Goal: Information Seeking & Learning: Check status

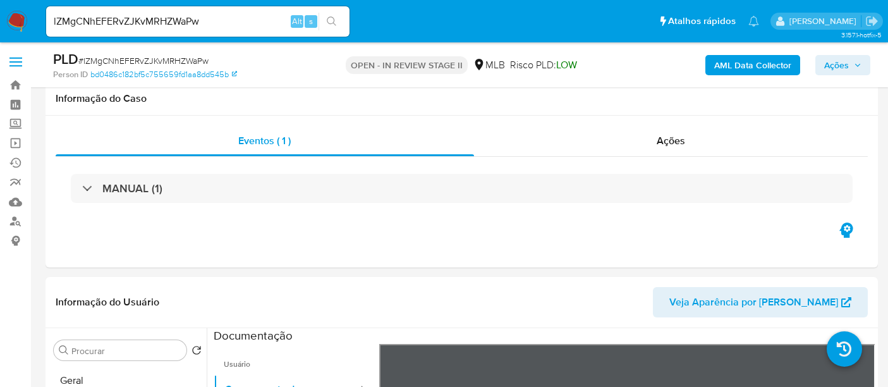
select select "10"
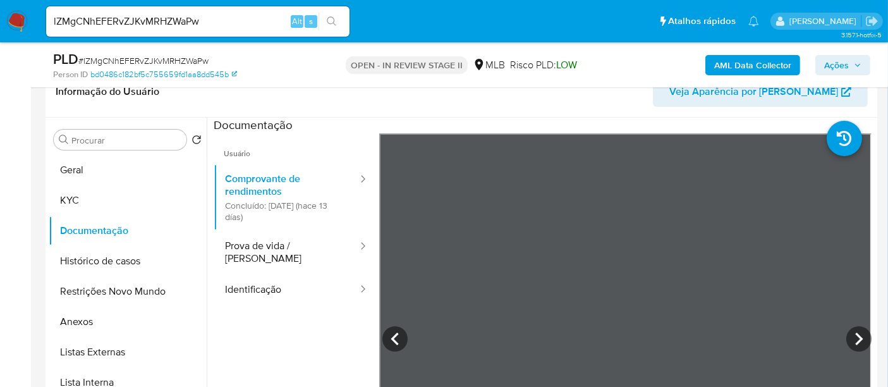
scroll to position [359, 0]
click at [90, 171] on button "Geral" at bounding box center [123, 170] width 148 height 30
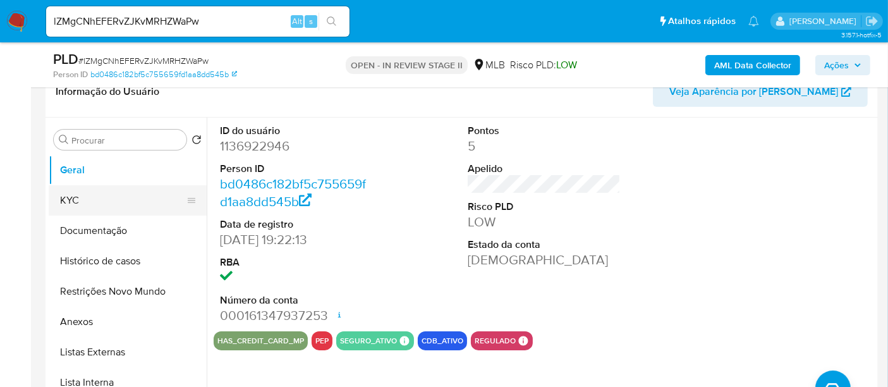
click at [90, 195] on button "KYC" at bounding box center [123, 200] width 148 height 30
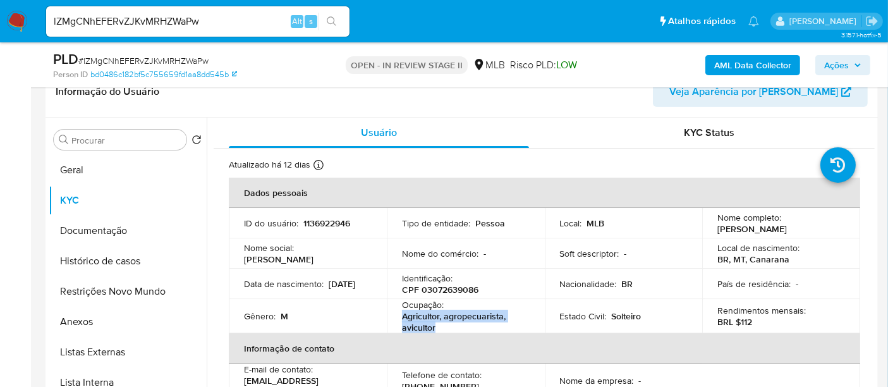
drag, startPoint x: 402, startPoint y: 320, endPoint x: 500, endPoint y: 329, distance: 98.3
click at [500, 329] on p "Agricultor, agropecuarista, avicultor" at bounding box center [463, 321] width 123 height 23
copy p "Agricultor, agropecuarista, avicultor"
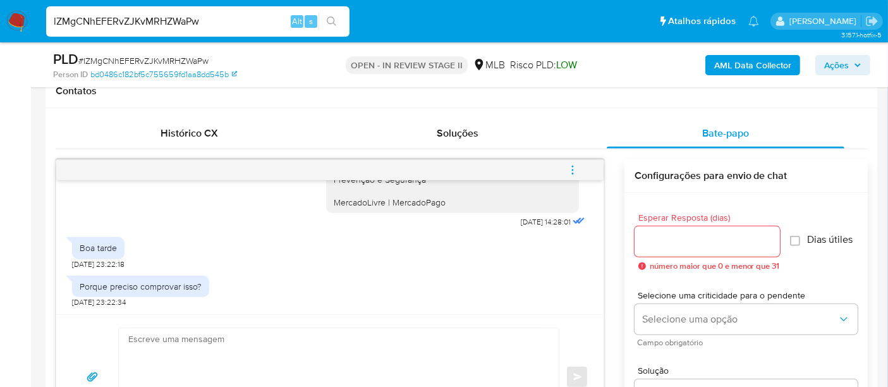
drag, startPoint x: 218, startPoint y: 20, endPoint x: 0, endPoint y: -37, distance: 225.2
paste input "eebhkxRW4OQzp4SP7UxGgrzM"
type input "eebhkxRW4OQzp4SP7UxGgrzM"
click at [327, 19] on icon "search-icon" at bounding box center [331, 20] width 9 height 9
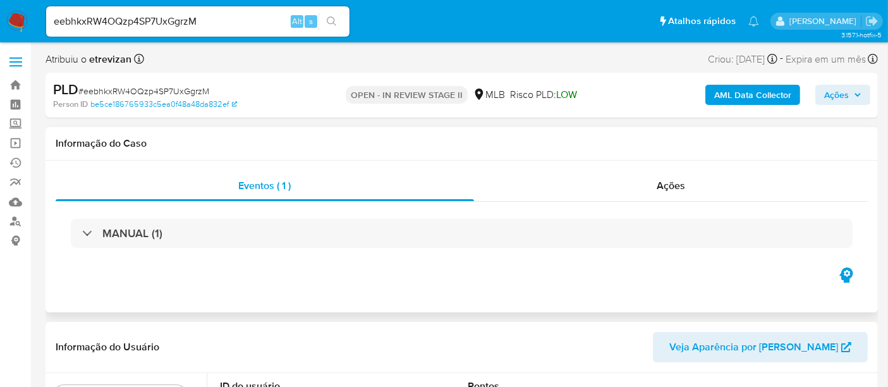
select select "10"
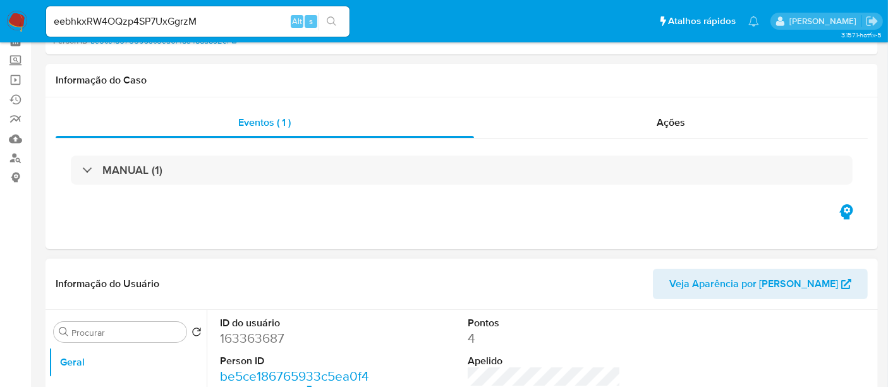
scroll to position [140, 0]
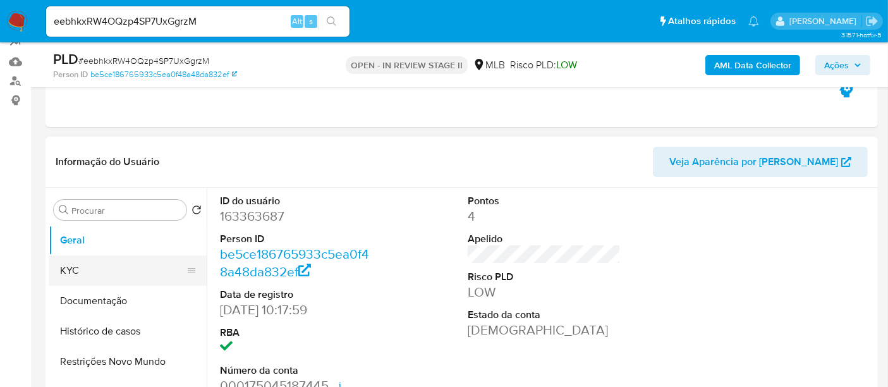
click at [90, 268] on button "KYC" at bounding box center [123, 270] width 148 height 30
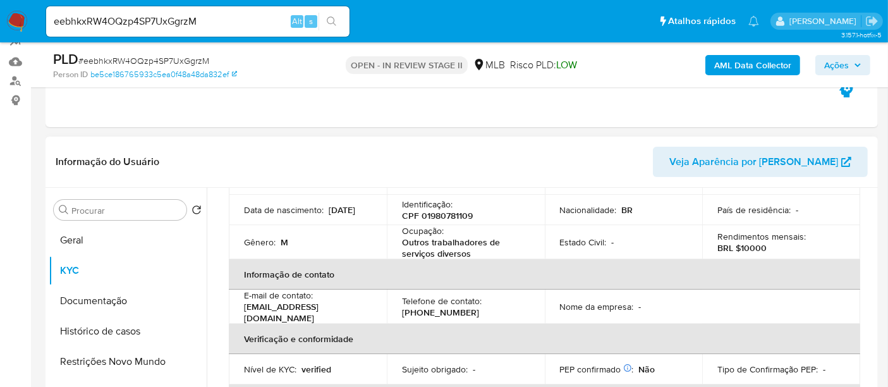
scroll to position [70, 0]
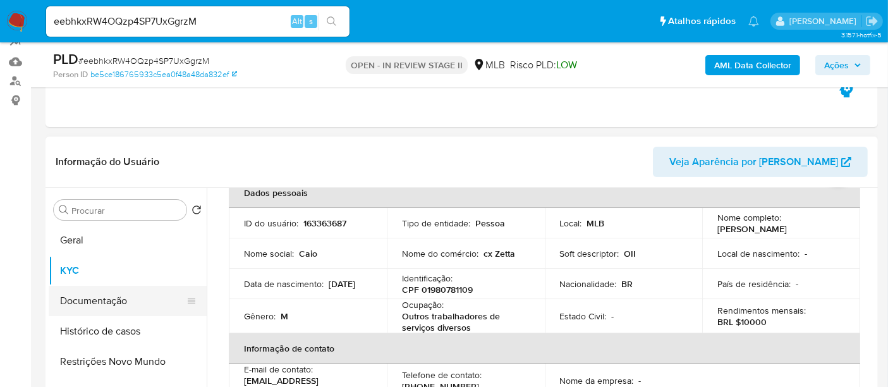
click at [107, 306] on button "Documentação" at bounding box center [123, 301] width 148 height 30
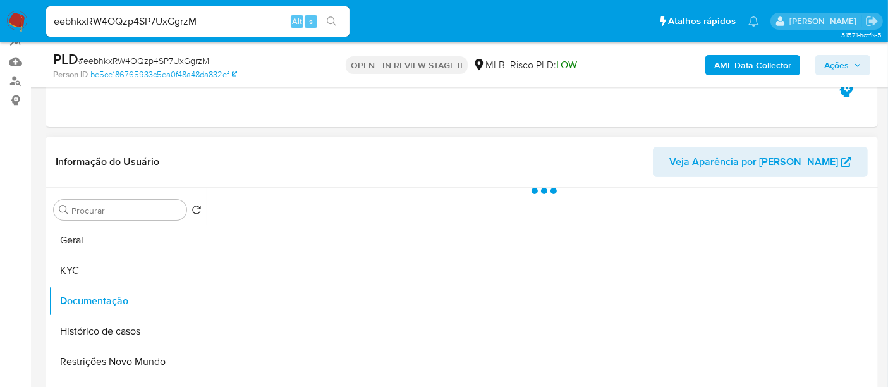
scroll to position [0, 0]
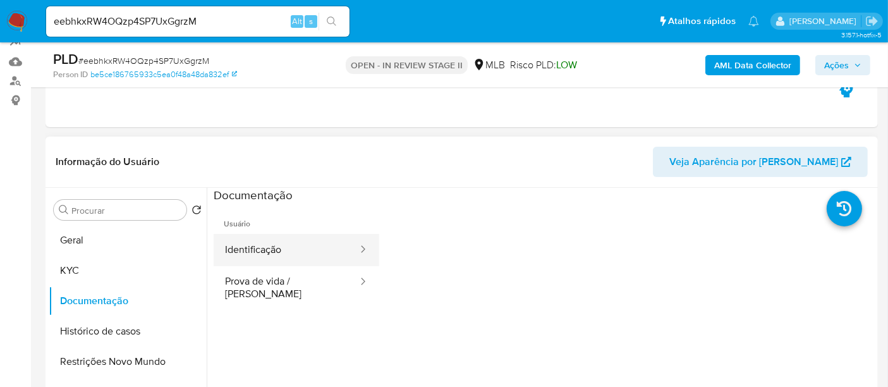
click at [273, 250] on button "Identificação" at bounding box center [286, 250] width 145 height 32
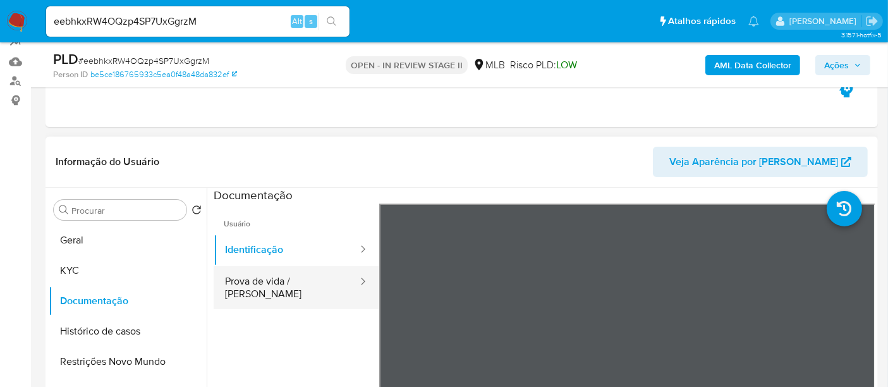
click at [289, 286] on button "Prova de vida / [PERSON_NAME]" at bounding box center [286, 287] width 145 height 43
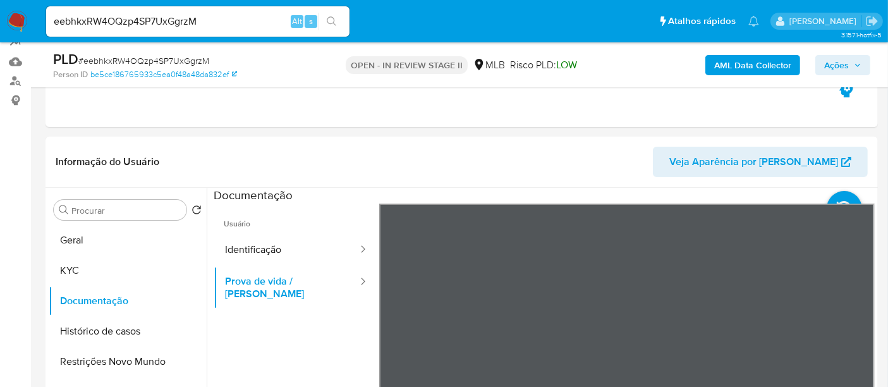
scroll to position [311, 0]
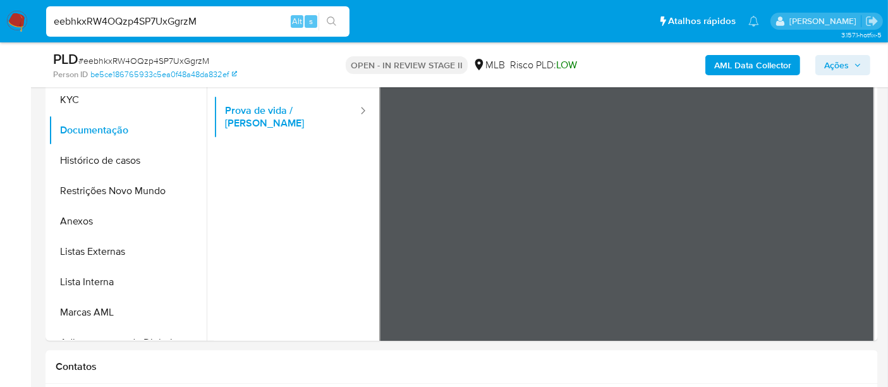
drag, startPoint x: 213, startPoint y: 28, endPoint x: 0, endPoint y: -61, distance: 230.8
paste input "18334528000162"
type input "18334528000162"
click at [27, 25] on img at bounding box center [16, 21] width 21 height 21
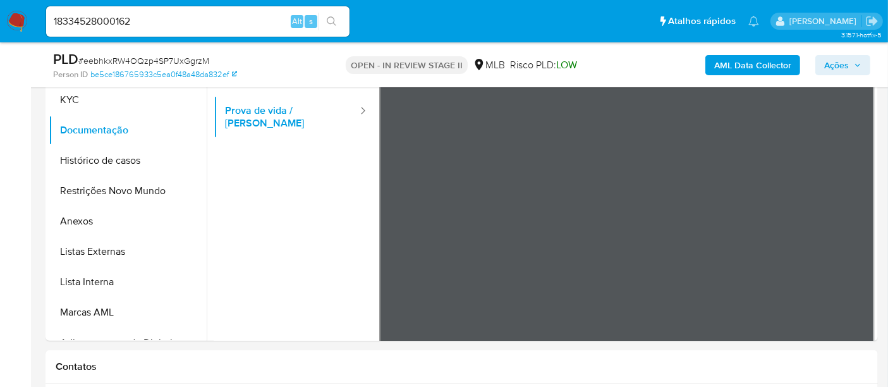
click at [23, 22] on img at bounding box center [16, 21] width 21 height 21
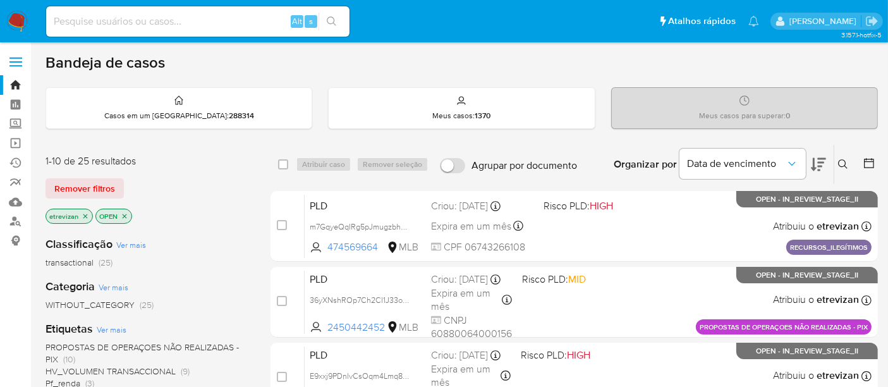
click at [102, 19] on input at bounding box center [197, 21] width 303 height 16
click at [180, 23] on input at bounding box center [197, 21] width 303 height 16
paste input "eebhkxRW4OQzp4SP7UxGgrzM"
type input "eebhkxRW4OQzp4SP7UxGgrzM"
click at [327, 14] on button "search-icon" at bounding box center [331, 22] width 26 height 18
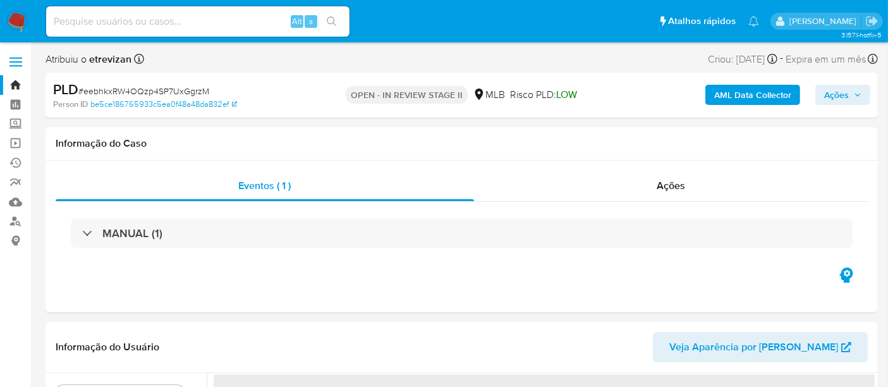
select select "10"
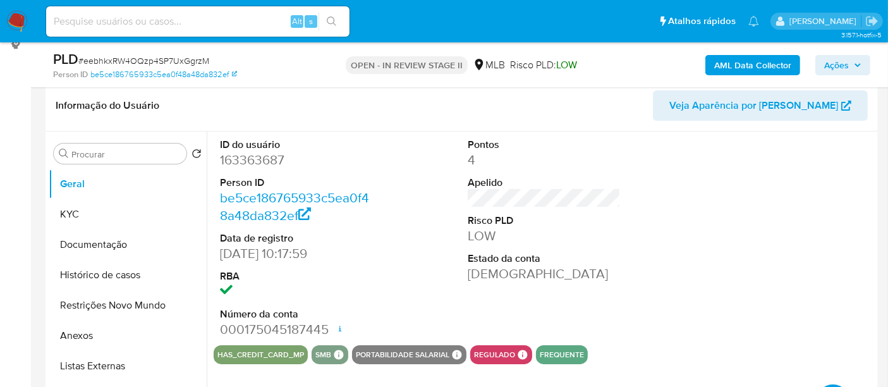
scroll to position [210, 0]
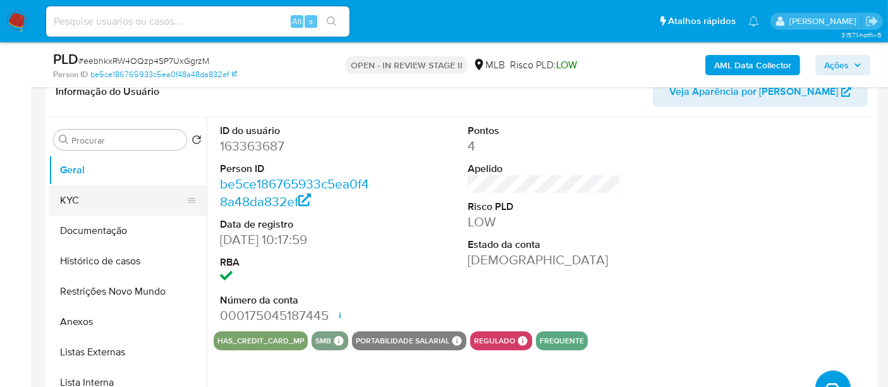
click at [107, 197] on button "KYC" at bounding box center [123, 200] width 148 height 30
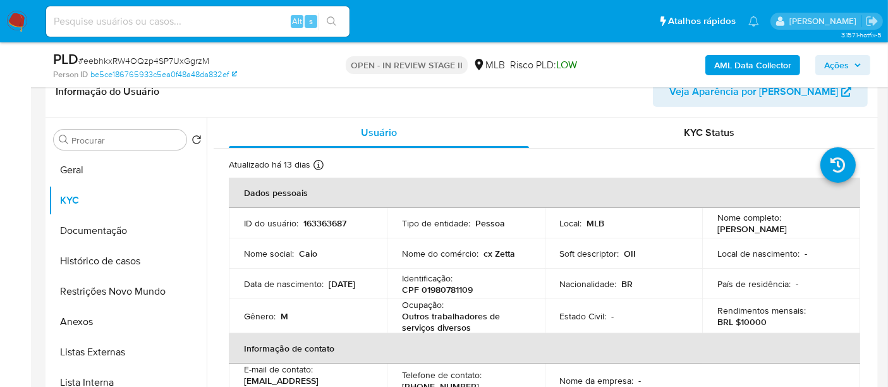
drag, startPoint x: 85, startPoint y: 234, endPoint x: 244, endPoint y: 251, distance: 160.7
click at [85, 234] on button "Documentação" at bounding box center [128, 230] width 158 height 30
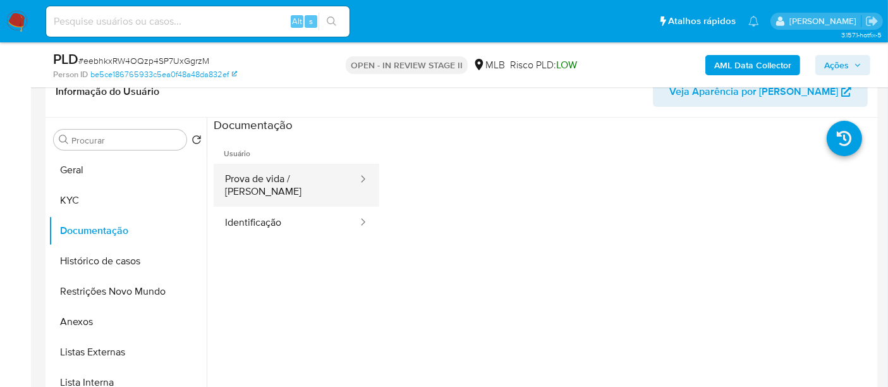
click at [318, 182] on button "Prova de vida / [PERSON_NAME]" at bounding box center [286, 185] width 145 height 43
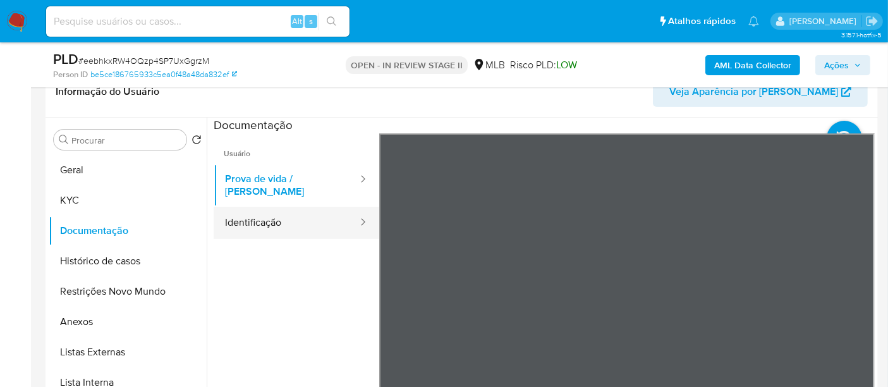
click at [286, 210] on button "Identificação" at bounding box center [286, 223] width 145 height 32
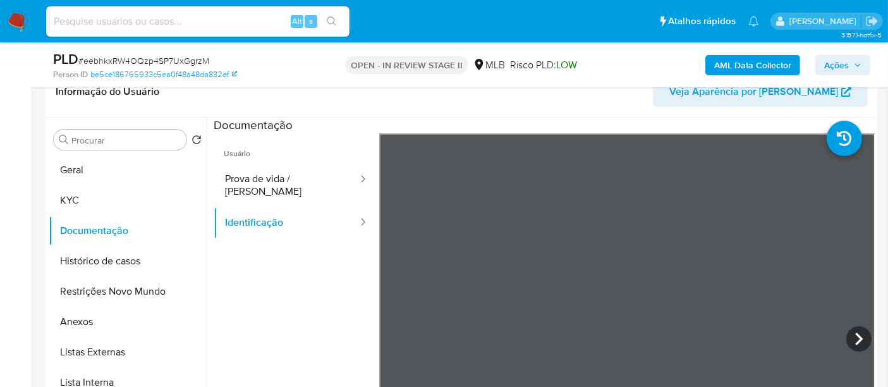
click at [189, 27] on input at bounding box center [197, 21] width 303 height 16
paste input "7DcqmIj5QzCxxWKIa452mdhr"
type input "7DcqmIj5QzCxxWKIa452mdhr"
click at [323, 17] on button "search-icon" at bounding box center [331, 22] width 26 height 18
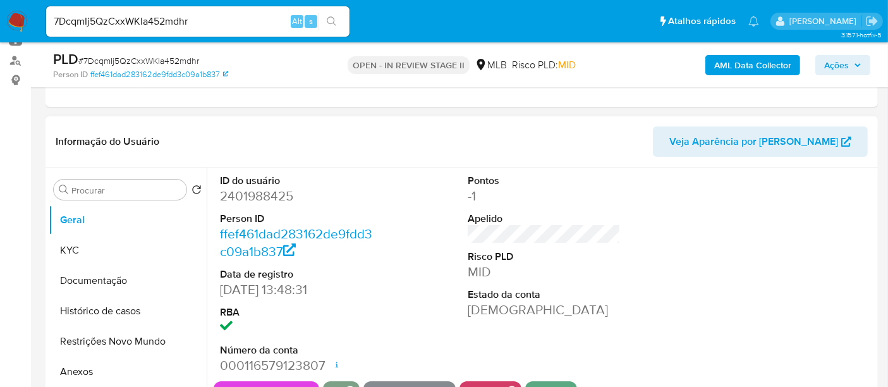
scroll to position [210, 0]
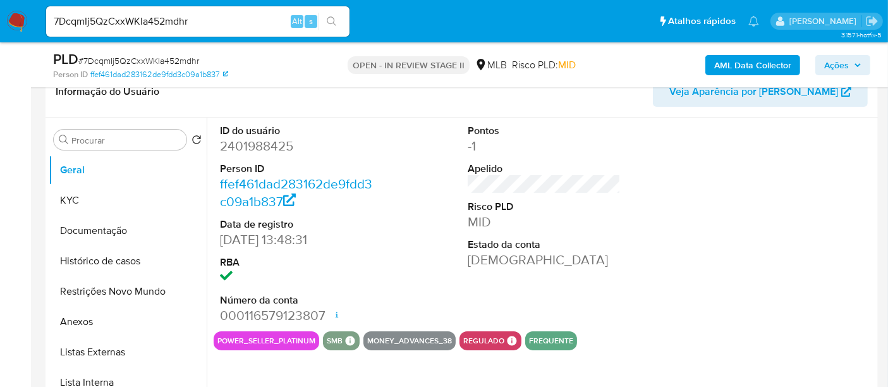
select select "10"
click at [75, 193] on button "KYC" at bounding box center [123, 200] width 148 height 30
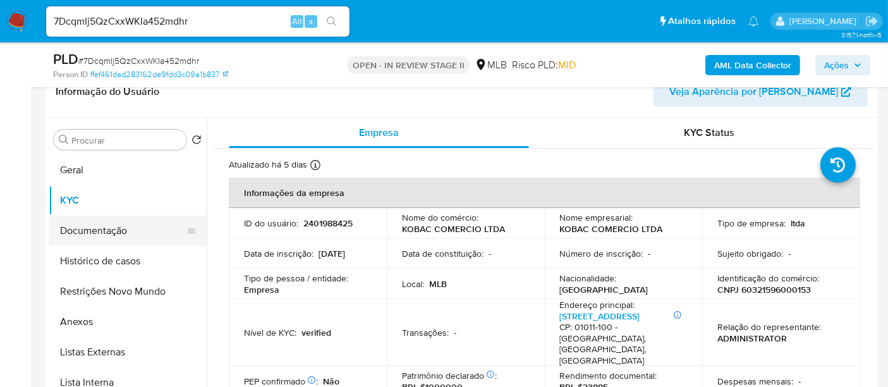
click at [116, 230] on button "Documentação" at bounding box center [123, 230] width 148 height 30
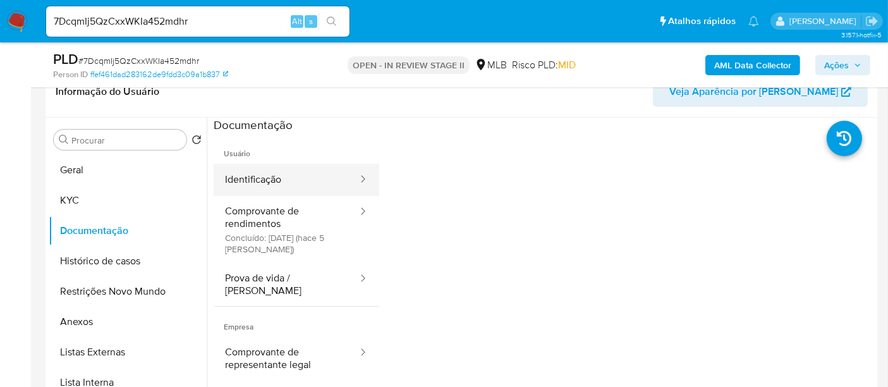
drag, startPoint x: 284, startPoint y: 176, endPoint x: 305, endPoint y: 178, distance: 21.6
click at [283, 176] on button "Identificação" at bounding box center [286, 180] width 145 height 32
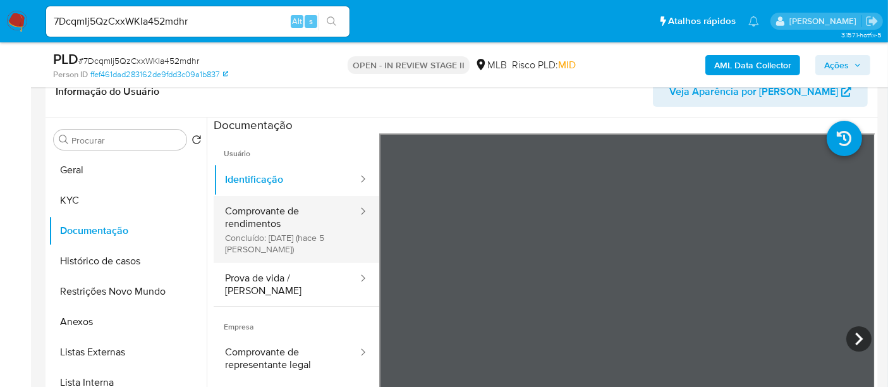
click at [258, 201] on button "Comprovante de rendimentos Concluído: 27/08/2025 (hace 5 días)" at bounding box center [286, 229] width 145 height 67
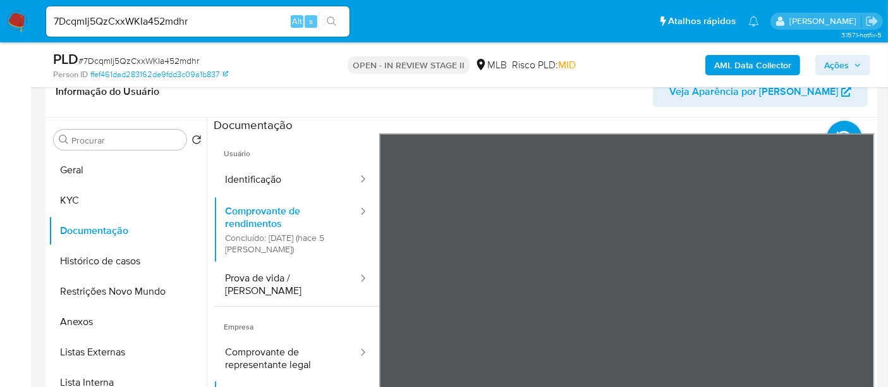
click at [99, 166] on button "Geral" at bounding box center [123, 170] width 148 height 30
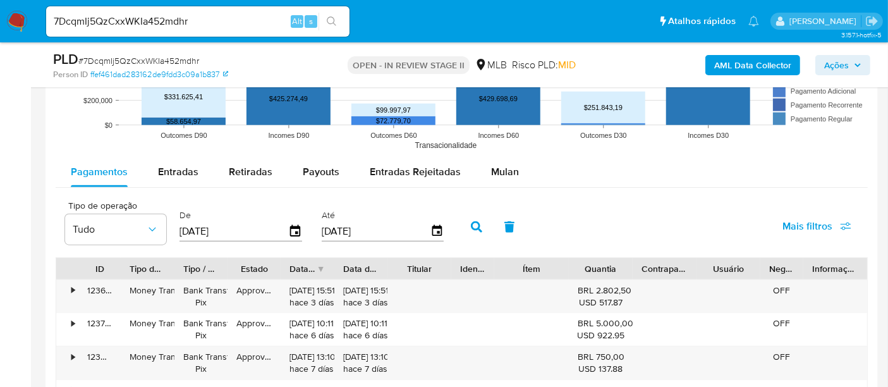
scroll to position [1334, 0]
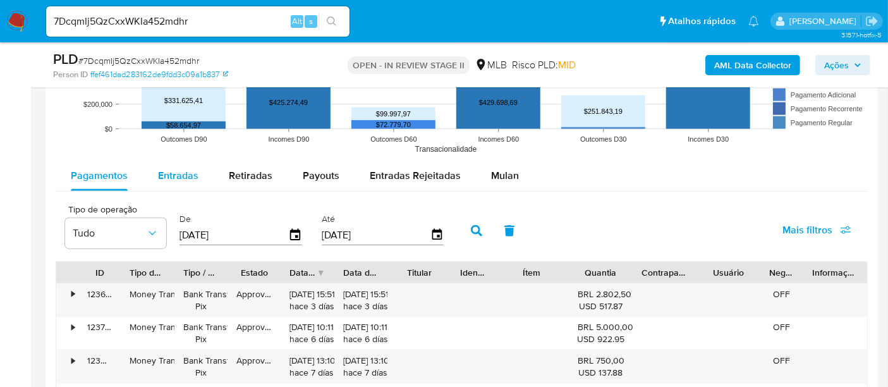
click at [179, 176] on span "Entradas" at bounding box center [178, 175] width 40 height 15
select select "10"
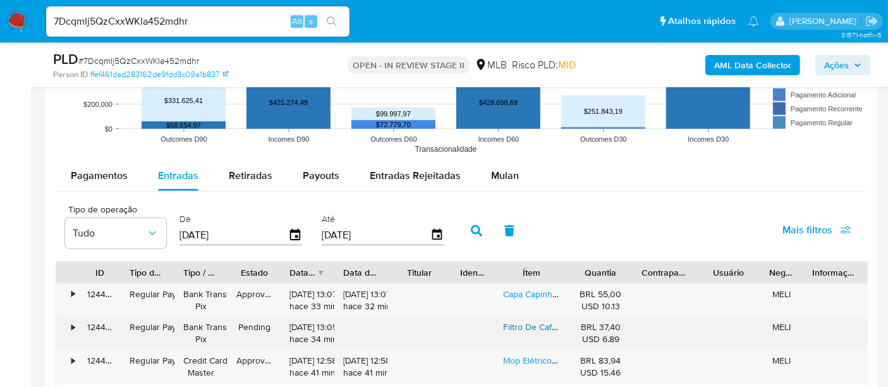
click at [542, 323] on link "Filtro De Café Coador Aço Inox Reutilizável N° 103 Sem Papel" at bounding box center [622, 326] width 239 height 13
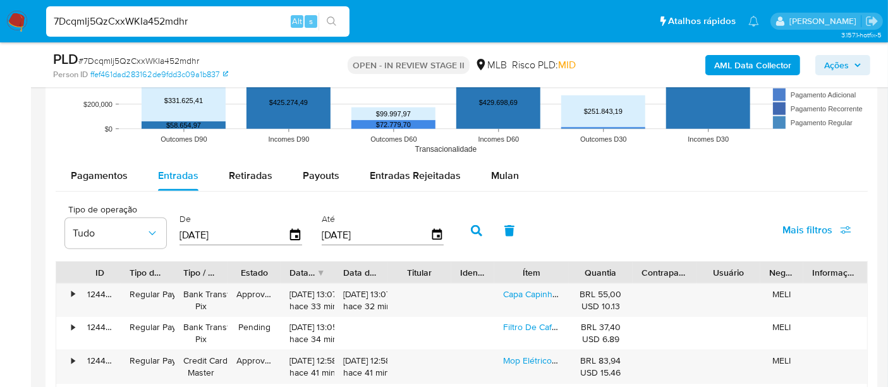
drag, startPoint x: 218, startPoint y: 20, endPoint x: 0, endPoint y: 43, distance: 219.1
paste input "29aIgEPzynt4L0OBiL8pNmCG"
type input "29aIgEPzynt4L0OBiL8pNmCG"
click at [329, 13] on button "search-icon" at bounding box center [331, 22] width 26 height 18
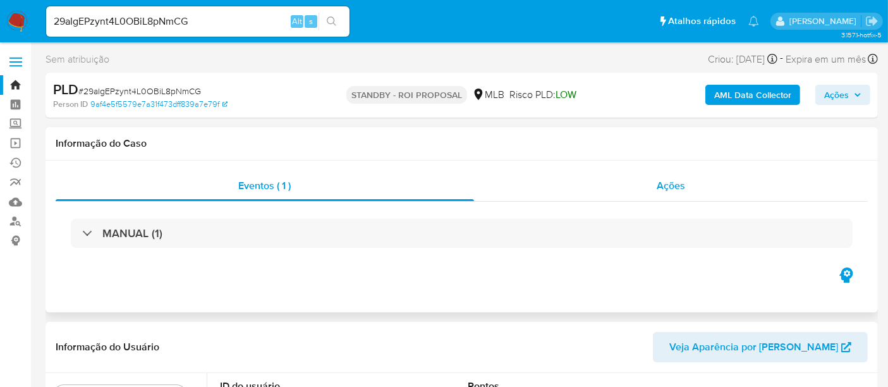
click at [675, 188] on span "Ações" at bounding box center [670, 185] width 28 height 15
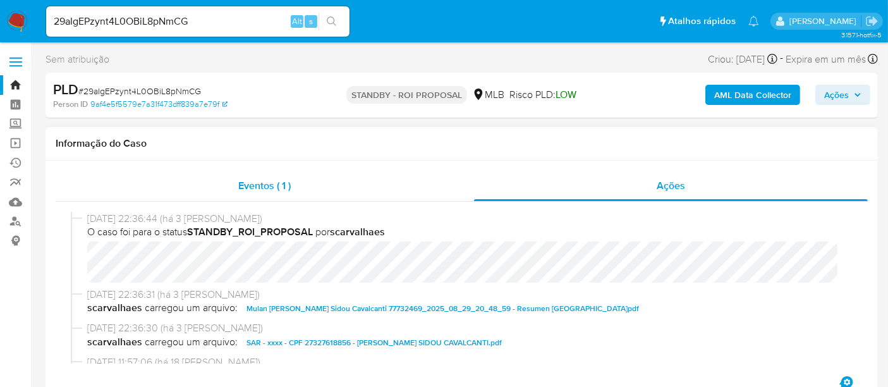
select select "10"
click at [261, 184] on span "Eventos ( 1 )" at bounding box center [264, 185] width 52 height 15
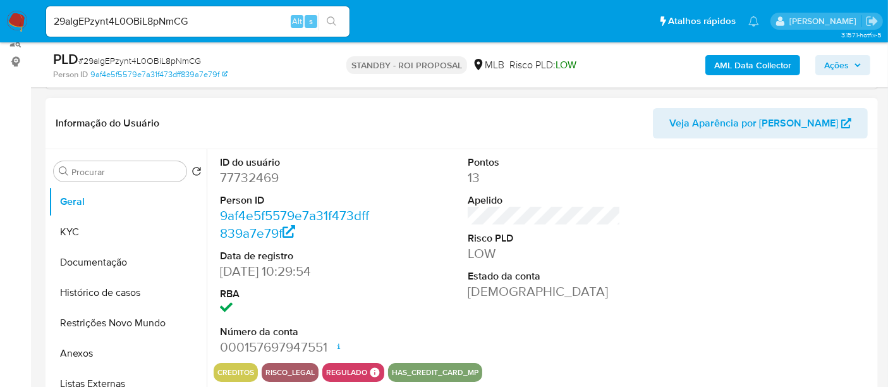
scroll to position [210, 0]
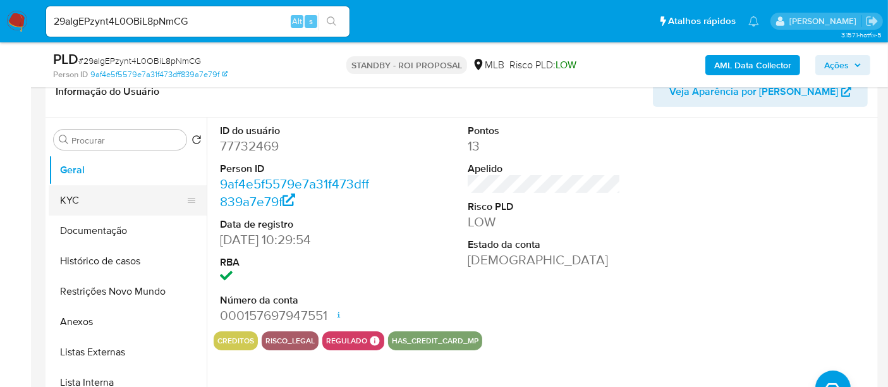
click at [96, 198] on button "KYC" at bounding box center [123, 200] width 148 height 30
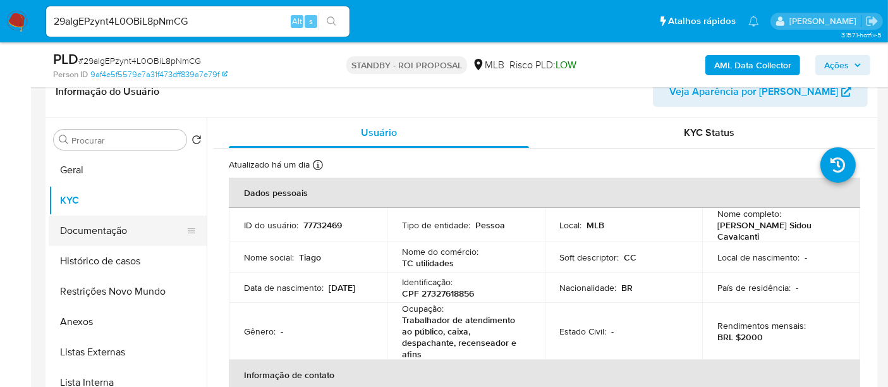
click at [115, 231] on button "Documentação" at bounding box center [123, 230] width 148 height 30
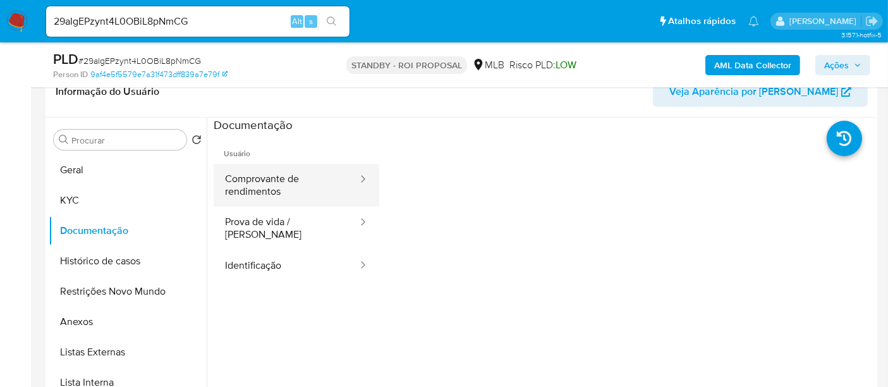
click at [294, 186] on button "Comprovante de rendimentos" at bounding box center [286, 185] width 145 height 43
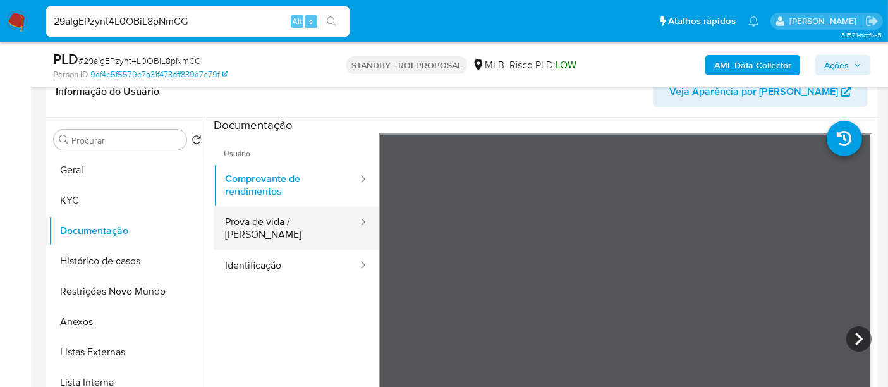
click at [279, 221] on button "Prova de vida / [PERSON_NAME]" at bounding box center [286, 228] width 145 height 43
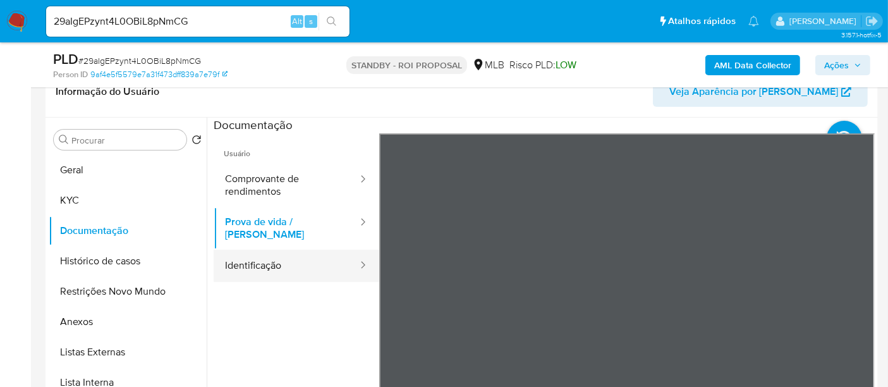
click at [274, 255] on button "Identificação" at bounding box center [286, 266] width 145 height 32
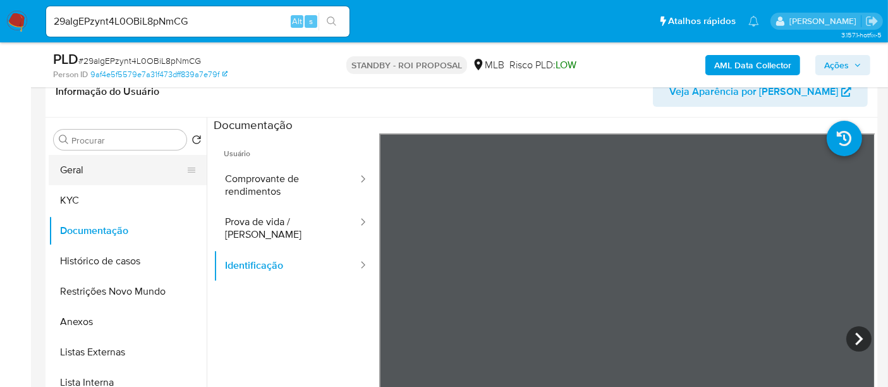
click at [91, 165] on button "Geral" at bounding box center [123, 170] width 148 height 30
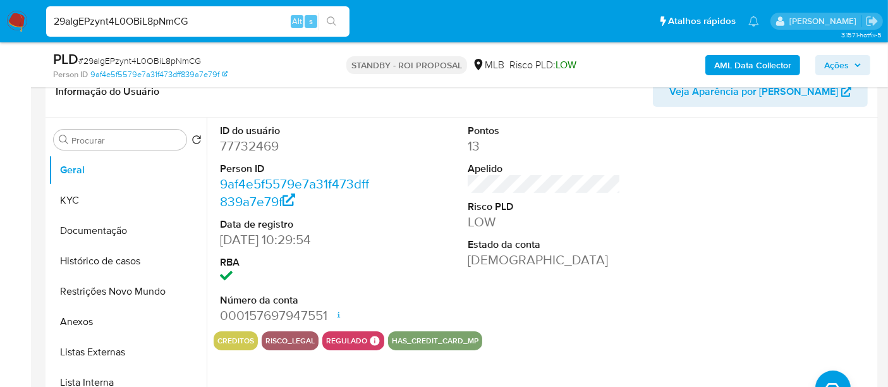
paste input "P43C6YVN2OhFL0eWaEX9eIbh"
type input "P43C6YVN2OhFL0eWaEX9eIbh"
click at [327, 19] on icon "search-icon" at bounding box center [331, 20] width 9 height 9
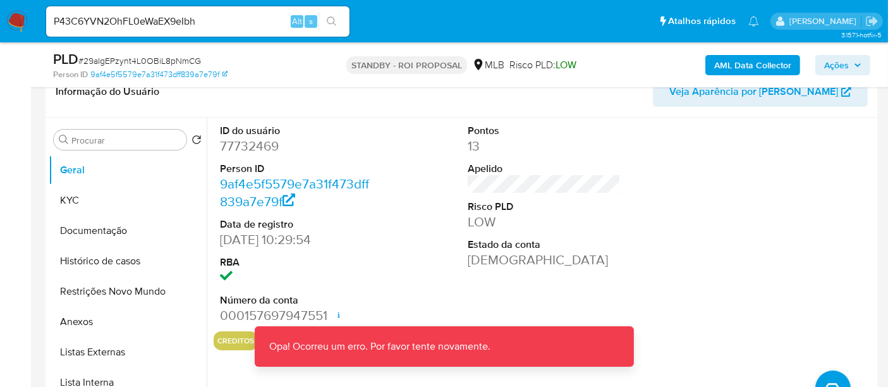
click at [23, 23] on img at bounding box center [16, 21] width 21 height 21
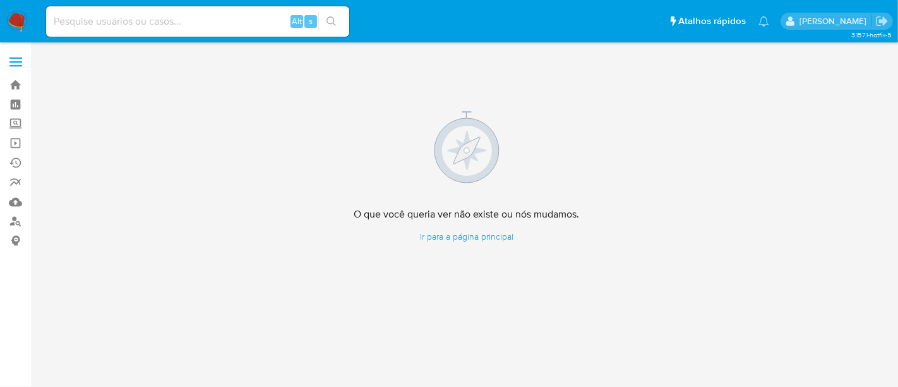
click at [128, 24] on input at bounding box center [197, 21] width 303 height 16
paste input "lZMgCNhEFERvZJKvMRHZWaPw"
type input "lZMgCNhEFERvZJKvMRHZWaPw"
click at [334, 18] on icon "search-icon" at bounding box center [331, 20] width 9 height 9
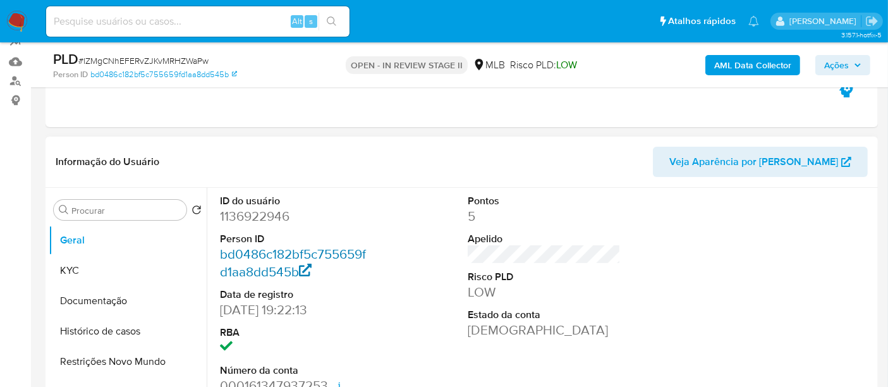
select select "10"
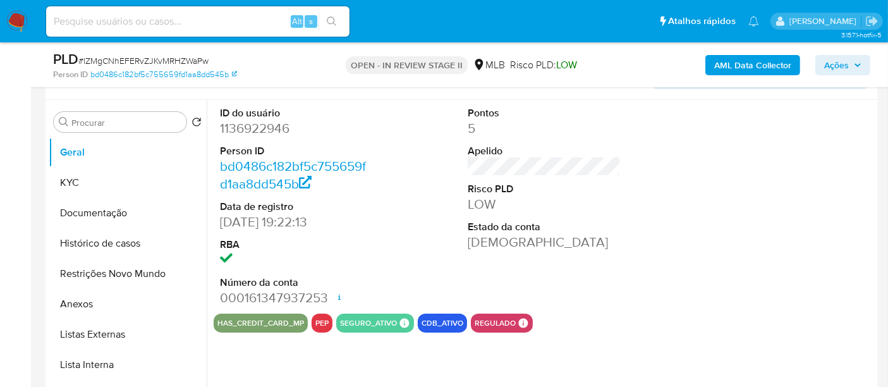
scroll to position [280, 0]
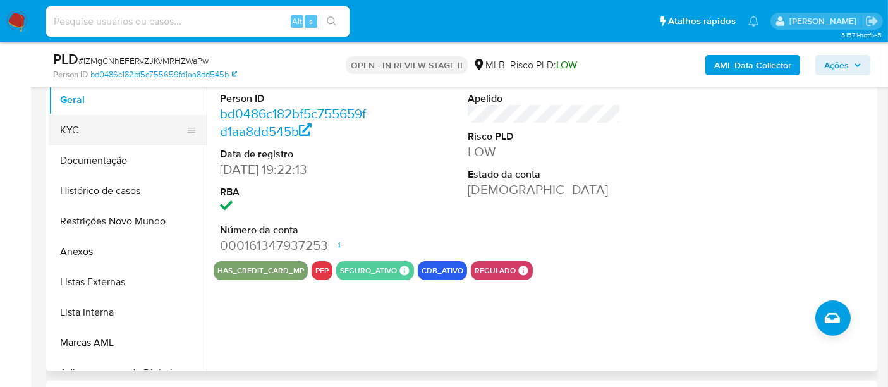
drag, startPoint x: 73, startPoint y: 140, endPoint x: 88, endPoint y: 136, distance: 16.2
click at [73, 140] on button "KYC" at bounding box center [123, 130] width 148 height 30
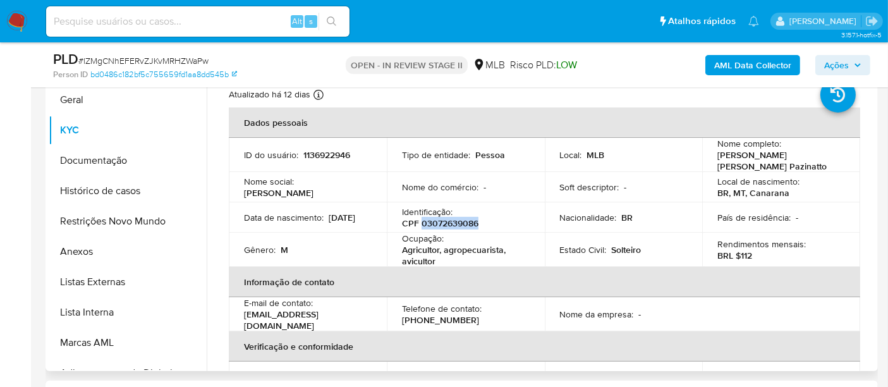
drag, startPoint x: 420, startPoint y: 221, endPoint x: 477, endPoint y: 224, distance: 56.9
click at [477, 224] on div "Identificação : CPF 03072639086" at bounding box center [466, 217] width 128 height 23
copy p "03072639086"
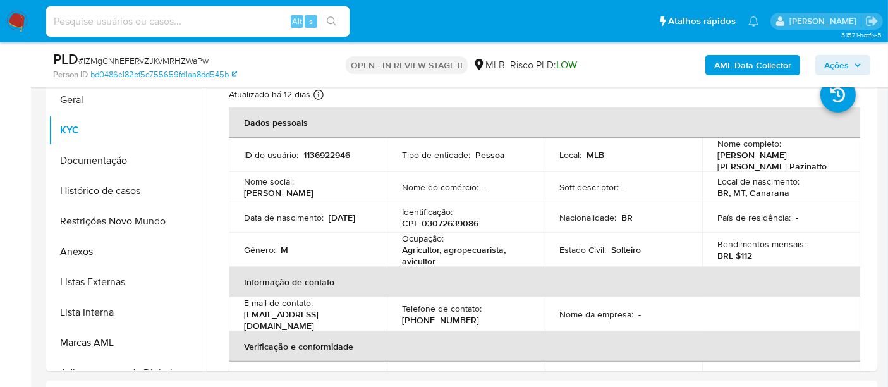
click at [246, 21] on input at bounding box center [197, 21] width 303 height 16
paste input "lZMgCNhEFERvZJKvMRHZWaPw"
click at [335, 17] on icon "search-icon" at bounding box center [332, 21] width 10 height 10
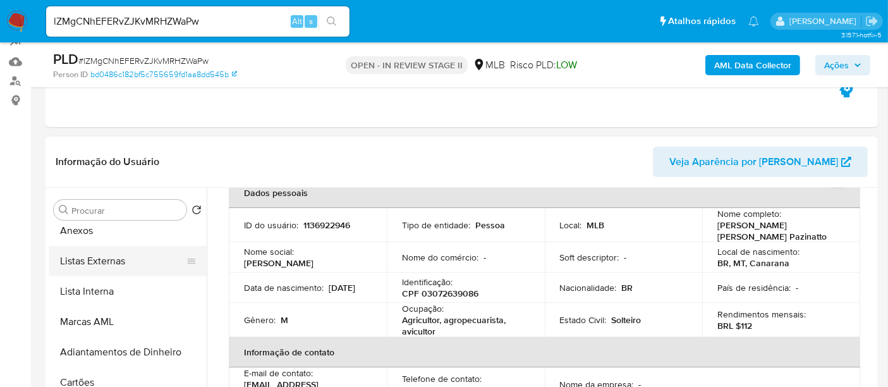
scroll to position [140, 0]
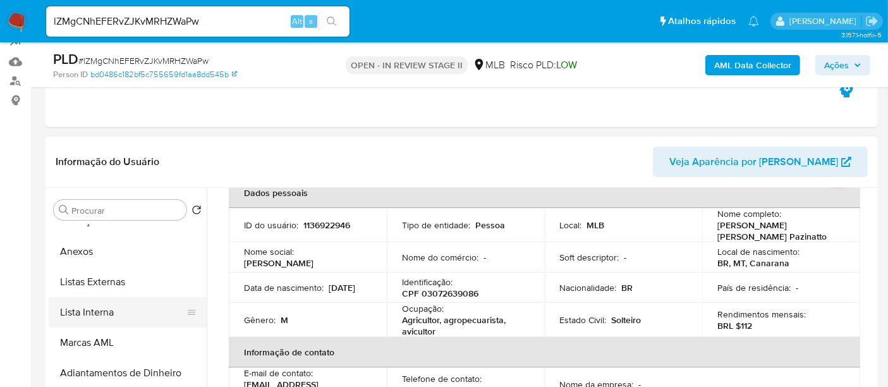
click at [81, 310] on button "Lista Interna" at bounding box center [123, 312] width 148 height 30
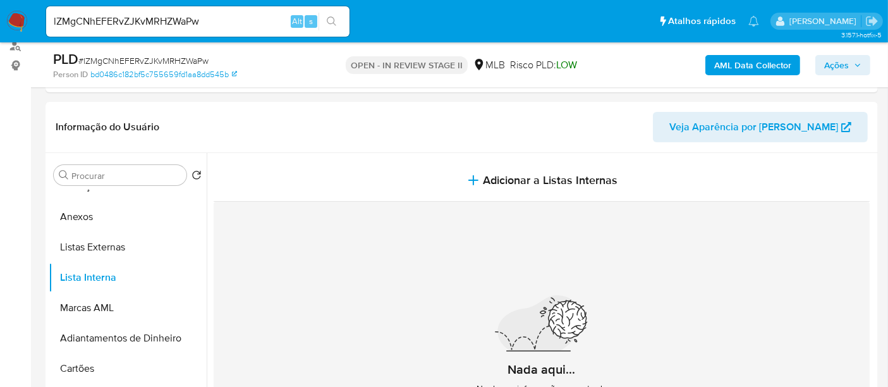
scroll to position [172, 0]
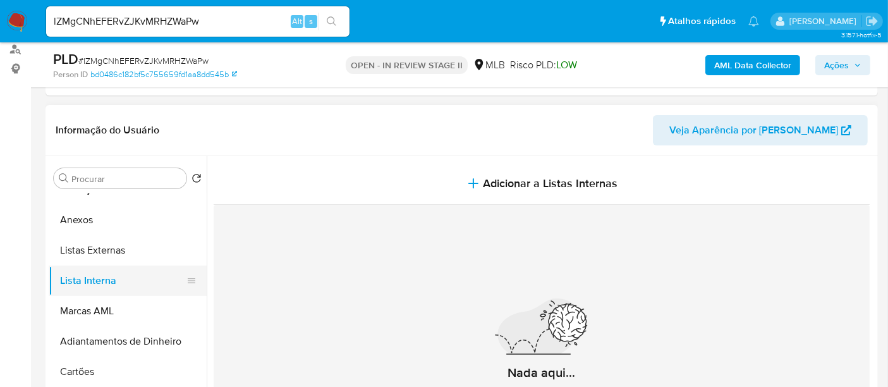
click at [83, 279] on button "Lista Interna" at bounding box center [123, 280] width 148 height 30
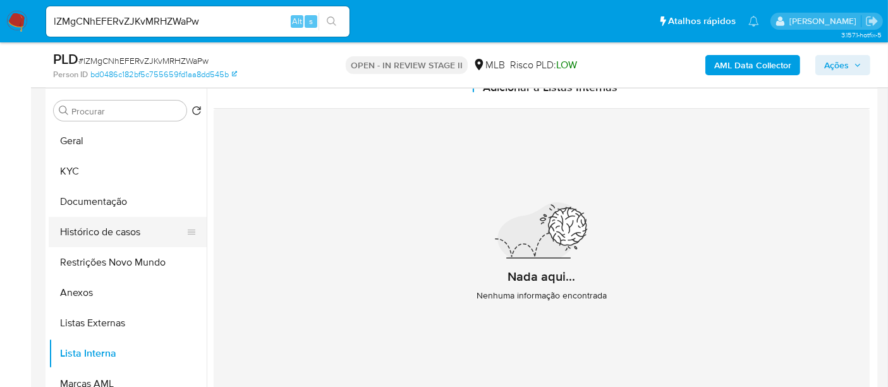
scroll to position [257, 0]
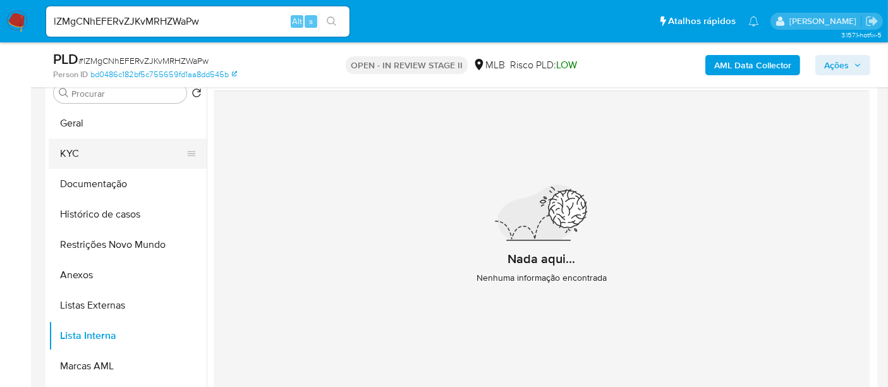
click at [80, 158] on button "KYC" at bounding box center [123, 153] width 148 height 30
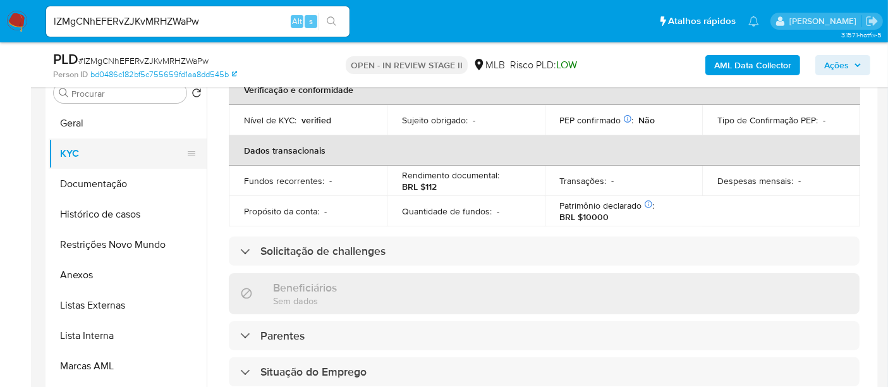
scroll to position [280, 0]
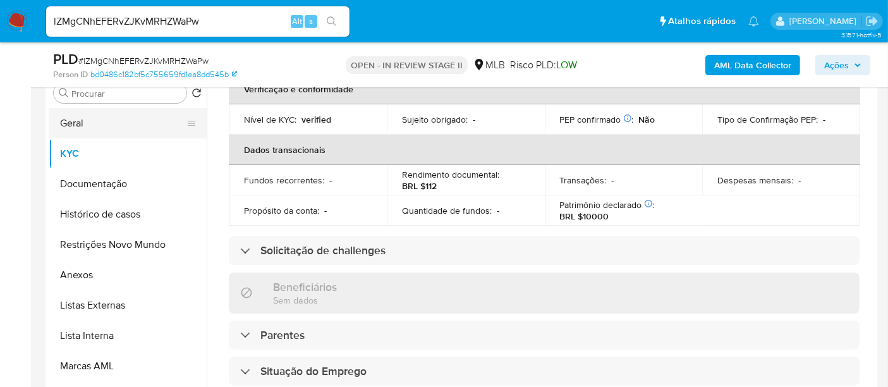
click at [83, 122] on button "Geral" at bounding box center [123, 123] width 148 height 30
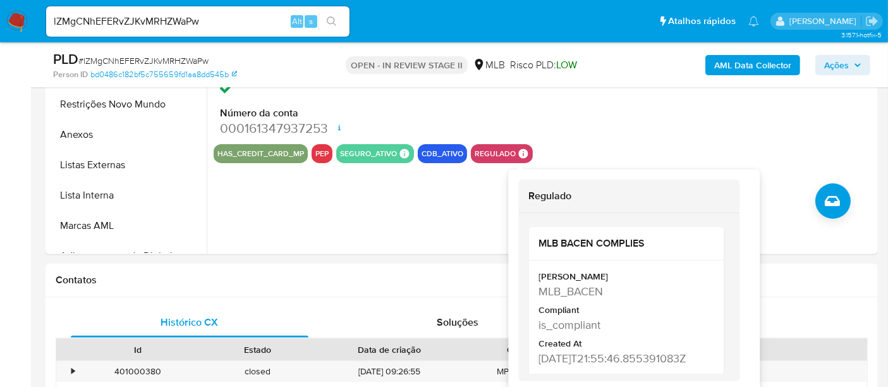
scroll to position [0, 0]
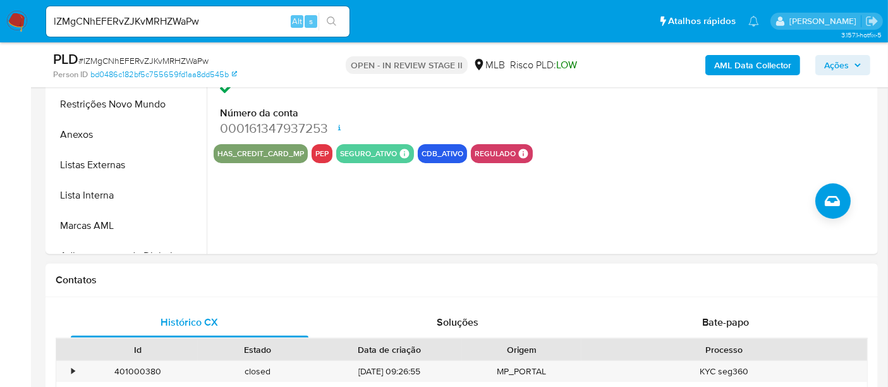
drag, startPoint x: 724, startPoint y: 242, endPoint x: 721, endPoint y: 266, distance: 24.1
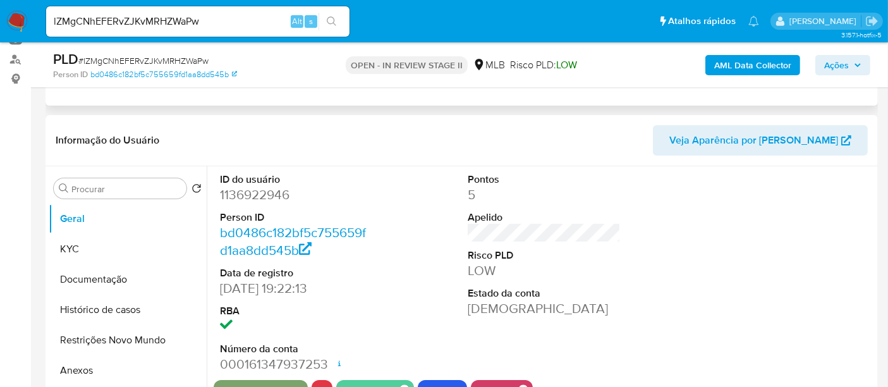
scroll to position [117, 0]
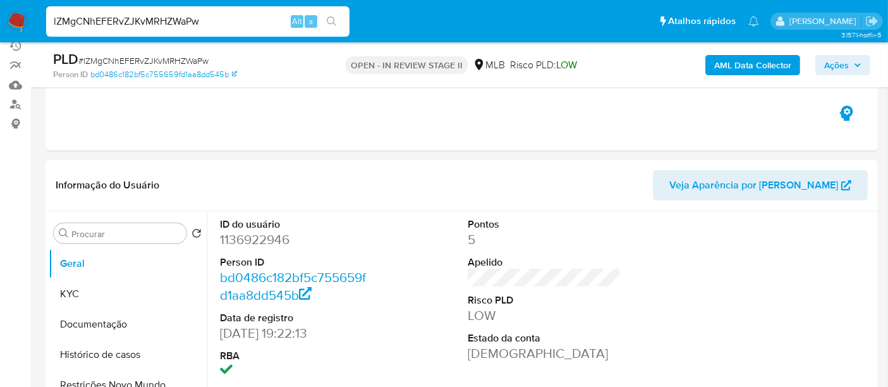
drag, startPoint x: 215, startPoint y: 23, endPoint x: 0, endPoint y: 11, distance: 215.7
click at [0, 11] on nav "Pausado Ver notificaciones lZMgCNhEFERvZJKvMRHZWaPw Alt s Atalhos rápidos Presi…" at bounding box center [444, 21] width 888 height 42
paste input "1869288299"
type input "1869288299"
click at [326, 21] on button "search-icon" at bounding box center [331, 22] width 26 height 18
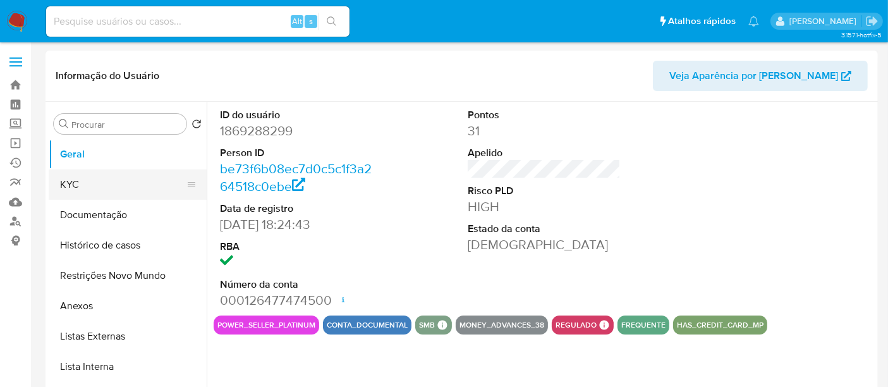
select select "10"
click at [76, 183] on button "KYC" at bounding box center [123, 184] width 148 height 30
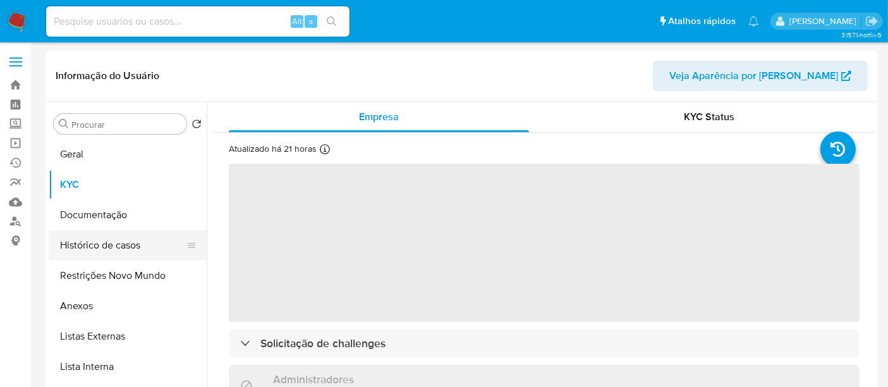
click at [105, 241] on button "Histórico de casos" at bounding box center [123, 245] width 148 height 30
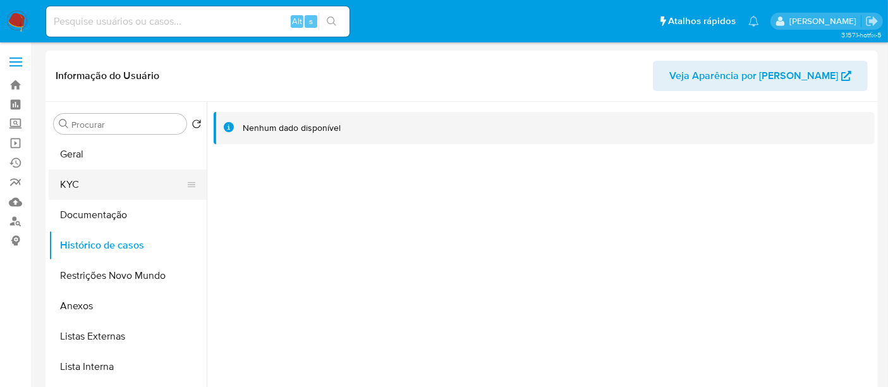
click at [85, 178] on button "KYC" at bounding box center [123, 184] width 148 height 30
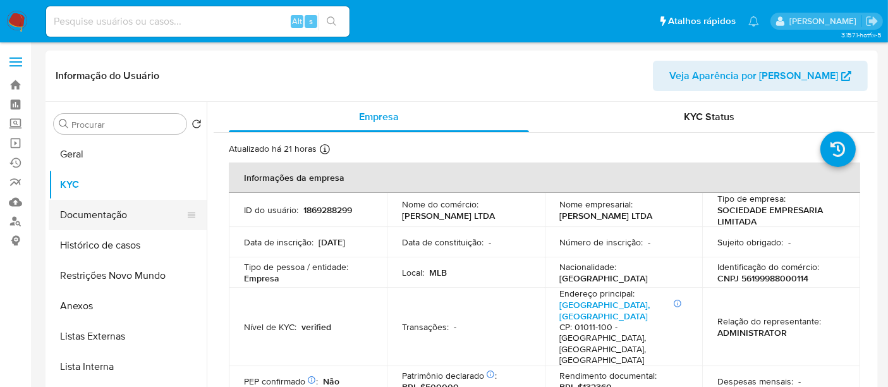
click at [92, 215] on button "Documentação" at bounding box center [123, 215] width 148 height 30
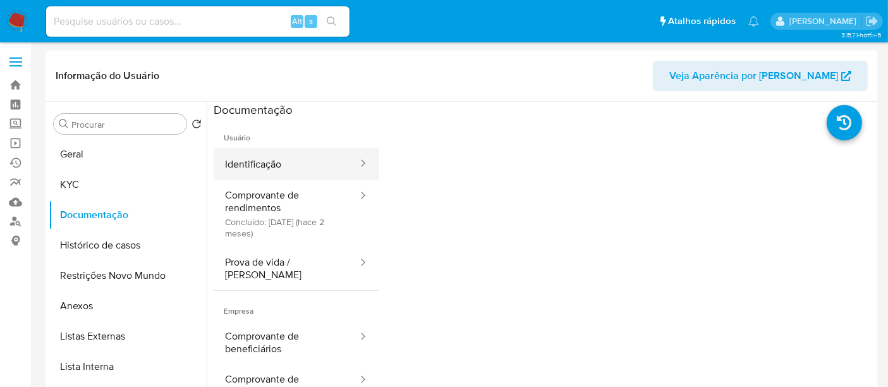
click at [278, 166] on button "Identificação" at bounding box center [286, 164] width 145 height 32
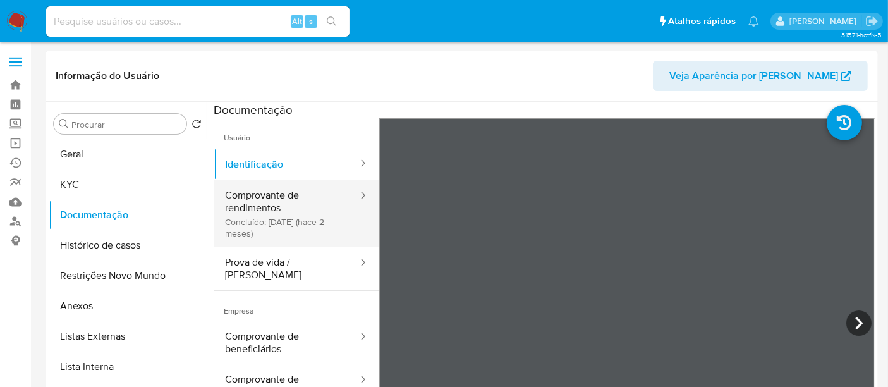
drag, startPoint x: 272, startPoint y: 200, endPoint x: 284, endPoint y: 202, distance: 12.8
click at [271, 200] on button "Comprovante de rendimentos Concluído: 08/07/2025 (hace 2 meses)" at bounding box center [286, 213] width 145 height 67
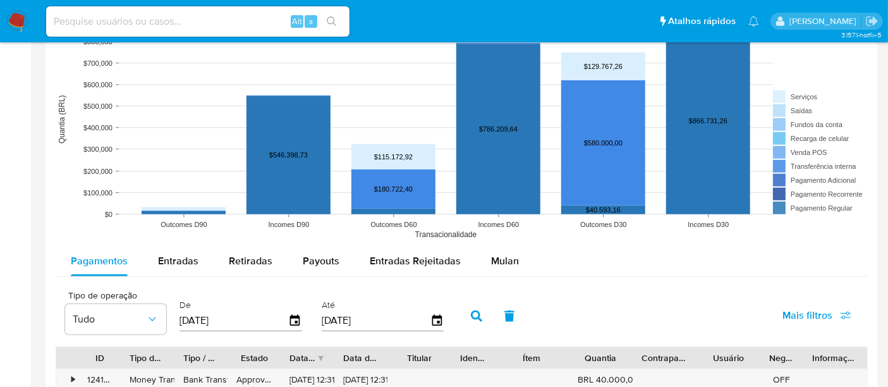
scroll to position [999, 0]
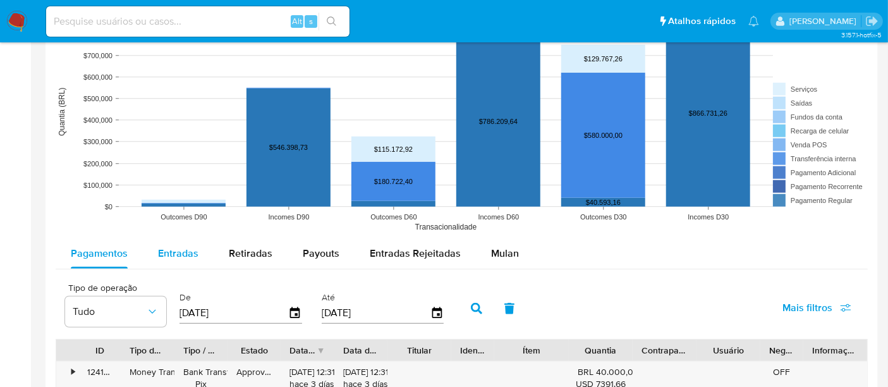
click at [173, 256] on span "Entradas" at bounding box center [178, 253] width 40 height 15
select select "10"
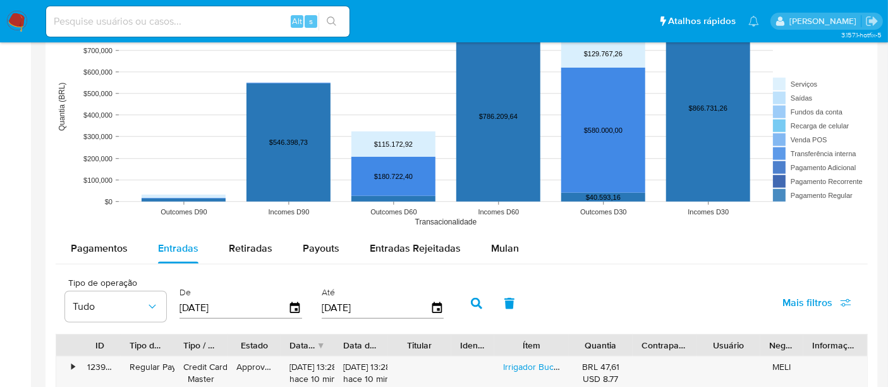
scroll to position [1140, 0]
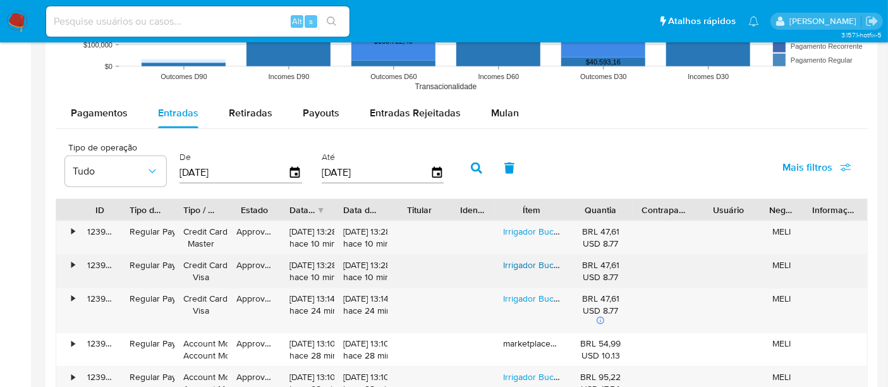
click at [522, 262] on link "Irrigador Bucal Limpeza Oral Dental Jato Limpador Dentes Nfe" at bounding box center [624, 264] width 243 height 13
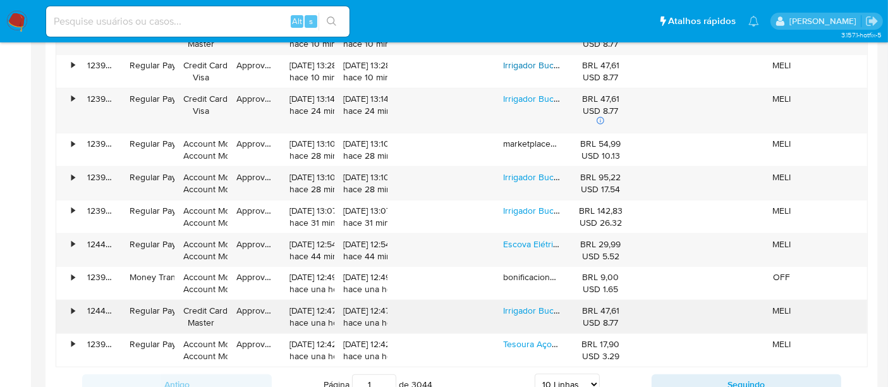
scroll to position [1420, 0]
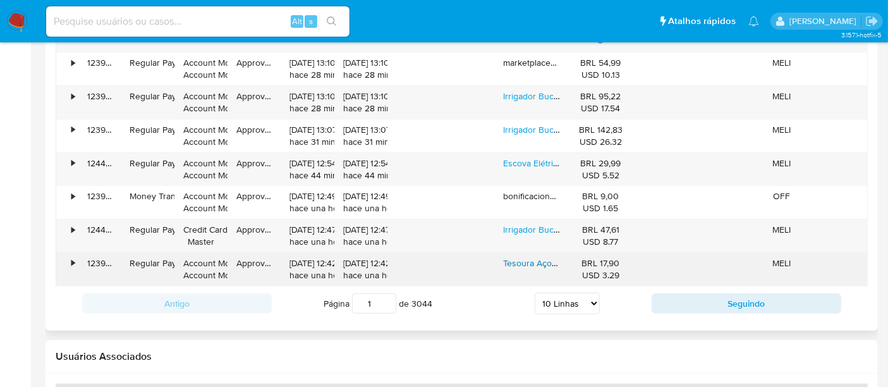
click at [529, 257] on link "Tesoura Aço Inox Multiuso Quebra Nozes Cozinha Abridor Corta" at bounding box center [629, 262] width 252 height 13
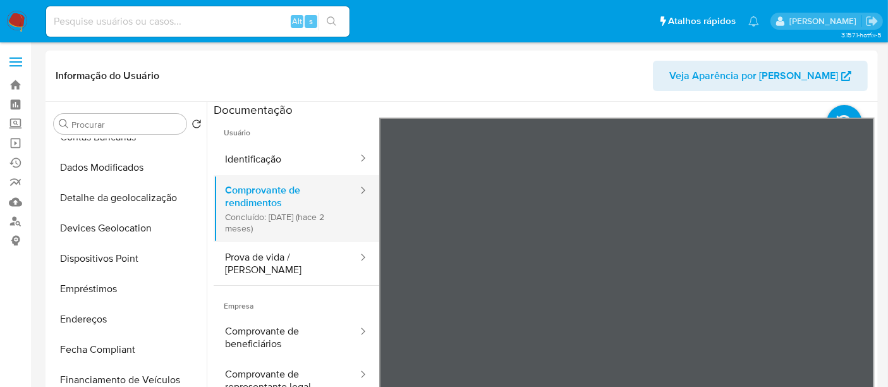
scroll to position [0, 0]
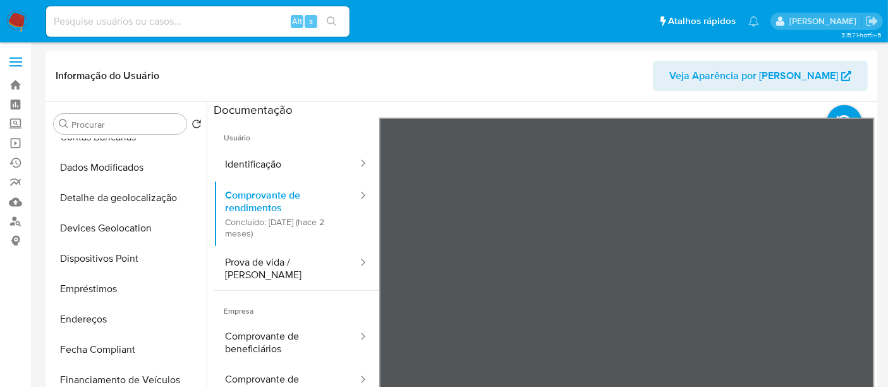
click at [178, 26] on input at bounding box center [197, 21] width 303 height 16
paste input "lZMgCNhEFERvZJKvMRHZWaPw"
type input "lZMgCNhEFERvZJKvMRHZWaPw"
click at [330, 17] on icon "search-icon" at bounding box center [331, 20] width 9 height 9
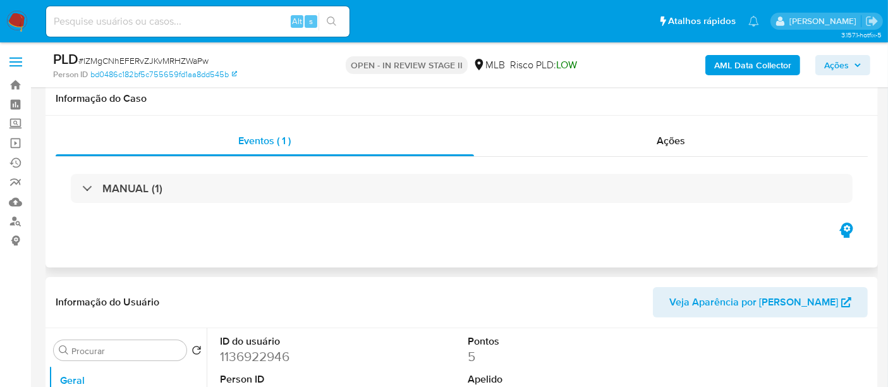
scroll to position [140, 0]
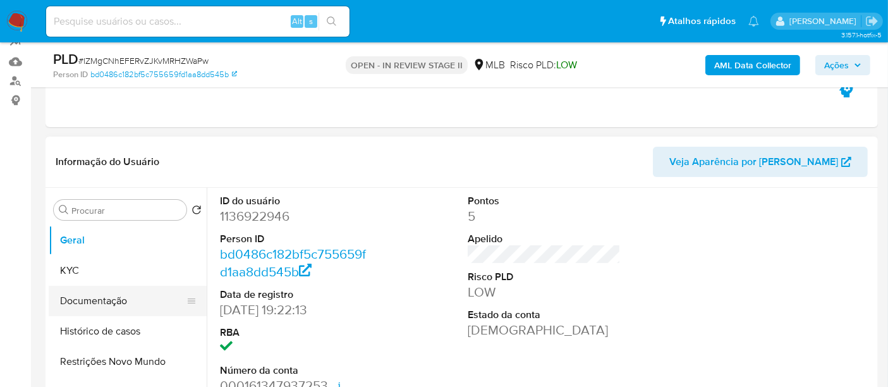
select select "10"
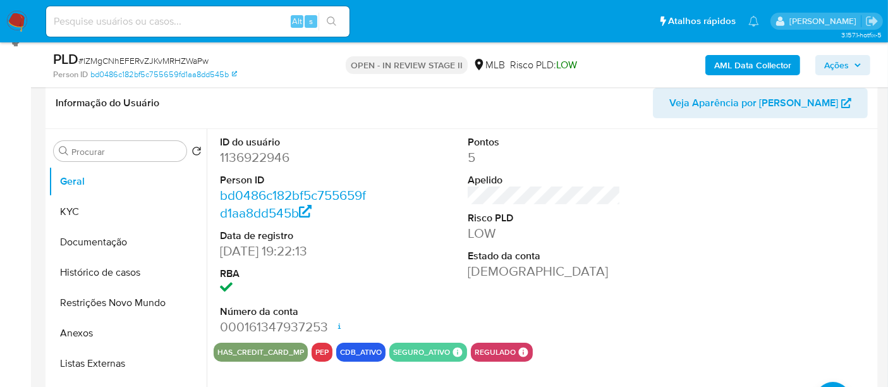
scroll to position [280, 0]
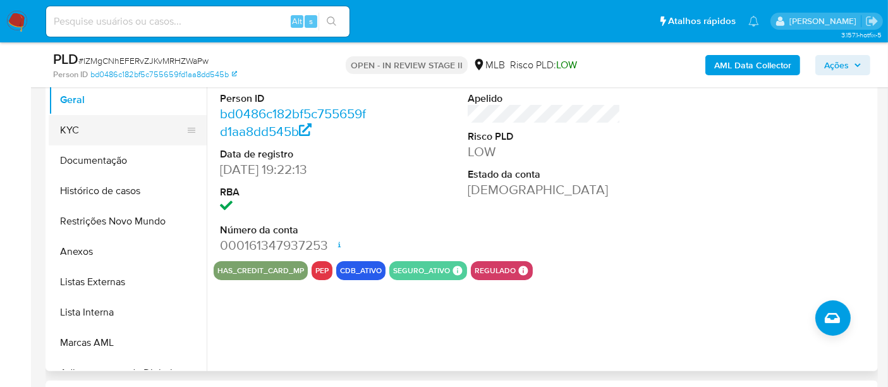
click at [80, 127] on button "KYC" at bounding box center [123, 130] width 148 height 30
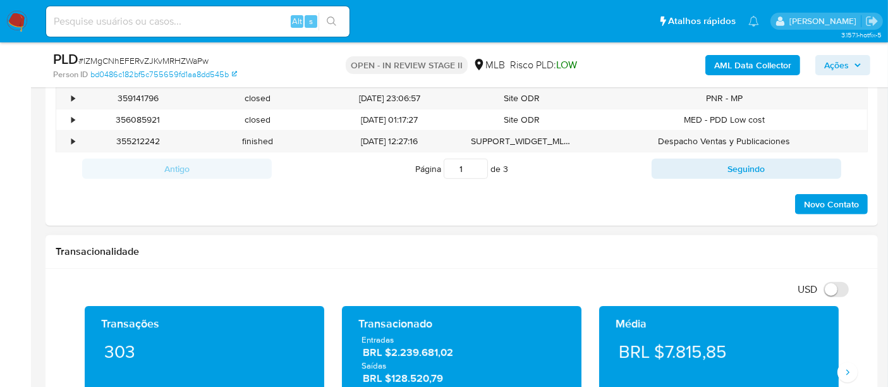
scroll to position [842, 0]
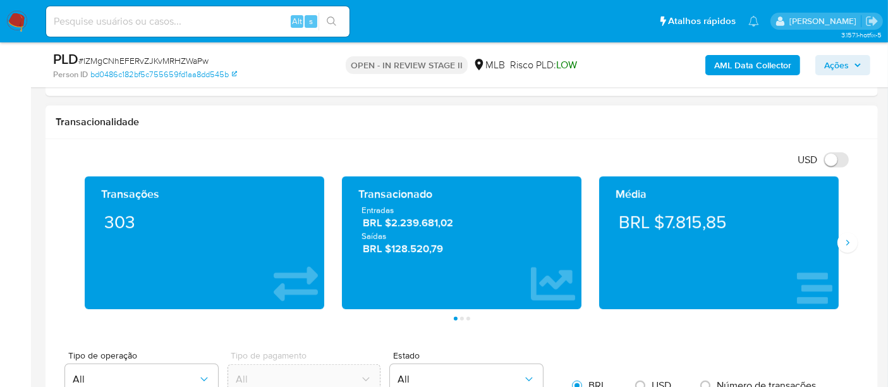
click at [844, 250] on div "Média BRL $7.815,85" at bounding box center [718, 242] width 257 height 133
click at [848, 248] on button "Siguiente" at bounding box center [847, 242] width 20 height 20
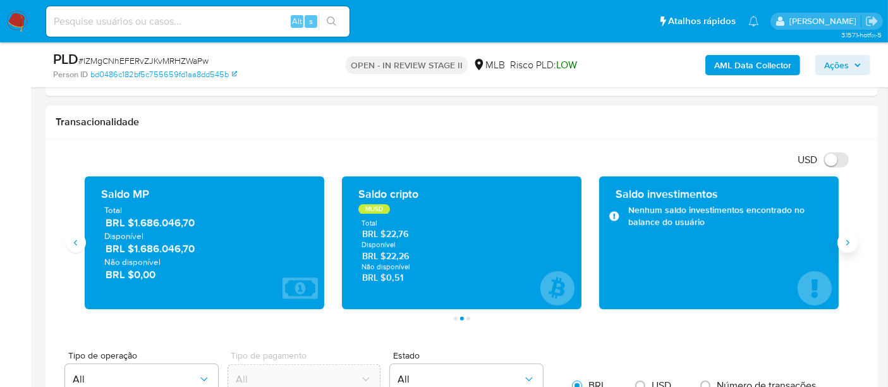
click at [845, 239] on icon "Siguiente" at bounding box center [847, 243] width 10 height 10
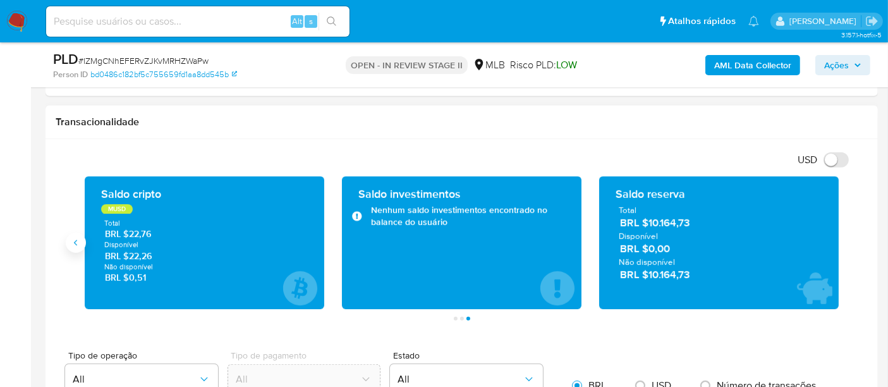
click at [81, 242] on button "Anterior" at bounding box center [76, 242] width 20 height 20
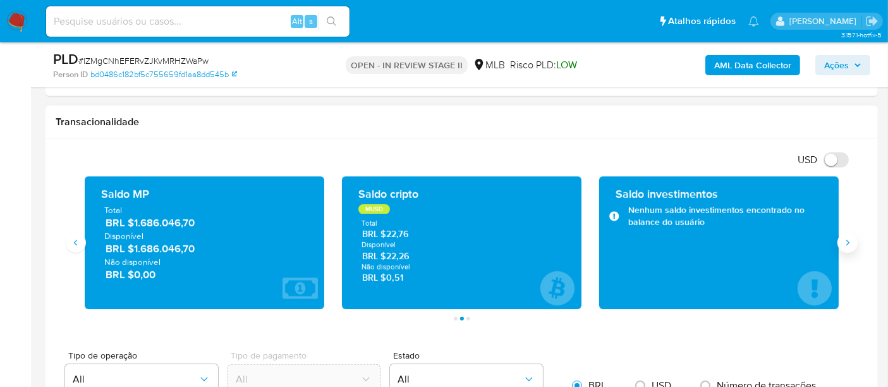
click at [845, 241] on icon "Siguiente" at bounding box center [847, 243] width 10 height 10
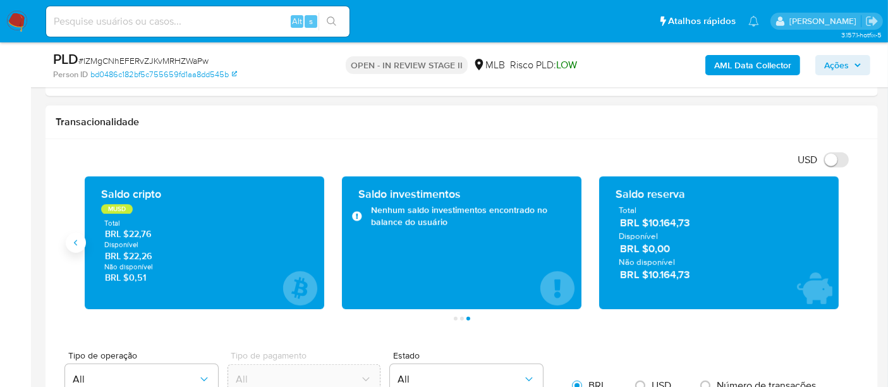
click at [77, 244] on icon "Anterior" at bounding box center [76, 243] width 10 height 10
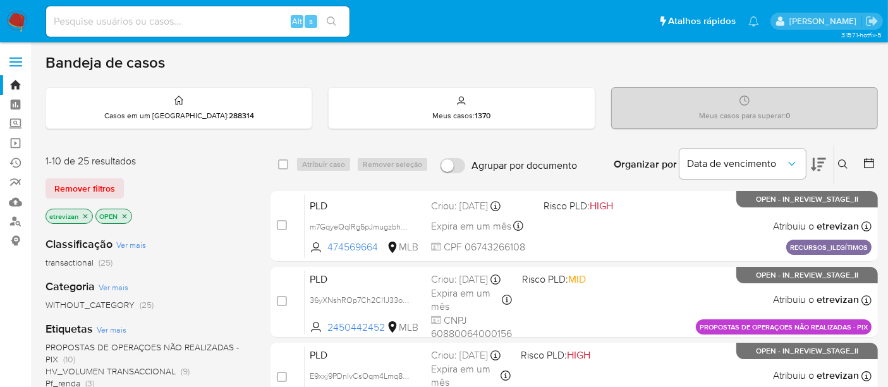
click at [247, 20] on input at bounding box center [197, 21] width 303 height 16
paste input "P43C6YVN2OhFL0eWaEX9eIbh"
click at [0, 10] on nav "Pausado Ver notificaciones P43C6YVN2OhFL0eWaEX9eIbh Alt s Atalhos rápidos Presi…" at bounding box center [444, 21] width 888 height 42
paste input "y7YbNIfiAM75uJf7esBaiElB"
type input "y7YbNIfiAM75uJf7esBaiElB"
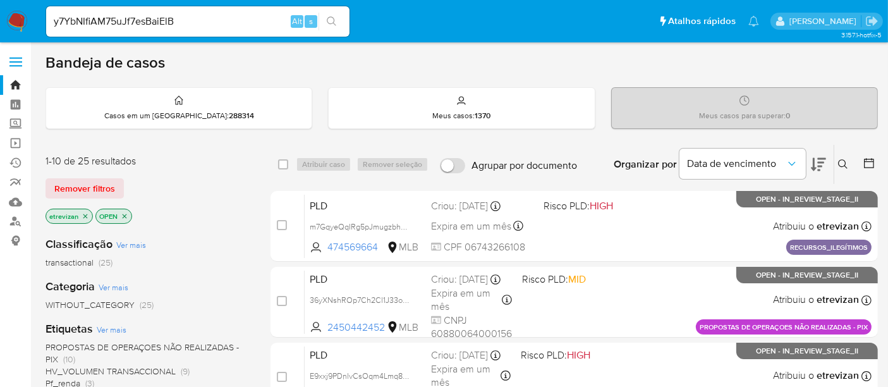
drag, startPoint x: 332, startPoint y: 20, endPoint x: 431, endPoint y: 18, distance: 99.2
click at [332, 20] on icon "search-icon" at bounding box center [332, 21] width 10 height 10
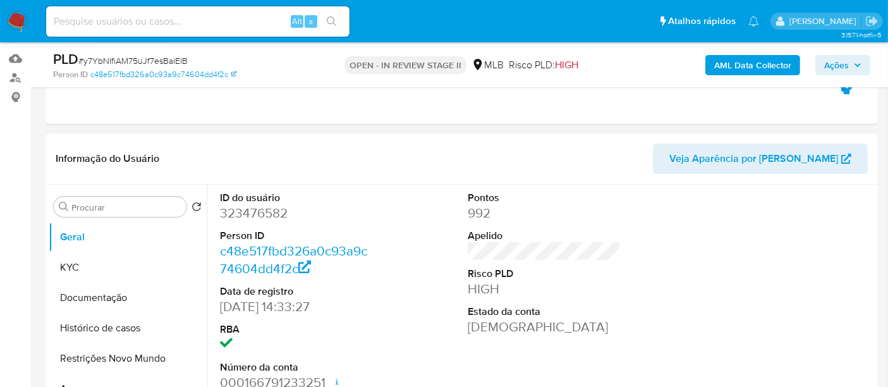
scroll to position [140, 0]
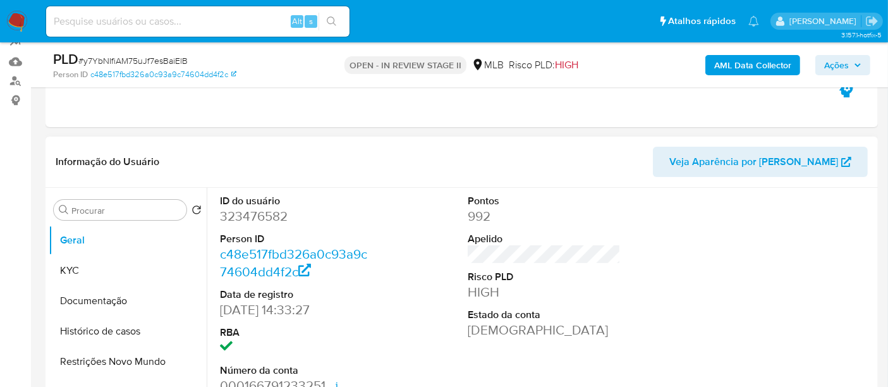
select select "10"
drag, startPoint x: 86, startPoint y: 270, endPoint x: 190, endPoint y: 259, distance: 104.2
click at [88, 270] on button "KYC" at bounding box center [123, 270] width 148 height 30
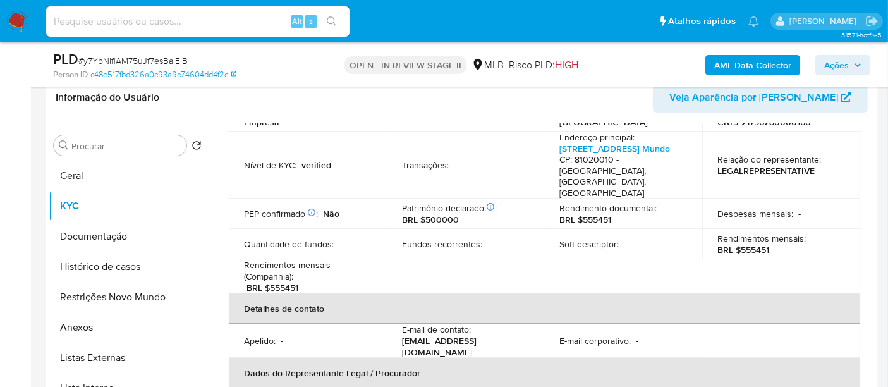
scroll to position [210, 0]
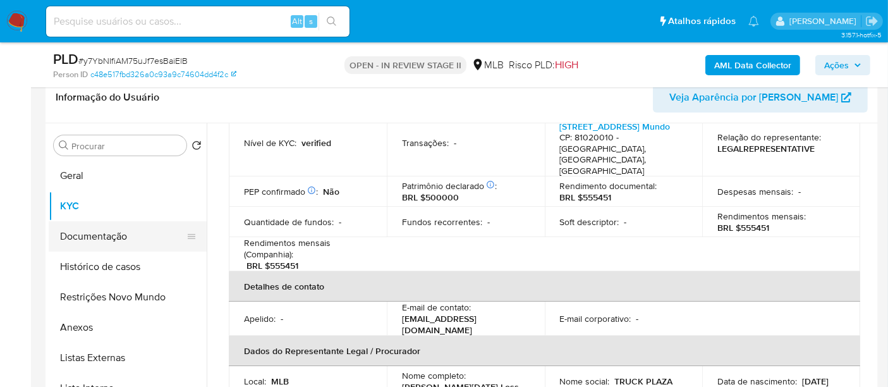
click at [85, 234] on button "Documentação" at bounding box center [123, 236] width 148 height 30
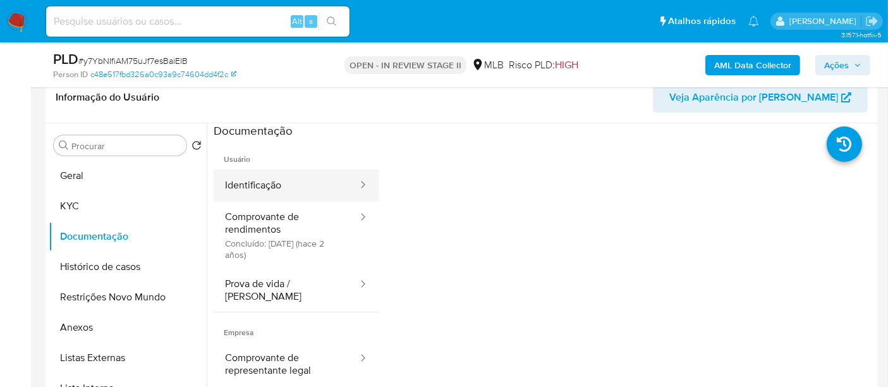
click at [296, 183] on button "Identificação" at bounding box center [286, 185] width 145 height 32
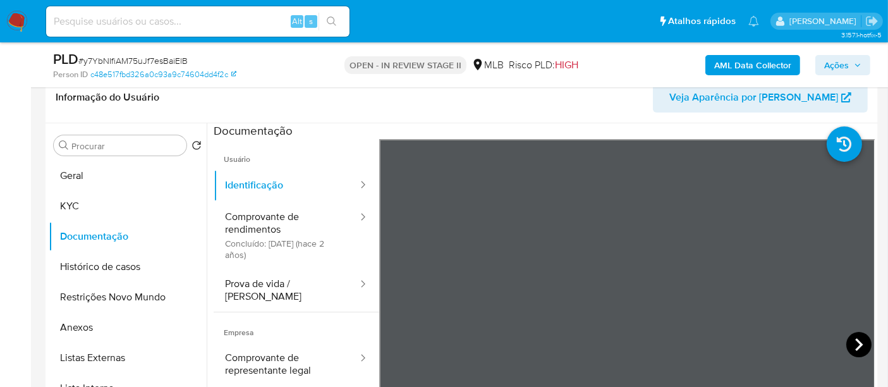
click at [860, 342] on icon at bounding box center [858, 344] width 25 height 25
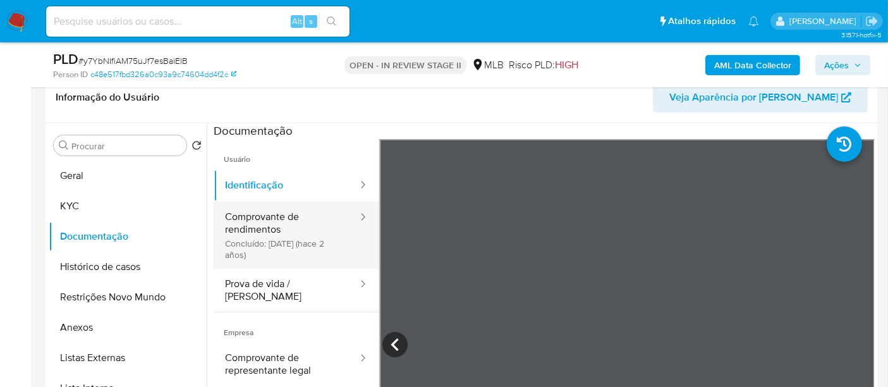
click at [270, 215] on button "Comprovante de rendimentos Concluído: [DATE] (hace 2 años)" at bounding box center [286, 235] width 145 height 67
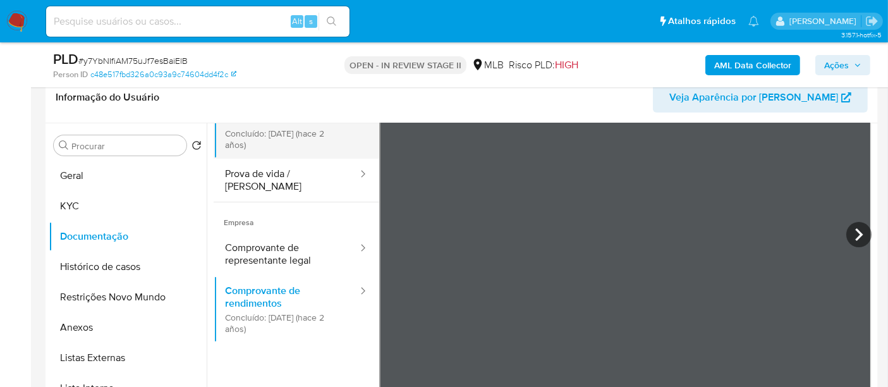
scroll to position [40, 0]
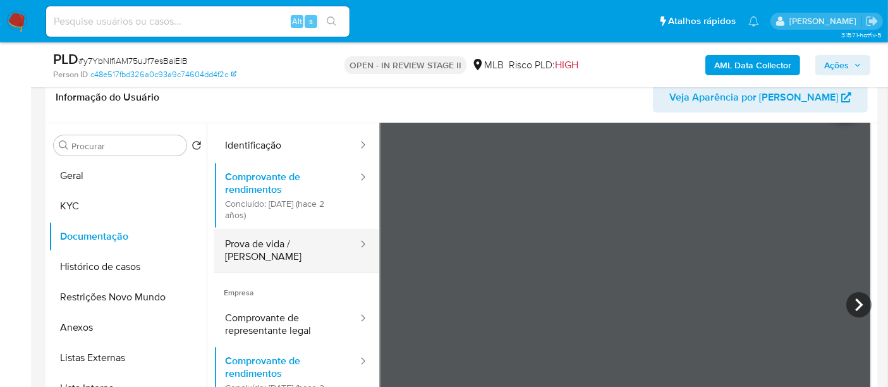
click at [267, 247] on button "Prova de vida / [PERSON_NAME]" at bounding box center [286, 250] width 145 height 43
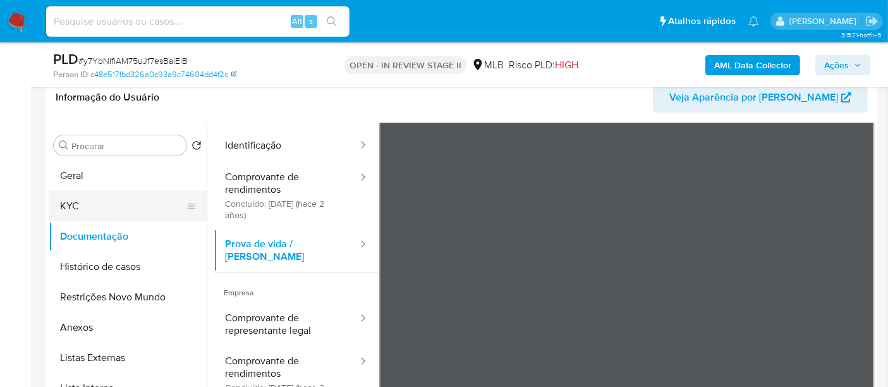
click at [93, 202] on button "KYC" at bounding box center [123, 206] width 148 height 30
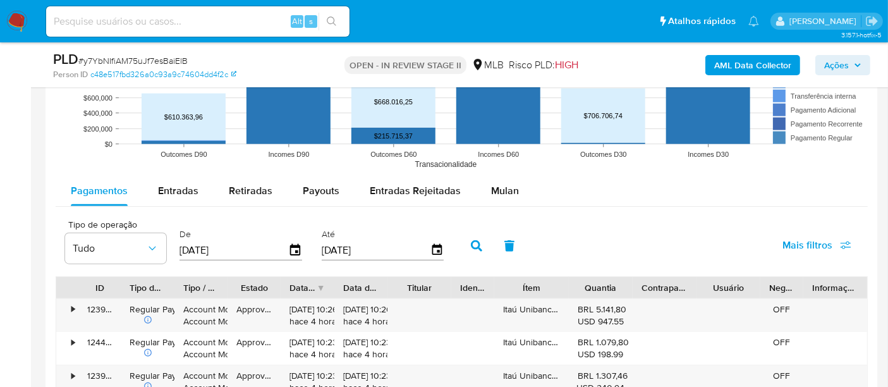
scroll to position [1345, 0]
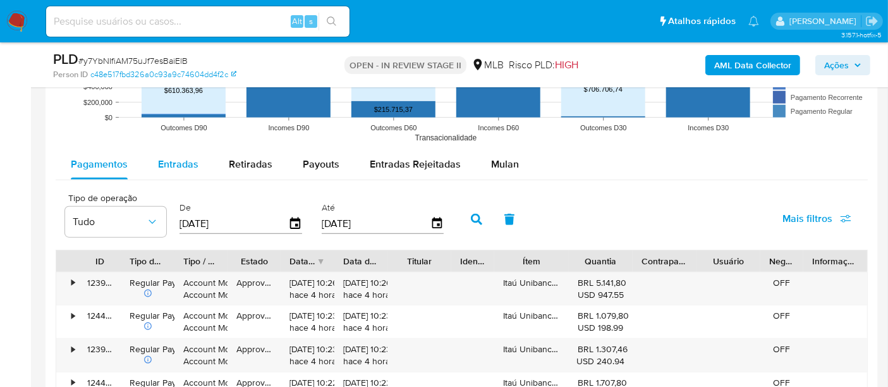
click at [171, 159] on span "Entradas" at bounding box center [178, 164] width 40 height 15
select select "10"
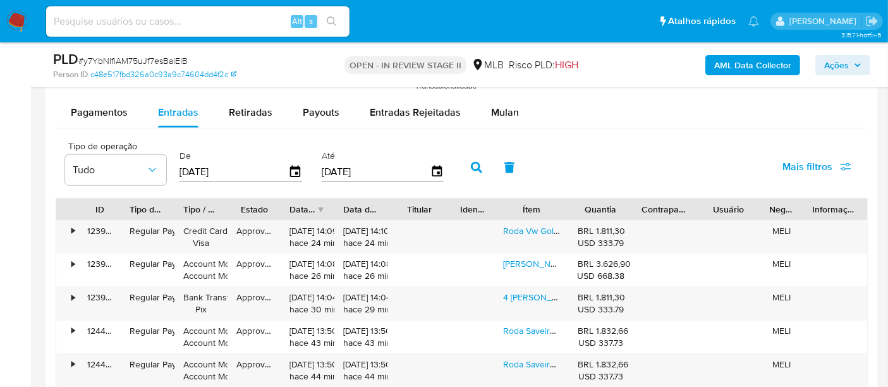
scroll to position [1403, 0]
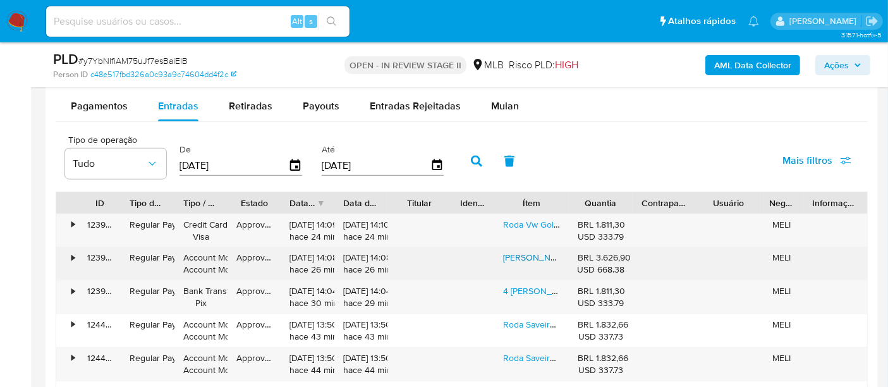
click at [526, 257] on link "[PERSON_NAME] Aro 16 Grafite D. 5x139 F1000 S236 (jogo) + Bicos" at bounding box center [635, 257] width 264 height 13
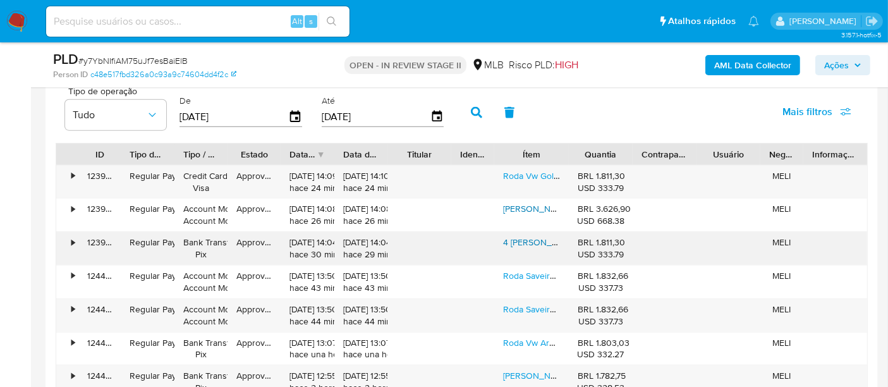
scroll to position [1473, 0]
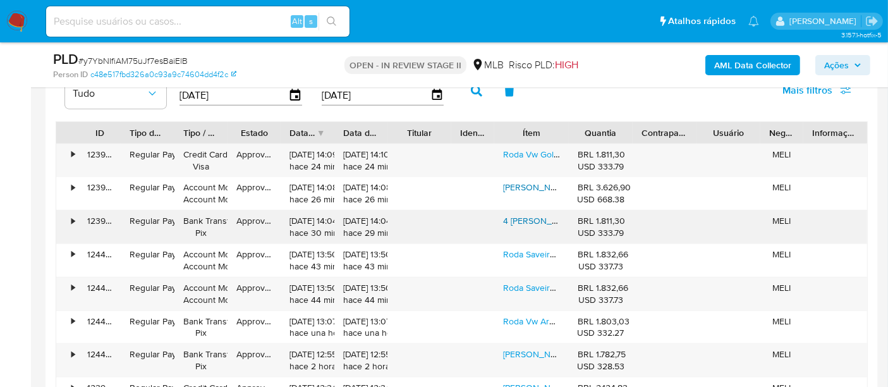
click at [540, 214] on link "4 [PERSON_NAME] Fiat Cronos Precision Aro 15/ Palio Argo Strada S282" at bounding box center [644, 220] width 282 height 13
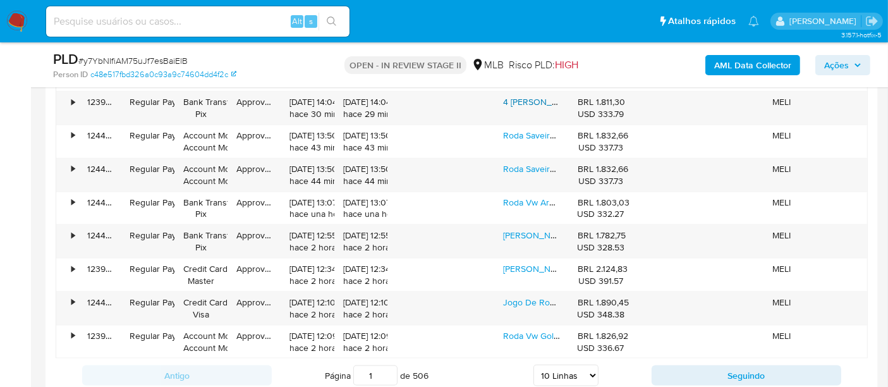
scroll to position [1613, 0]
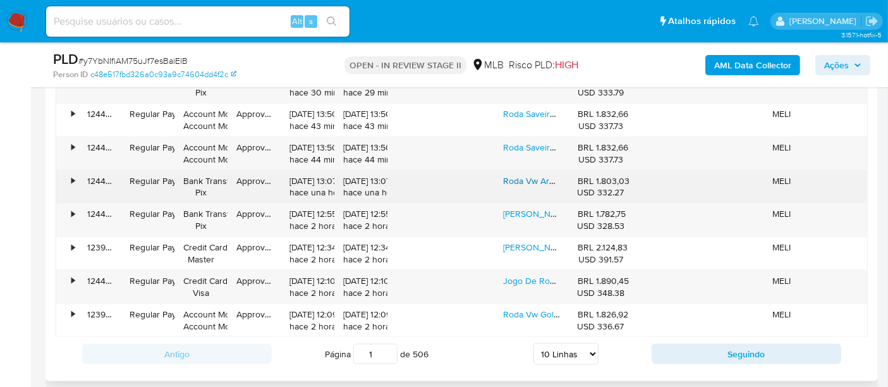
click at [536, 175] on link "Roda Vw Aro 15 Tubular Gol Gti" at bounding box center [564, 180] width 123 height 13
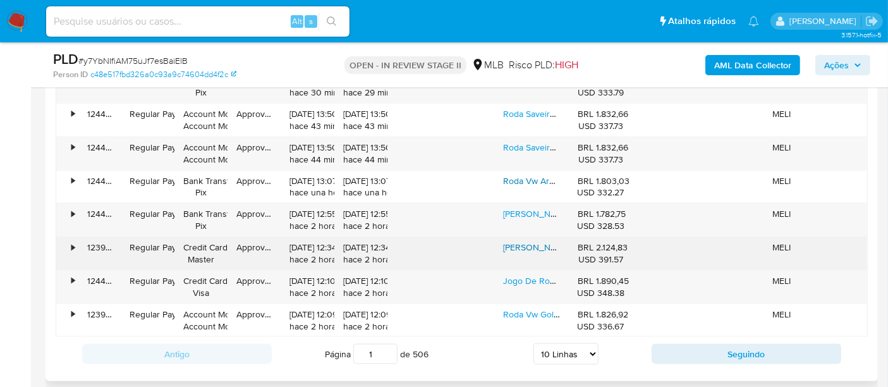
click at [535, 243] on link "[PERSON_NAME] Tarantula Aro 15 Fiat Uno Siena (jogo) +bicos Cor Diamantado Preto" at bounding box center [669, 247] width 332 height 13
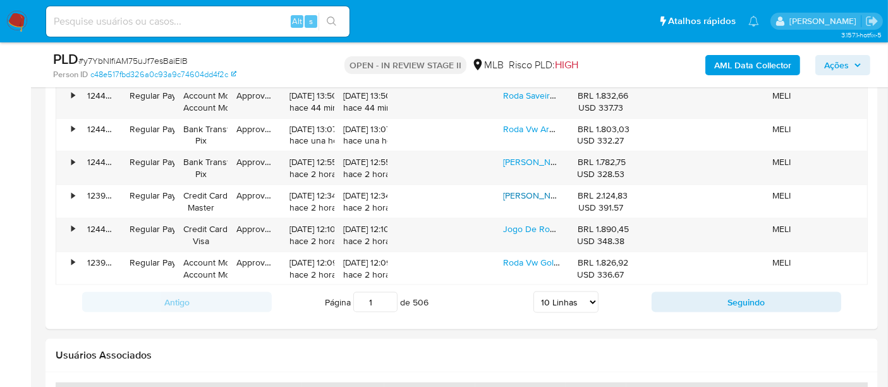
scroll to position [1684, 0]
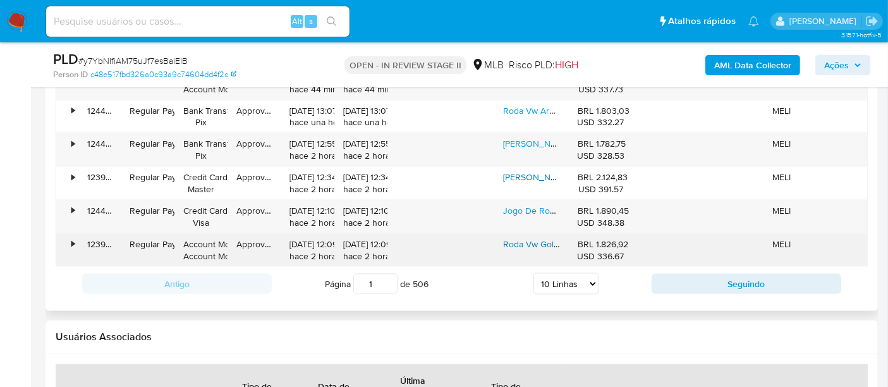
click at [540, 238] on link "Roda Vw Gol Aro 15 Gol Saveiro Up S242 (jogo) + Bicos" at bounding box center [611, 244] width 217 height 13
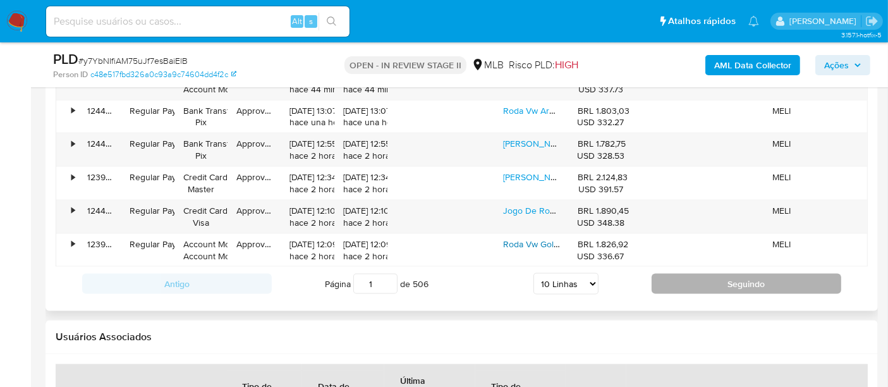
click at [751, 279] on button "Seguindo" at bounding box center [746, 284] width 190 height 20
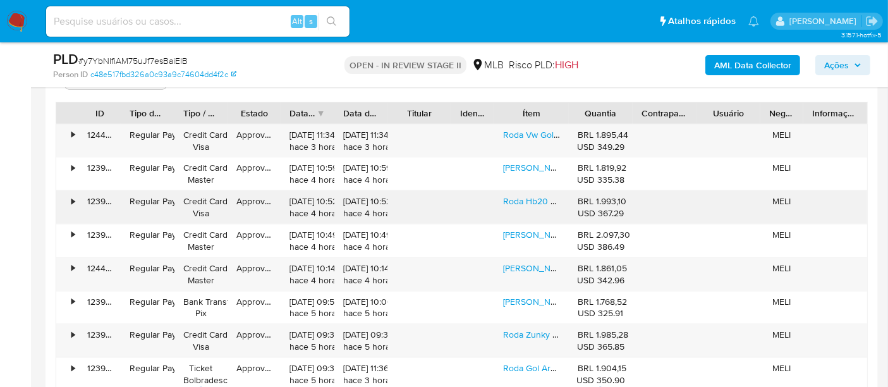
scroll to position [1473, 0]
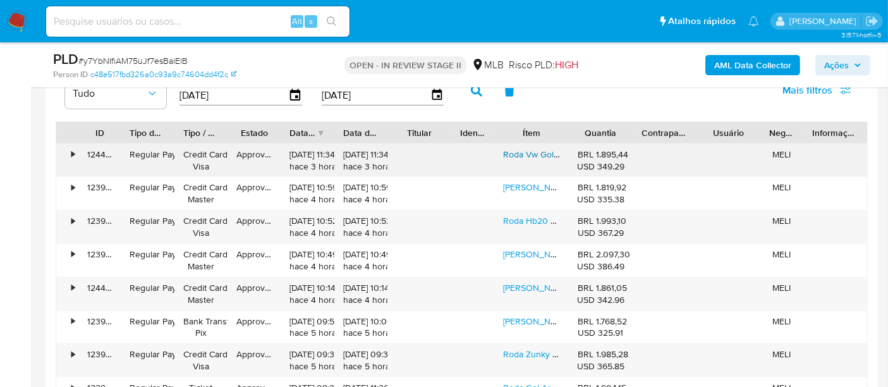
click at [529, 152] on link "Roda Vw Gol G6 Aro 14 Gol Voyage Parati Saveiro (jogo) +bico" at bounding box center [624, 154] width 242 height 13
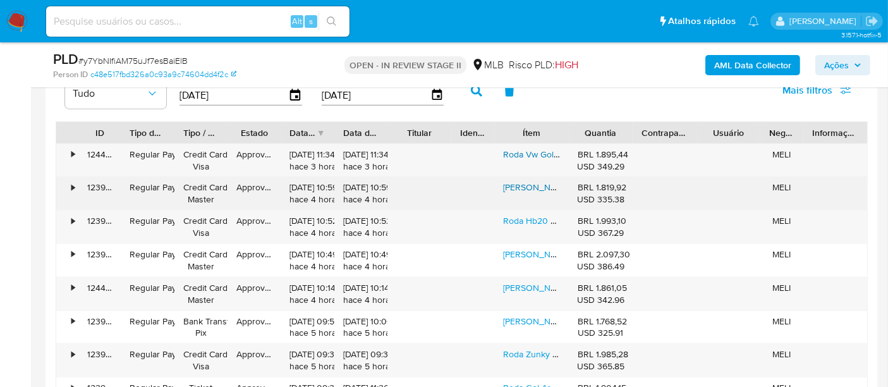
click at [532, 185] on link "[PERSON_NAME] Aro 15x6 Celta Corsa Prisma (jogo) Zk780 + Bicos" at bounding box center [634, 187] width 262 height 13
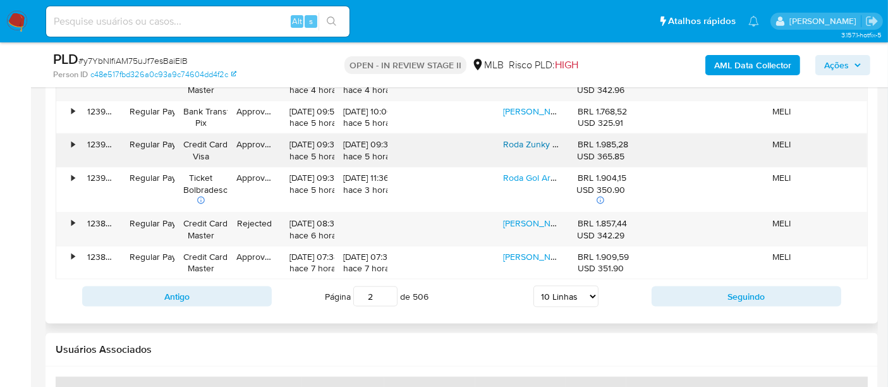
scroll to position [1628, 0]
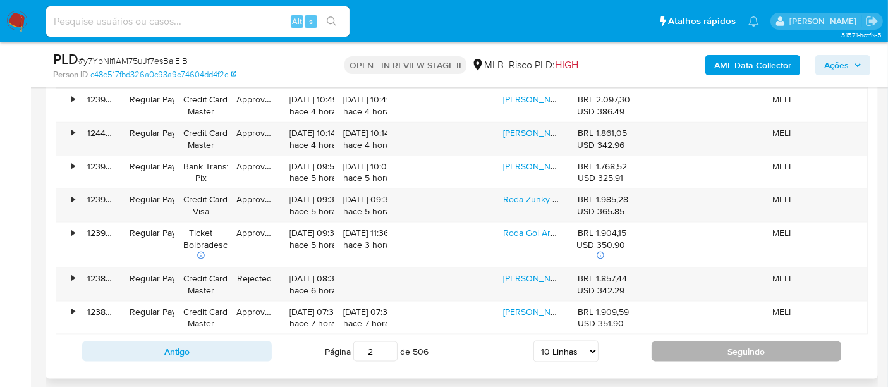
click at [761, 344] on button "Seguindo" at bounding box center [746, 351] width 190 height 20
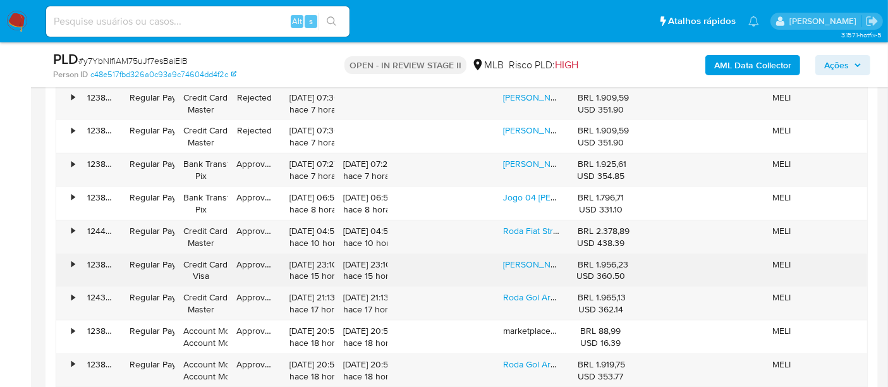
scroll to position [1487, 0]
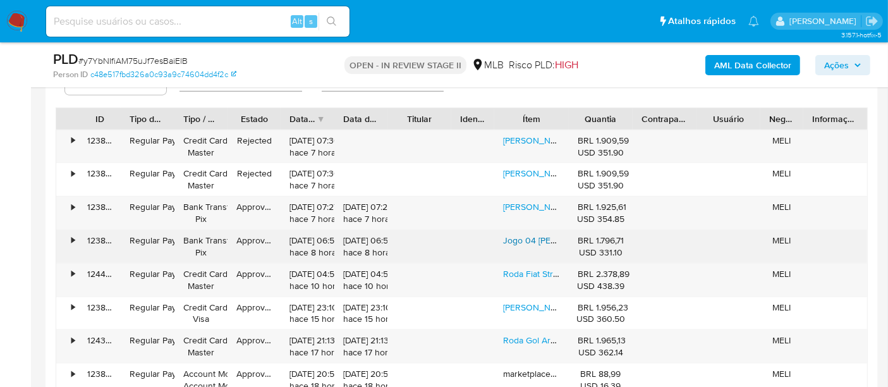
click at [522, 238] on link "Jogo 04 Rodas Aro 14 Zk780 Gol Bolinha 1.6 Parati G3 + Bicos" at bounding box center [646, 240] width 286 height 13
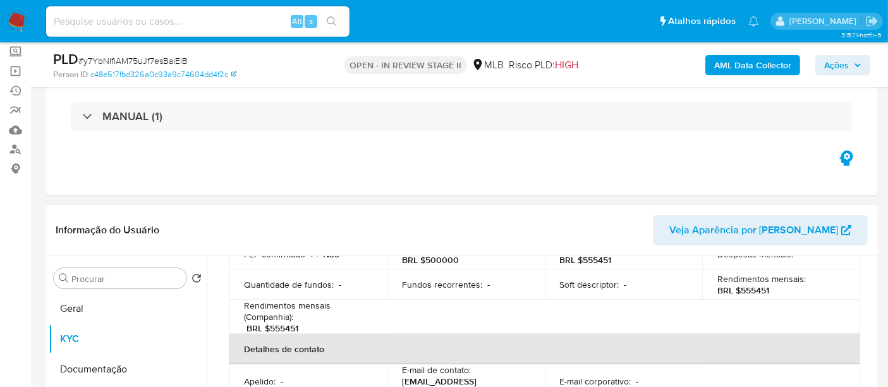
scroll to position [68, 0]
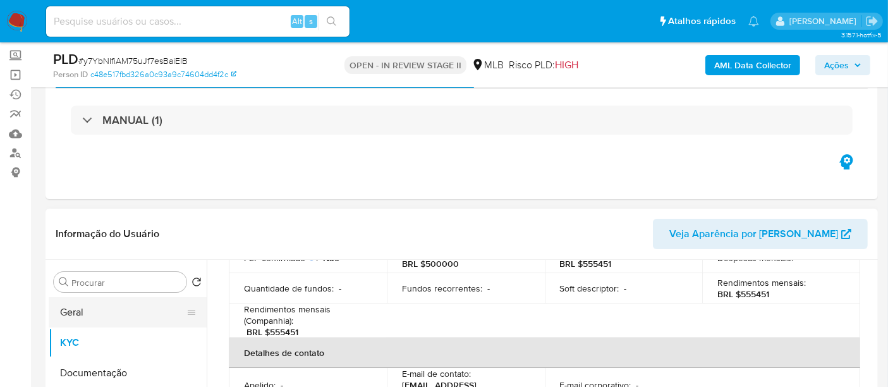
click at [90, 308] on button "Geral" at bounding box center [123, 312] width 148 height 30
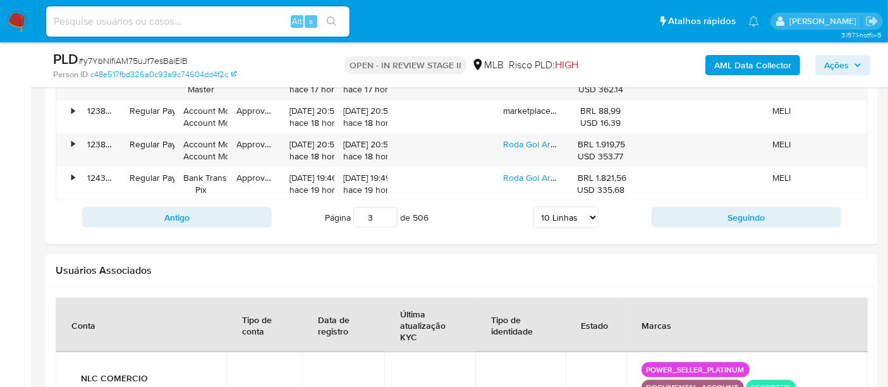
scroll to position [1753, 0]
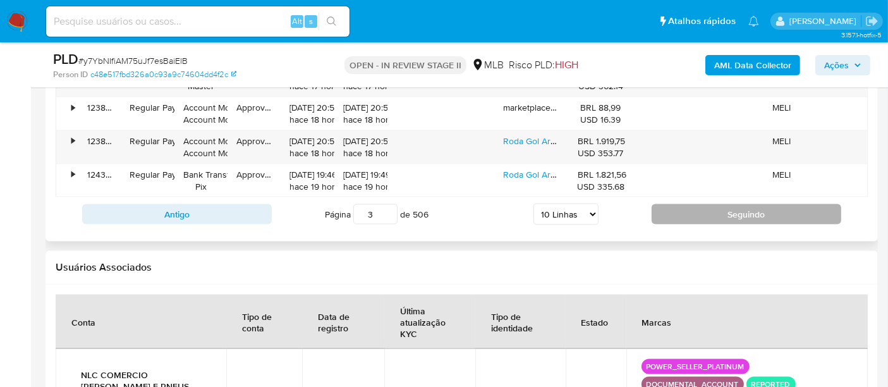
click at [720, 212] on button "Seguindo" at bounding box center [746, 214] width 190 height 20
type input "4"
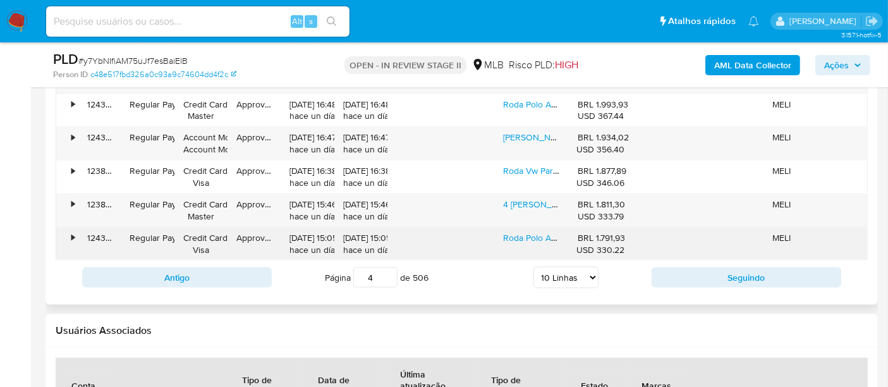
scroll to position [1613, 0]
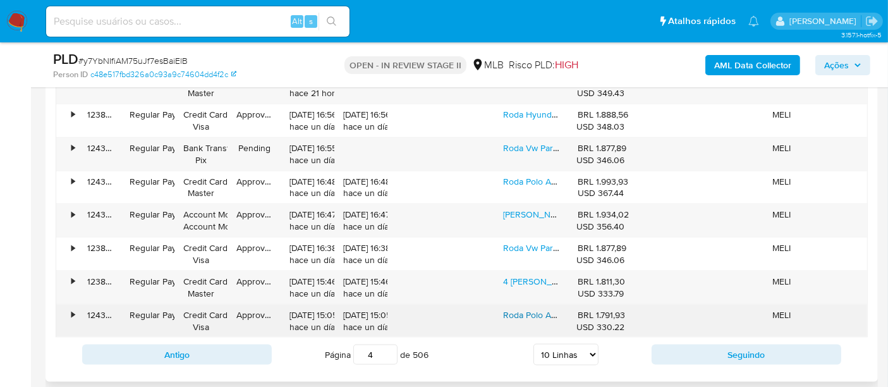
click at [535, 311] on link "Roda Polo Aro 15 Furação 5x100 Fox Golf (jogo) + Bicos" at bounding box center [612, 314] width 218 height 13
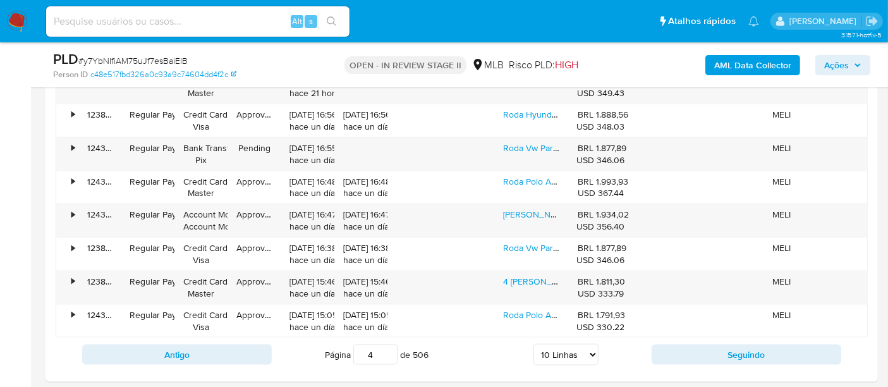
click at [194, 25] on input at bounding box center [197, 21] width 303 height 16
paste input "S170ejMdoCjLUoI834CNtx0d"
type input "S170ejMdoCjLUoI834CNtx0d"
click at [330, 20] on icon "search-icon" at bounding box center [332, 21] width 10 height 10
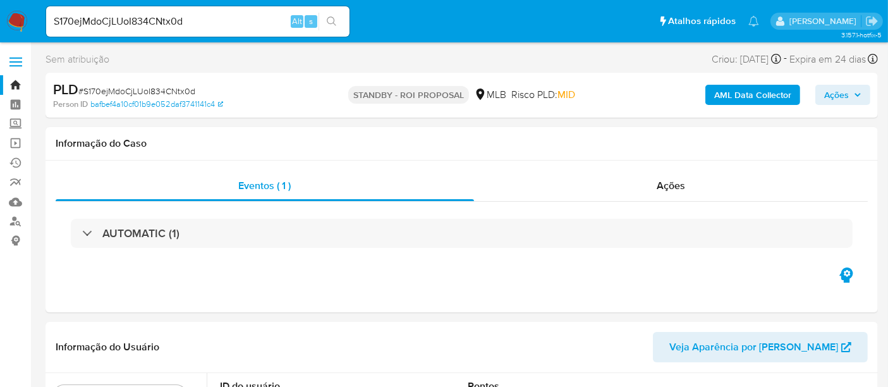
select select "10"
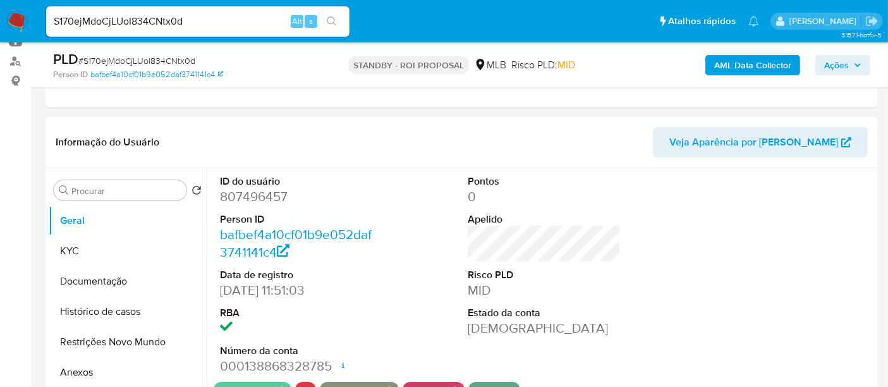
scroll to position [210, 0]
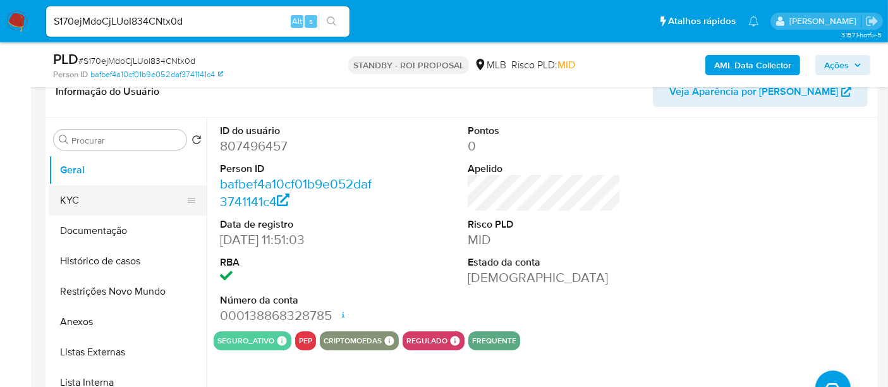
click at [88, 196] on button "KYC" at bounding box center [123, 200] width 148 height 30
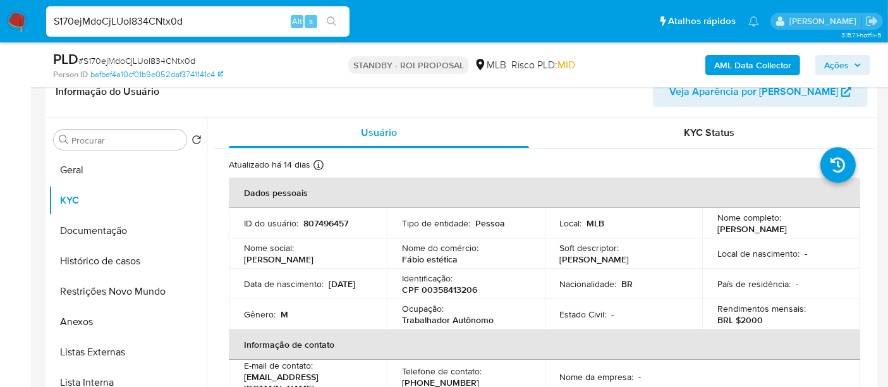
drag, startPoint x: 196, startPoint y: 22, endPoint x: 0, endPoint y: -1, distance: 197.9
paste input "YcTfnrDxiuYACujy7jJaIEso"
type input "YcTfnrDxiuYACujy7jJaIEso"
click at [334, 17] on icon "search-icon" at bounding box center [332, 21] width 10 height 10
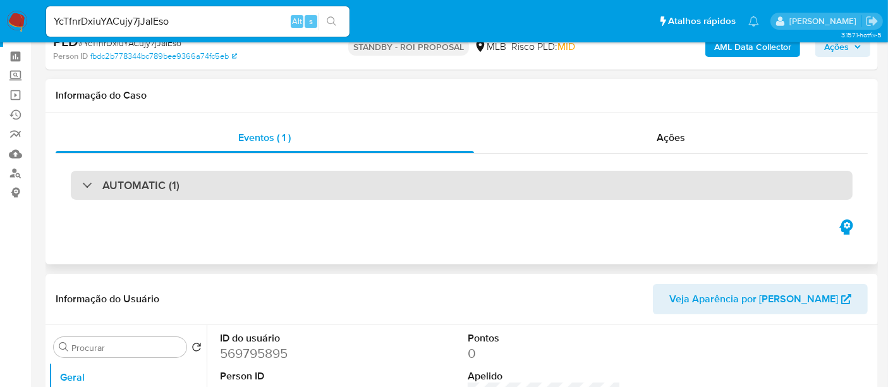
select select "10"
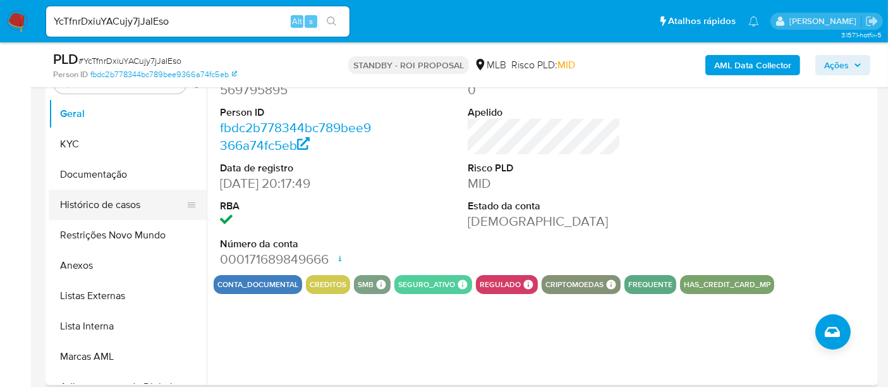
scroll to position [280, 0]
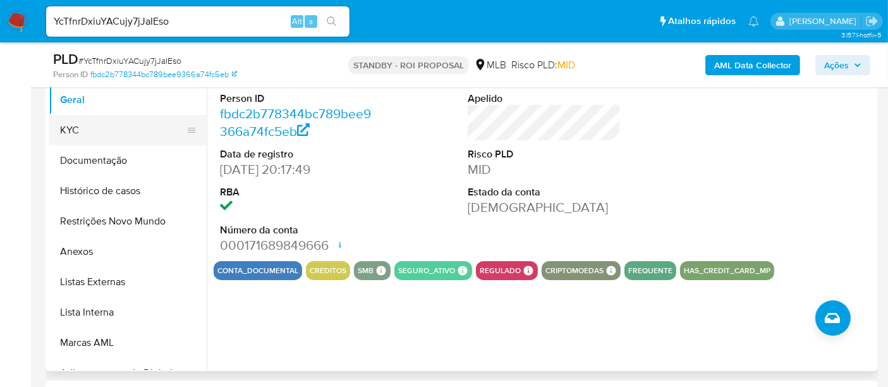
click at [93, 132] on button "KYC" at bounding box center [123, 130] width 148 height 30
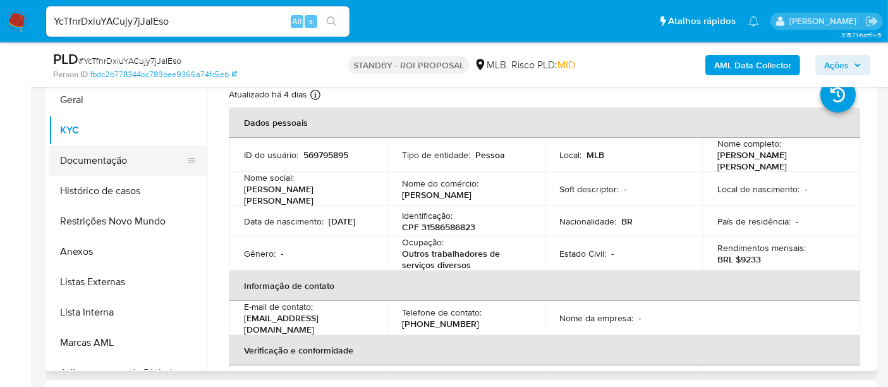
click at [104, 157] on button "Documentação" at bounding box center [123, 160] width 148 height 30
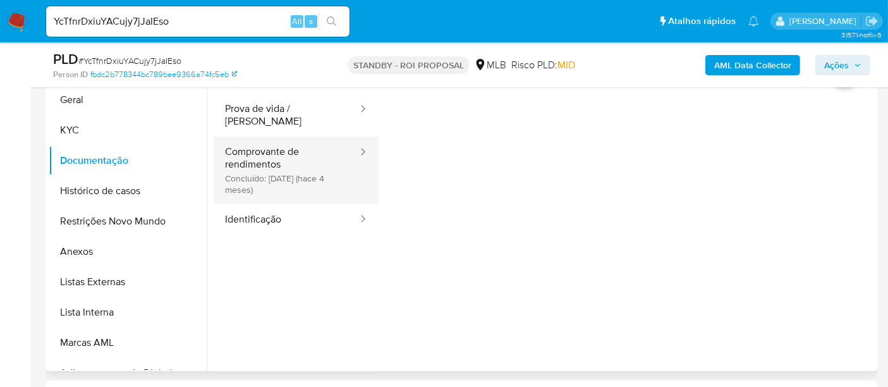
scroll to position [210, 0]
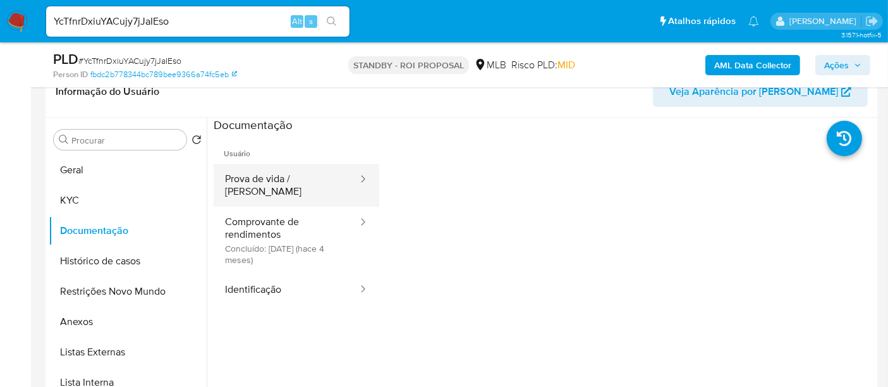
click at [275, 178] on button "Prova de vida / [PERSON_NAME]" at bounding box center [286, 185] width 145 height 43
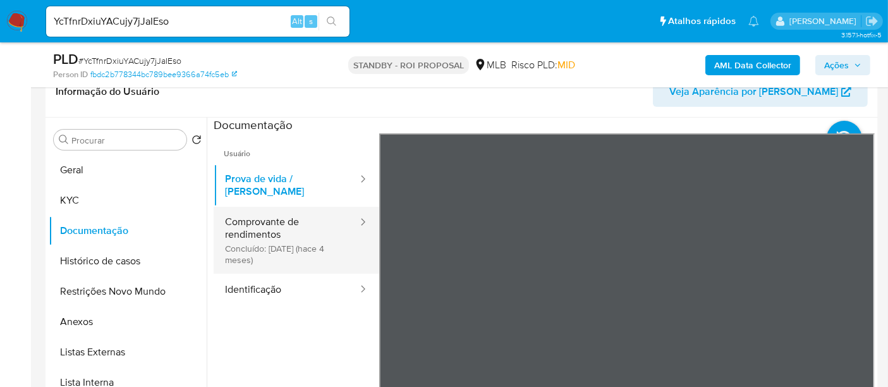
click at [260, 215] on button "Comprovante de rendimentos Concluído: 01/05/2025 (hace 4 meses)" at bounding box center [286, 240] width 145 height 67
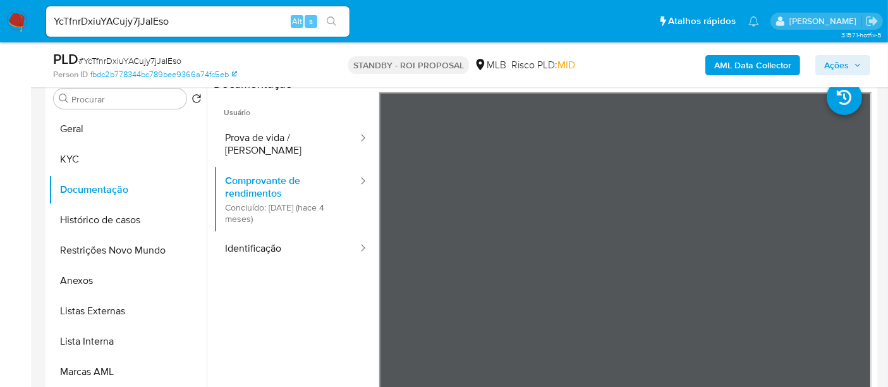
scroll to position [257, 0]
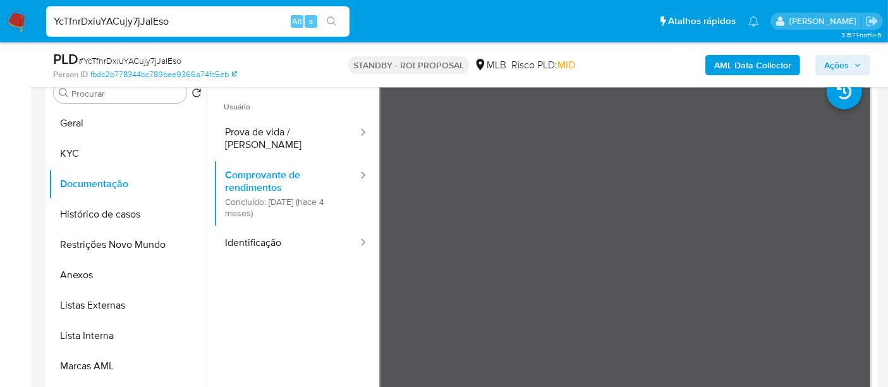
drag, startPoint x: 195, startPoint y: 19, endPoint x: 0, endPoint y: 56, distance: 198.1
paste input "h0fEtVoG0uADEzCnKZheq0B9"
type input "h0fEtVoG0uADEzCnKZheq0B9"
drag, startPoint x: 323, startPoint y: 17, endPoint x: 344, endPoint y: 23, distance: 21.6
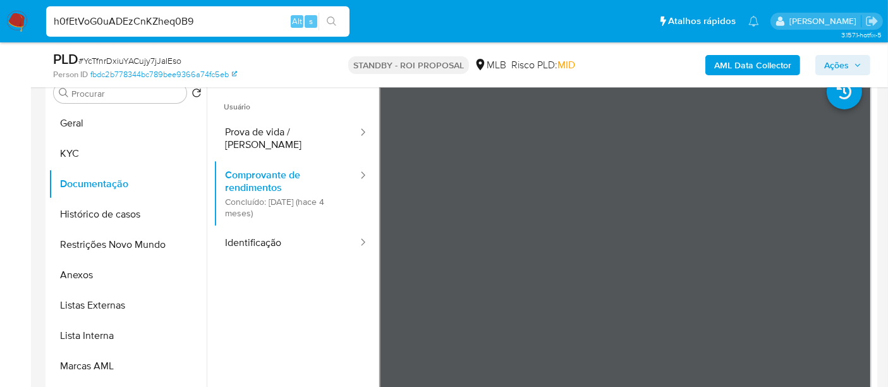
click at [323, 17] on button "search-icon" at bounding box center [331, 22] width 26 height 18
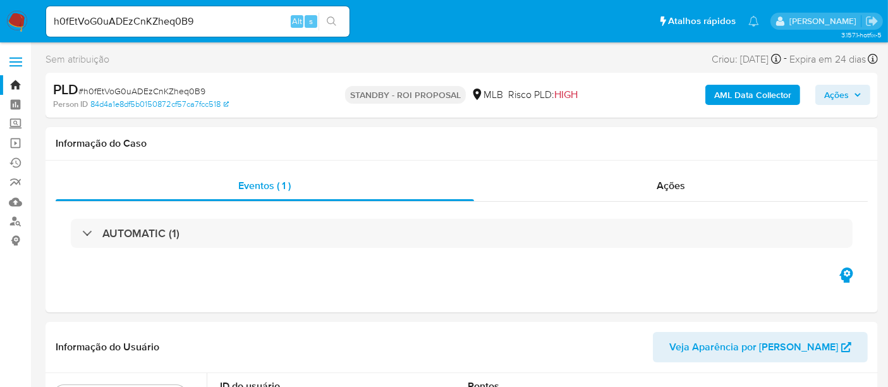
select select "10"
drag, startPoint x: 208, startPoint y: 19, endPoint x: 0, endPoint y: 69, distance: 213.7
click at [334, 17] on icon "search-icon" at bounding box center [332, 21] width 10 height 10
click at [330, 18] on icon "search-icon" at bounding box center [332, 21] width 10 height 10
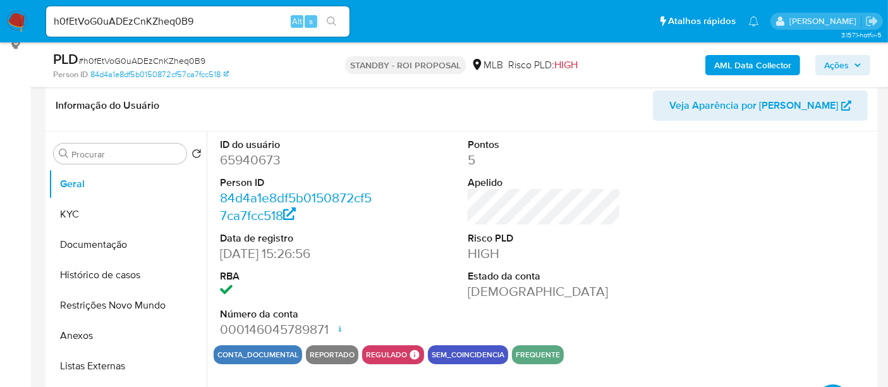
scroll to position [210, 0]
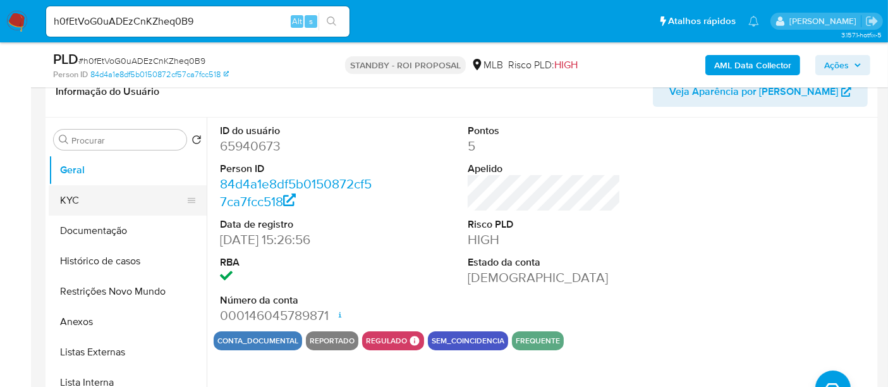
click at [79, 201] on button "KYC" at bounding box center [123, 200] width 148 height 30
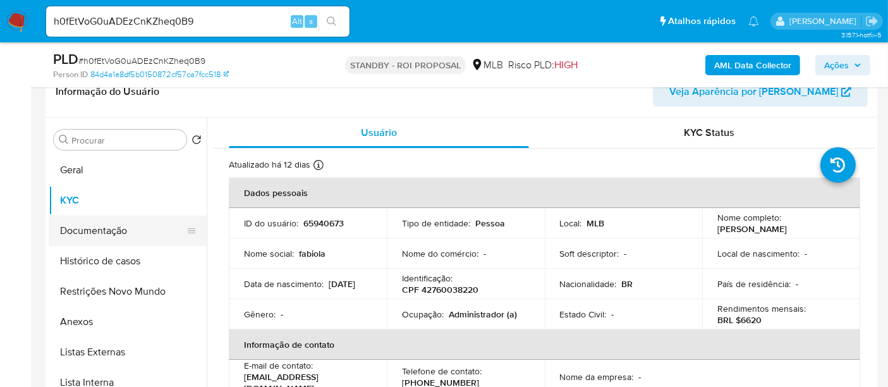
click at [96, 234] on button "Documentação" at bounding box center [123, 230] width 148 height 30
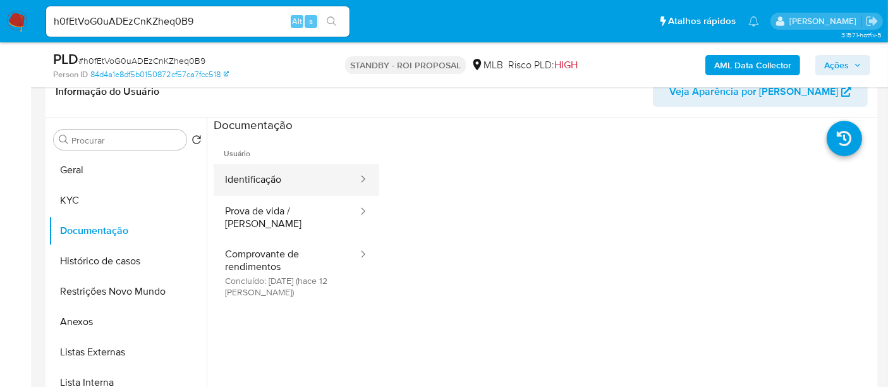
click at [256, 178] on button "Identificação" at bounding box center [286, 180] width 145 height 32
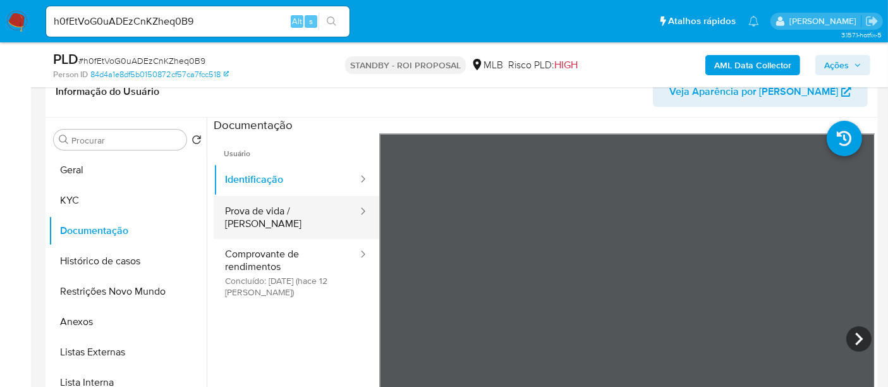
click at [289, 215] on button "Prova de vida / [PERSON_NAME]" at bounding box center [286, 217] width 145 height 43
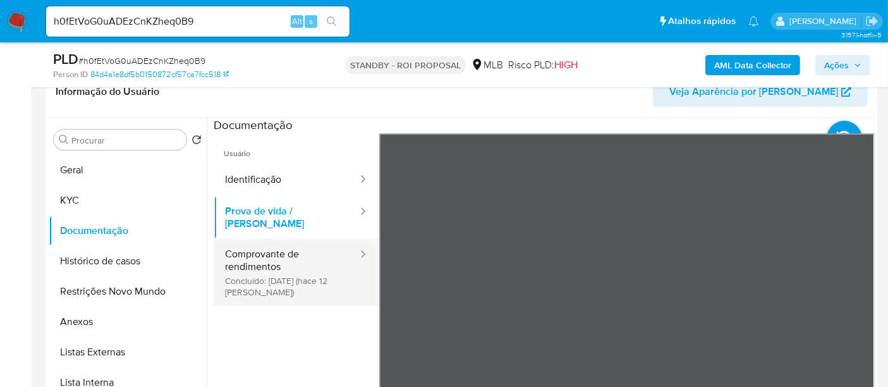
drag, startPoint x: 274, startPoint y: 256, endPoint x: 359, endPoint y: 251, distance: 84.8
click at [274, 255] on button "Comprovante de rendimentos Concluído: 20/08/2025 (hace 12 días)" at bounding box center [286, 272] width 145 height 67
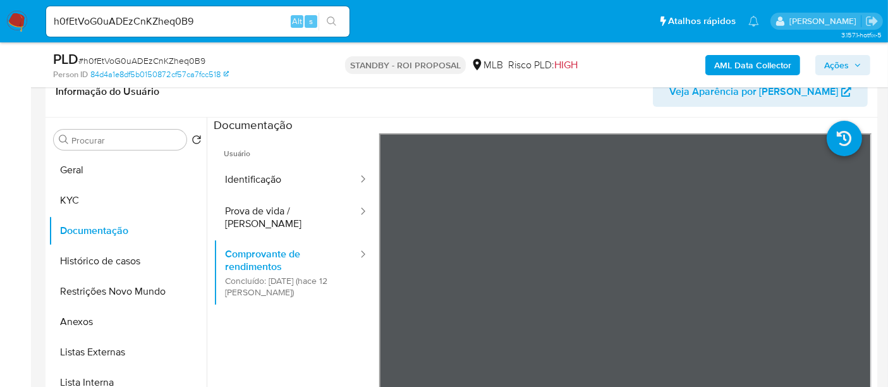
scroll to position [241, 0]
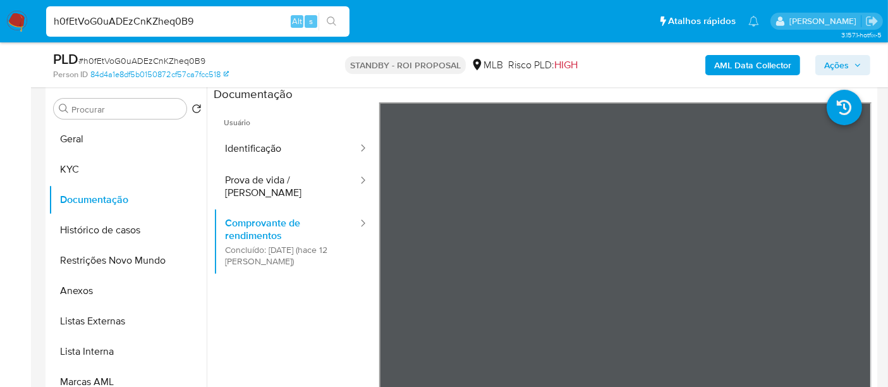
drag, startPoint x: 207, startPoint y: 24, endPoint x: 0, endPoint y: 24, distance: 206.6
click at [0, 24] on nav "Pausado Ver notificaciones h0fEtVoG0uADEzCnKZheq0B9 Alt s Atalhos rápidos Presi…" at bounding box center [444, 21] width 888 height 42
paste input "vynKHEfnK7QOk8JcO3mBfLdZ"
type input "vynKHEfnK7QOk8JcO3mBfLdZ"
click at [328, 17] on icon "search-icon" at bounding box center [332, 21] width 10 height 10
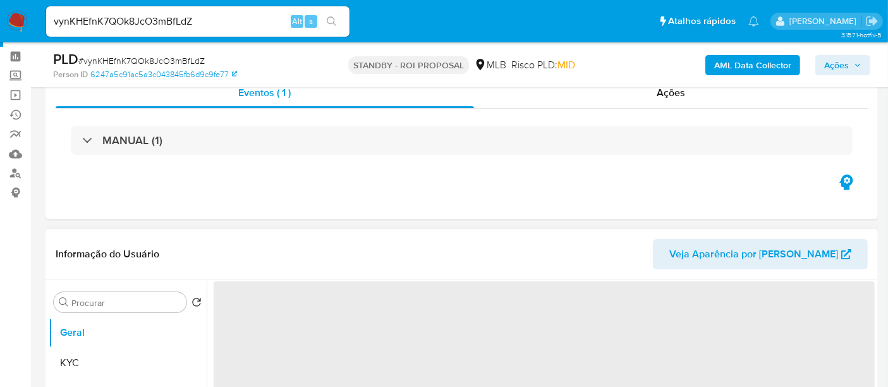
scroll to position [70, 0]
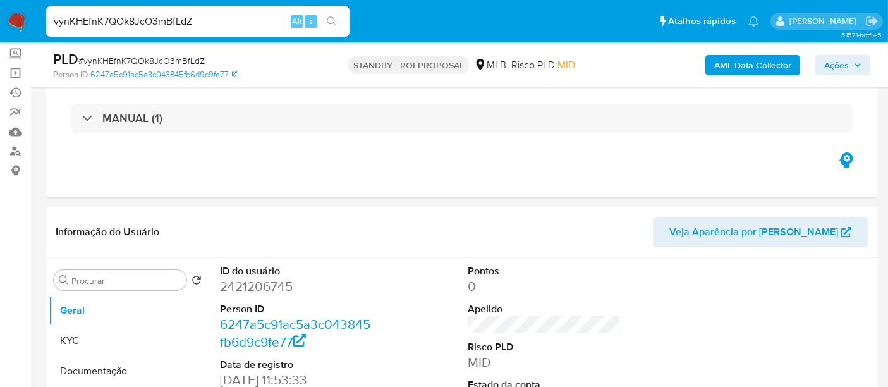
select select "10"
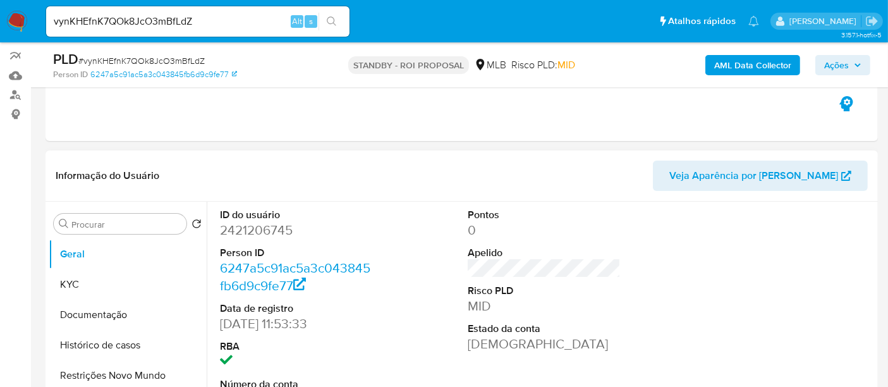
scroll to position [210, 0]
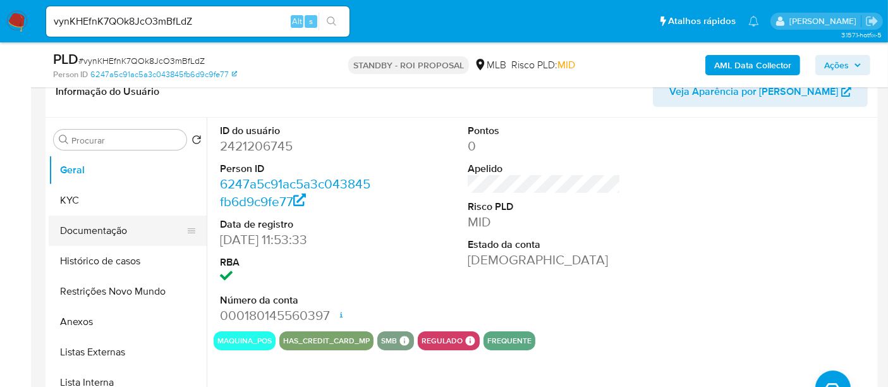
click at [104, 231] on button "Documentação" at bounding box center [123, 230] width 148 height 30
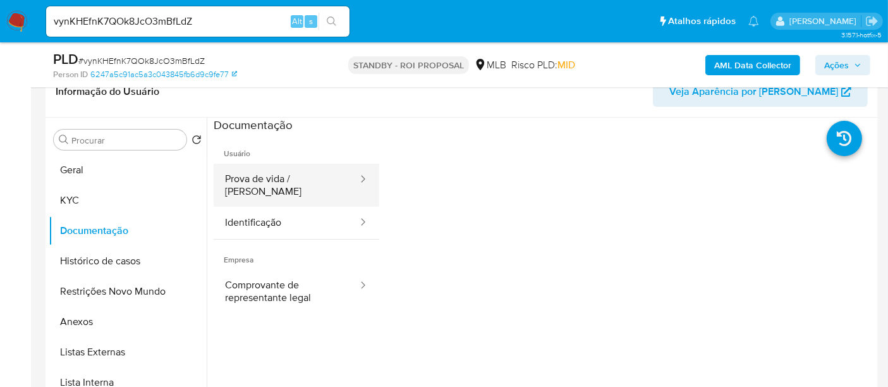
click at [309, 184] on button "Prova de vida / [PERSON_NAME]" at bounding box center [286, 185] width 145 height 43
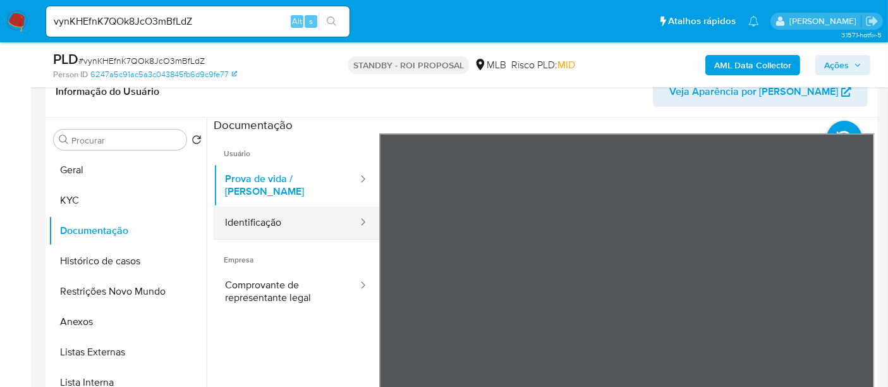
drag, startPoint x: 260, startPoint y: 215, endPoint x: 332, endPoint y: 203, distance: 72.9
click at [260, 214] on button "Identificação" at bounding box center [286, 223] width 145 height 32
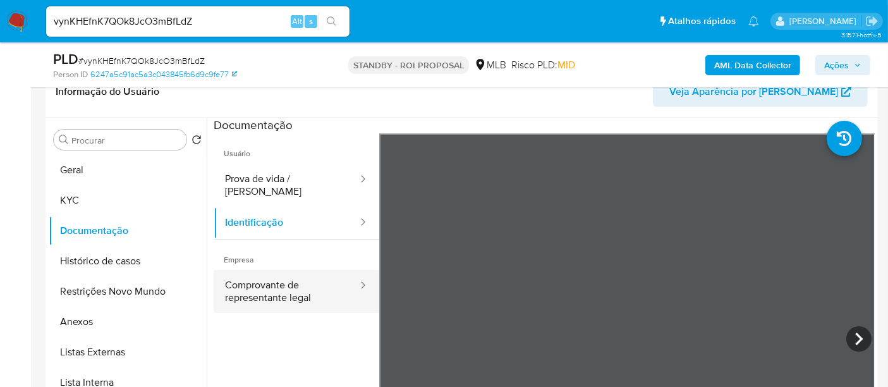
click at [262, 277] on button "Comprovante de representante legal" at bounding box center [286, 291] width 145 height 43
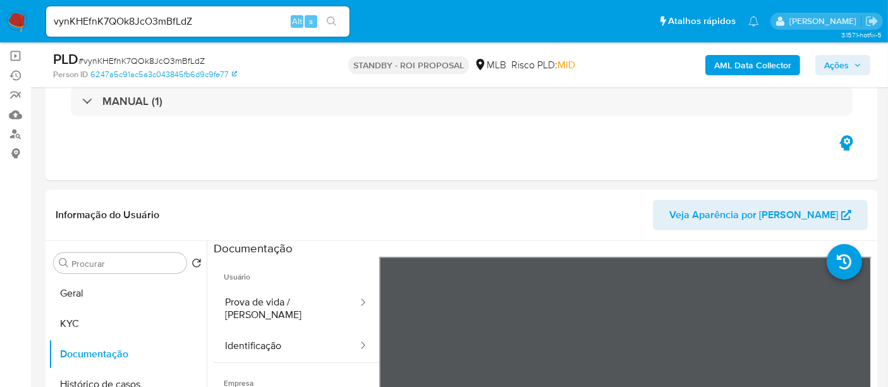
scroll to position [76, 0]
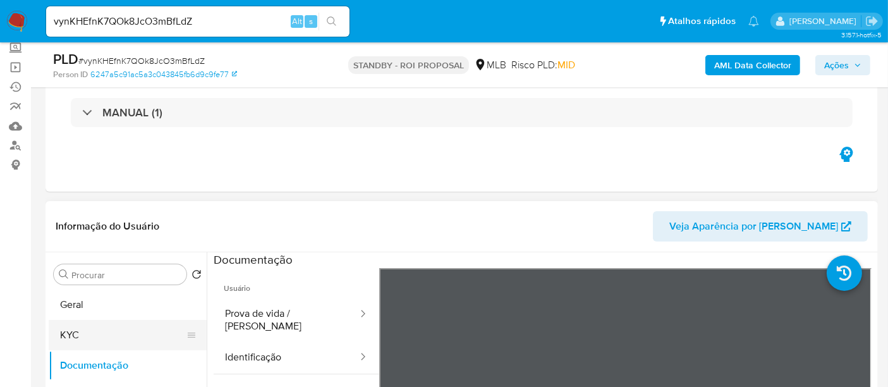
click at [66, 335] on button "KYC" at bounding box center [123, 335] width 148 height 30
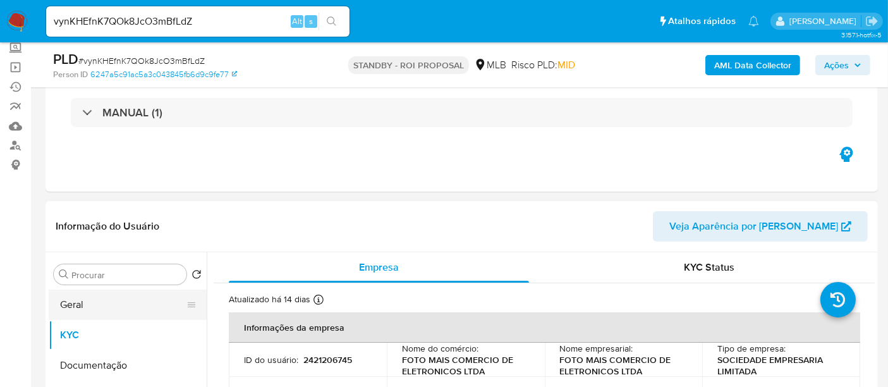
click at [71, 306] on button "Geral" at bounding box center [123, 304] width 148 height 30
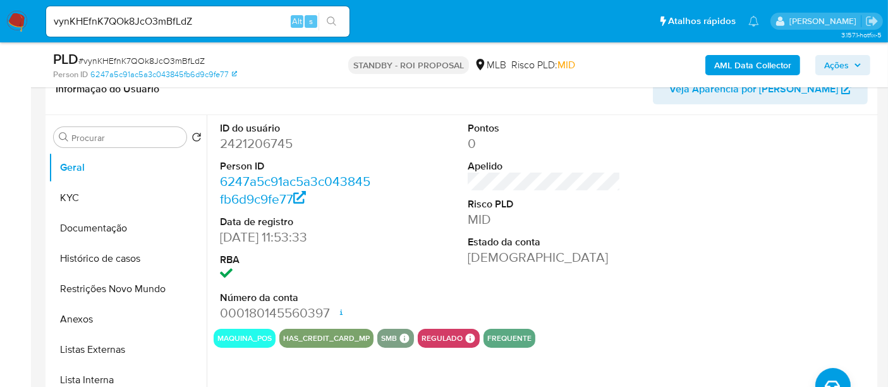
scroll to position [230, 0]
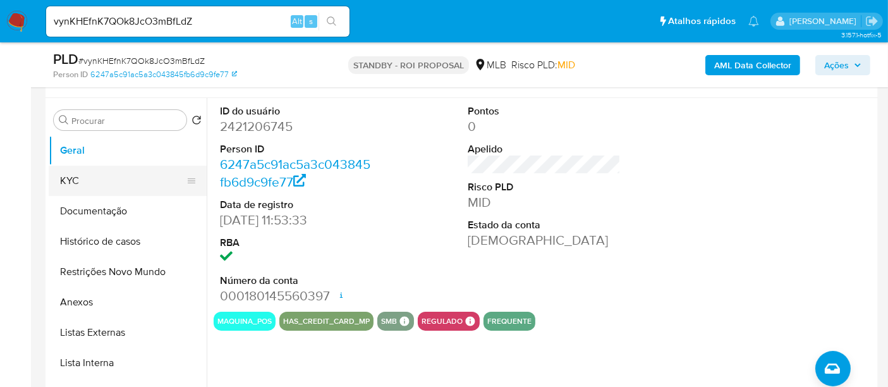
click at [71, 178] on button "KYC" at bounding box center [123, 181] width 148 height 30
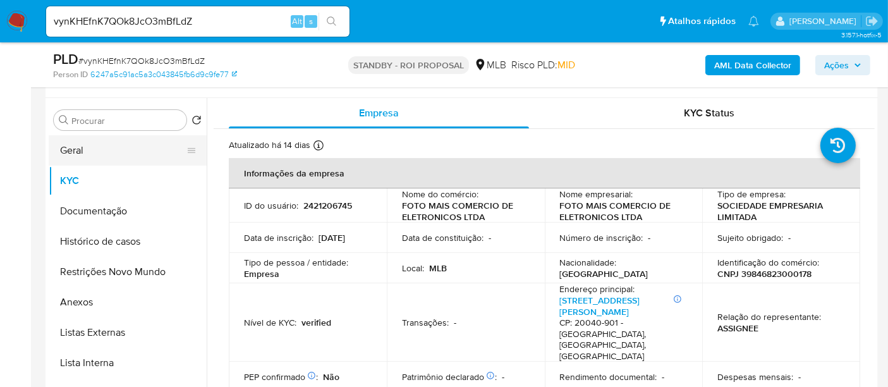
click at [97, 154] on button "Geral" at bounding box center [123, 150] width 148 height 30
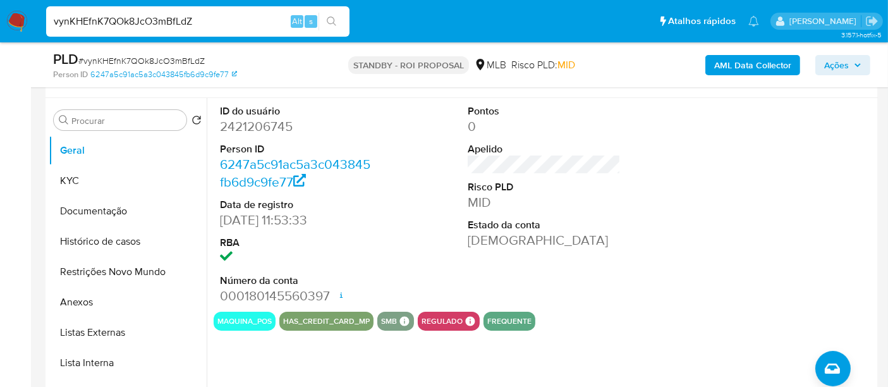
drag, startPoint x: 202, startPoint y: 18, endPoint x: 0, endPoint y: 23, distance: 201.6
click at [0, 23] on nav "Pausado Ver notificaciones vynKHEfnK7QOk8JcO3mBfLdZ Alt s Atalhos rápidos Presi…" at bounding box center [444, 21] width 888 height 42
drag, startPoint x: 93, startPoint y: 22, endPoint x: 0, endPoint y: 20, distance: 93.5
click at [0, 20] on nav "Pausado Ver notificaciones V Alt s Atalhos rápidos Presiona las siguientes tecl…" at bounding box center [444, 21] width 888 height 42
paste input "JpkZkMSt9pOVAbgKEwPe5YdD"
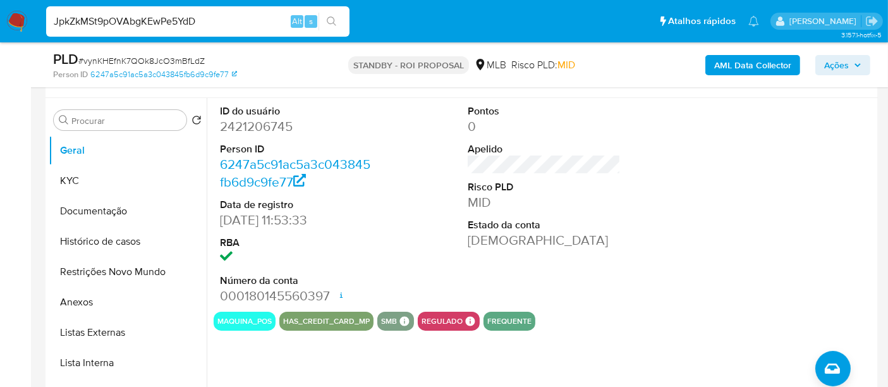
type input "JpkZkMSt9pOVAbgKEwPe5YdD"
click at [329, 20] on icon "search-icon" at bounding box center [332, 21] width 10 height 10
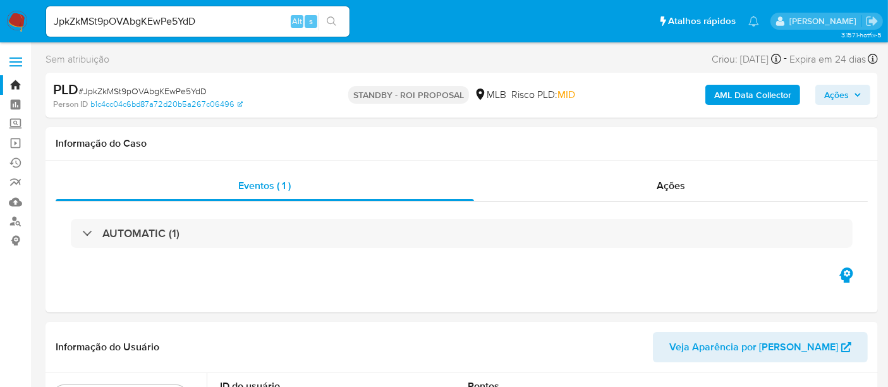
select select "10"
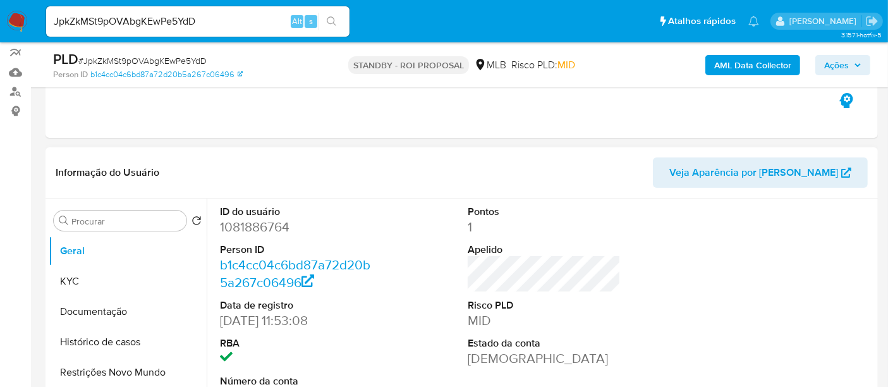
scroll to position [140, 0]
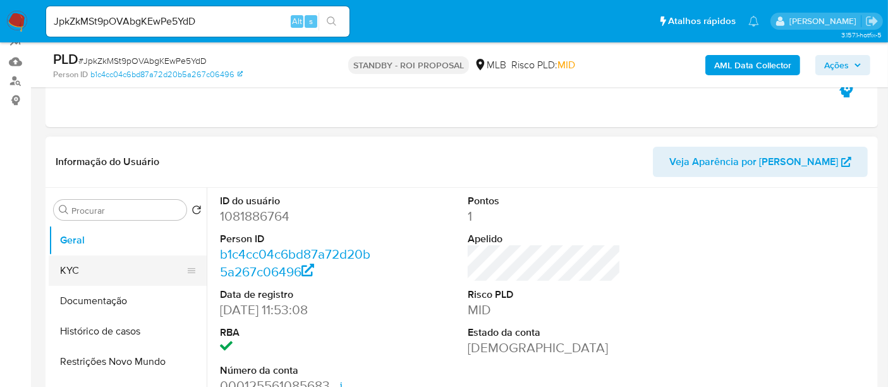
drag, startPoint x: 85, startPoint y: 267, endPoint x: 146, endPoint y: 259, distance: 61.2
click at [85, 267] on button "KYC" at bounding box center [123, 270] width 148 height 30
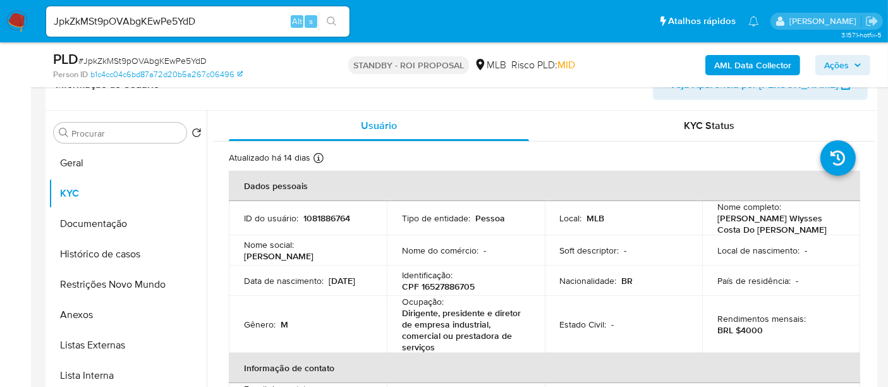
scroll to position [268, 0]
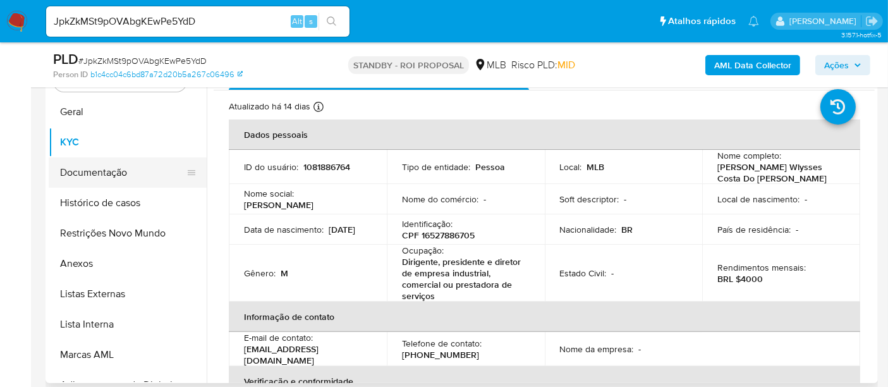
drag, startPoint x: 74, startPoint y: 169, endPoint x: 208, endPoint y: 191, distance: 135.7
click at [76, 169] on button "Documentação" at bounding box center [128, 172] width 158 height 30
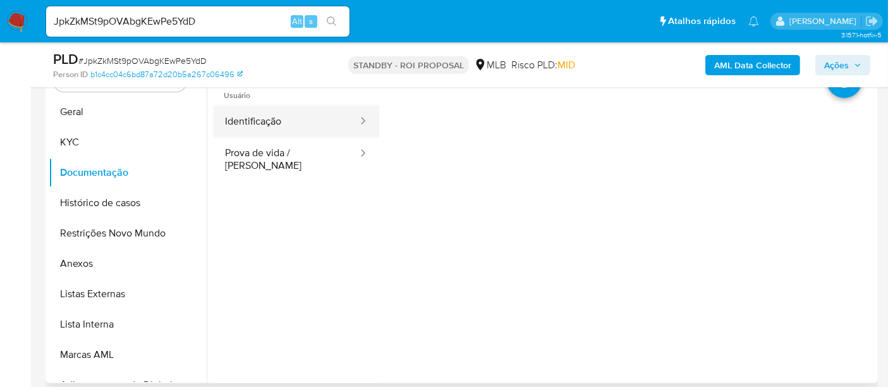
click at [271, 123] on button "Identificação" at bounding box center [286, 122] width 145 height 32
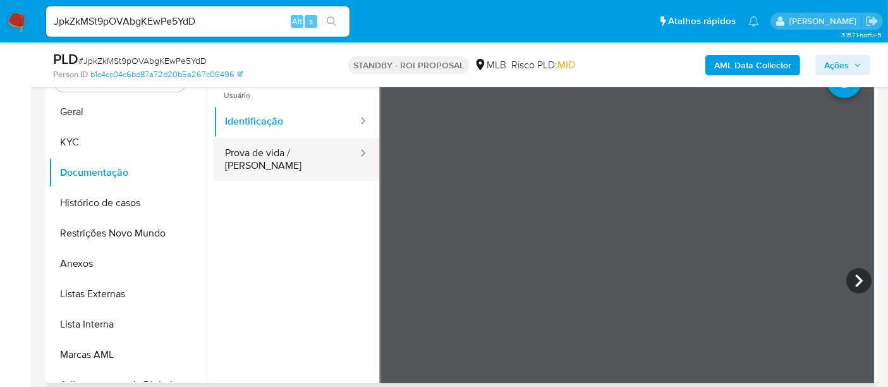
drag, startPoint x: 246, startPoint y: 152, endPoint x: 275, endPoint y: 154, distance: 28.5
click at [248, 152] on button "Prova de vida / [PERSON_NAME]" at bounding box center [286, 159] width 145 height 43
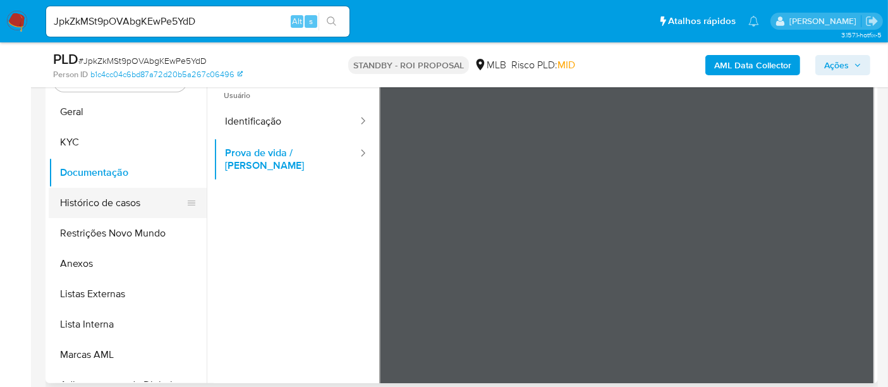
click at [114, 201] on button "Histórico de casos" at bounding box center [123, 203] width 148 height 30
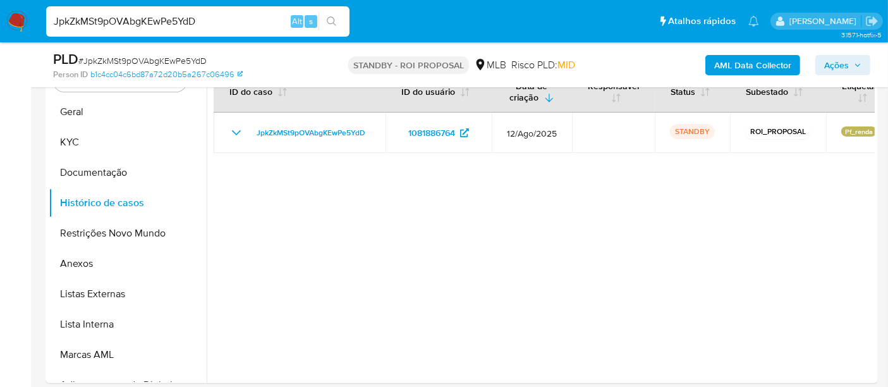
drag, startPoint x: 220, startPoint y: 29, endPoint x: 0, endPoint y: 19, distance: 220.7
click at [0, 19] on nav "Pausado Ver notificaciones JpkZkMSt9pOVAbgKEwPe5YdD Alt s Atalhos rápidos Presi…" at bounding box center [444, 21] width 888 height 42
paste input "S5SNGJFC4aotBHIyty7FzJcV"
type input "S5SNGJFC4aotBHIyty7FzJcV"
click at [332, 19] on icon "search-icon" at bounding box center [332, 21] width 10 height 10
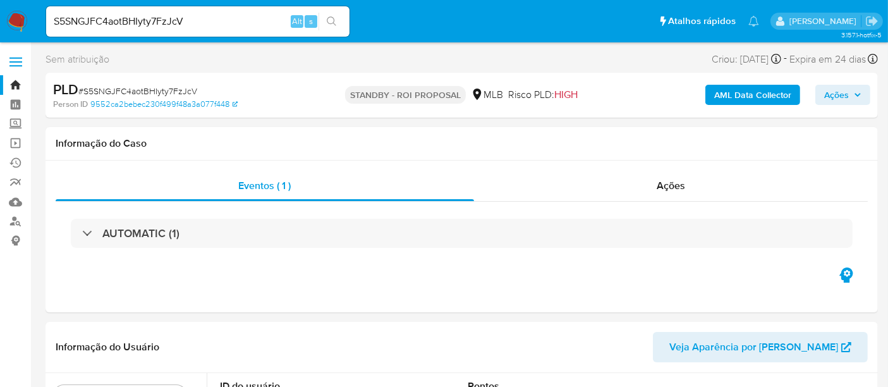
select select "10"
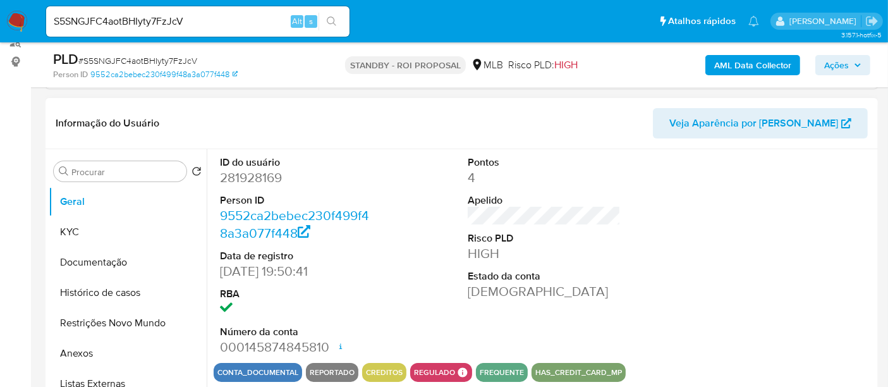
scroll to position [210, 0]
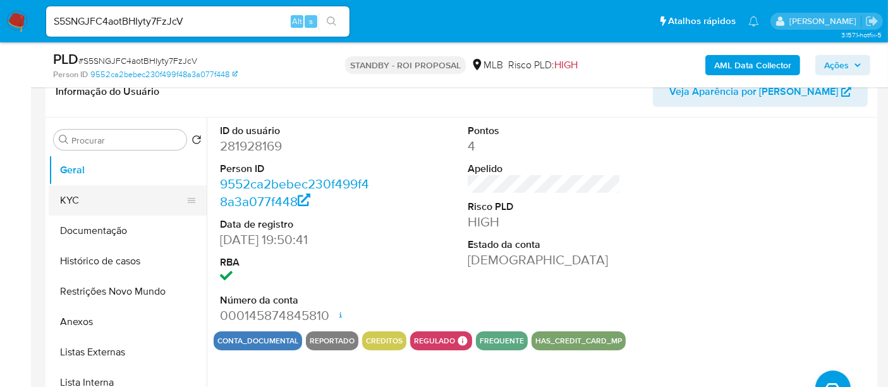
click at [109, 196] on button "KYC" at bounding box center [123, 200] width 148 height 30
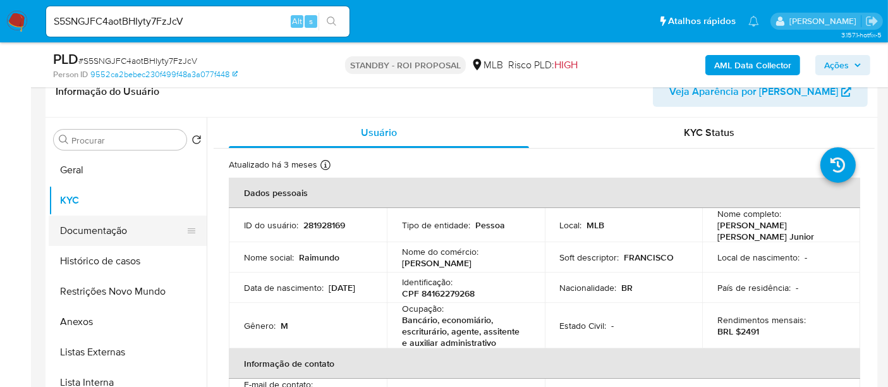
click at [88, 235] on button "Documentação" at bounding box center [123, 230] width 148 height 30
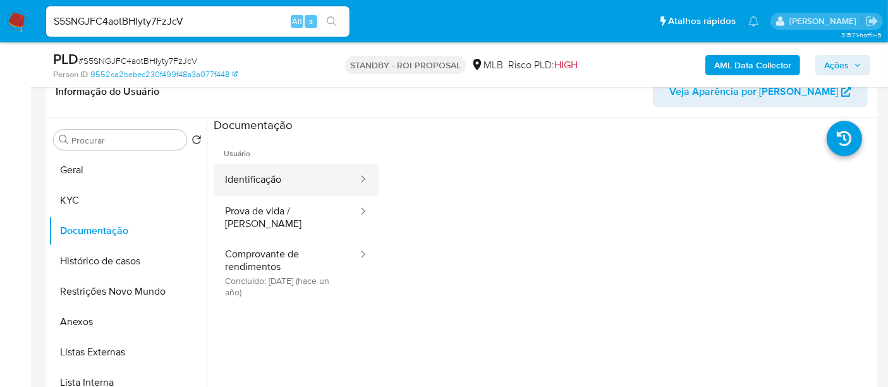
drag, startPoint x: 299, startPoint y: 183, endPoint x: 330, endPoint y: 177, distance: 31.6
click at [298, 183] on button "Identificação" at bounding box center [286, 180] width 145 height 32
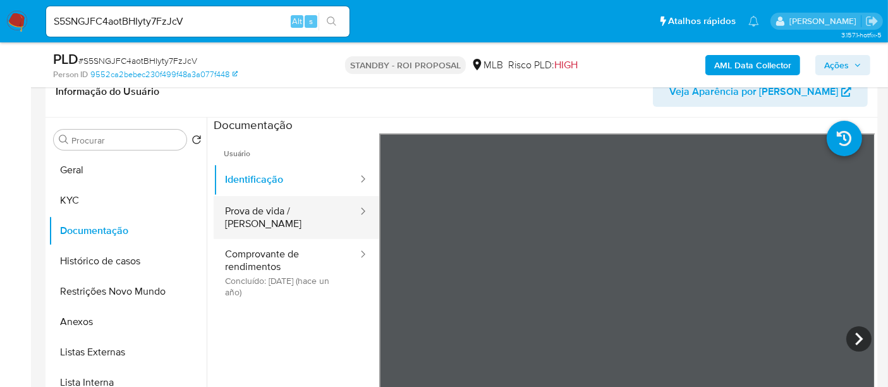
click at [283, 210] on button "Prova de vida / [PERSON_NAME]" at bounding box center [286, 217] width 145 height 43
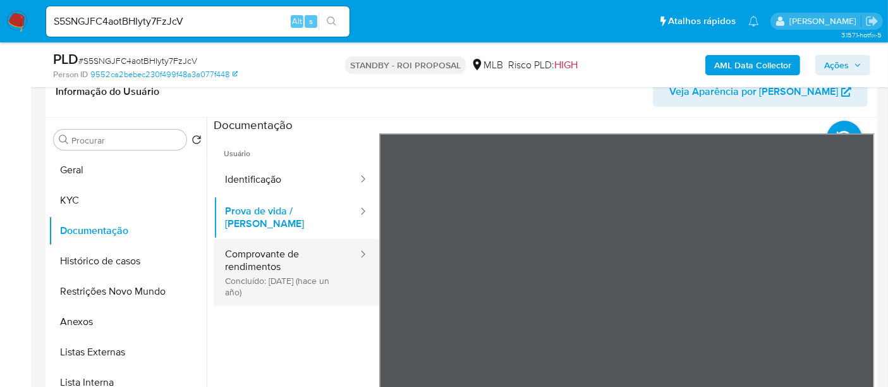
click at [278, 239] on button "Comprovante de rendimentos Concluído: 08/06/2024 (hace un año)" at bounding box center [286, 272] width 145 height 67
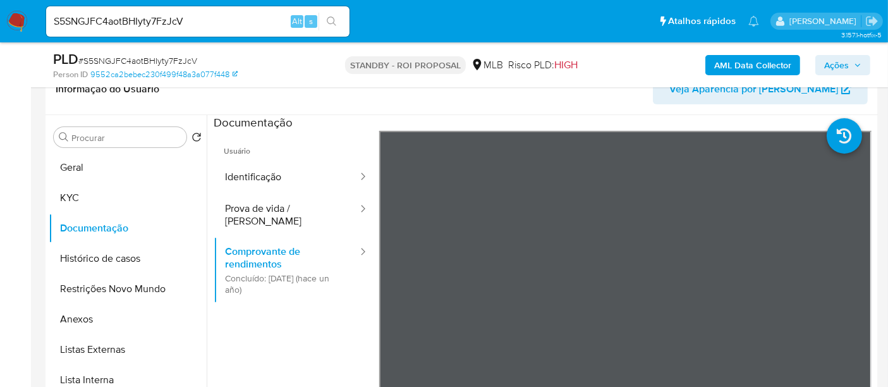
scroll to position [215, 0]
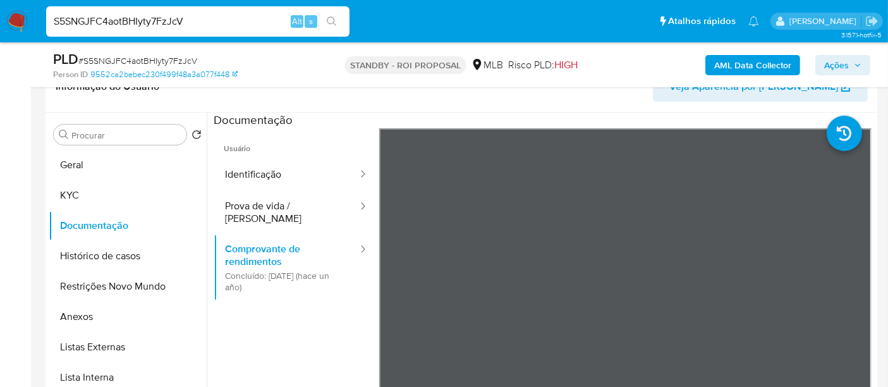
drag, startPoint x: 21, startPoint y: 35, endPoint x: 0, endPoint y: 35, distance: 21.5
click at [0, 35] on nav "Pausado Ver notificaciones S5SNGJFC4aotBHIyty7FzJcV Alt s Atalhos rápidos Presi…" at bounding box center [444, 21] width 888 height 42
paste input "st5UudNpfkcYb6Kj4hx68aIy"
type input "st5UudNpfkcYb6Kj4hx68aIy"
click at [330, 13] on button "search-icon" at bounding box center [331, 22] width 26 height 18
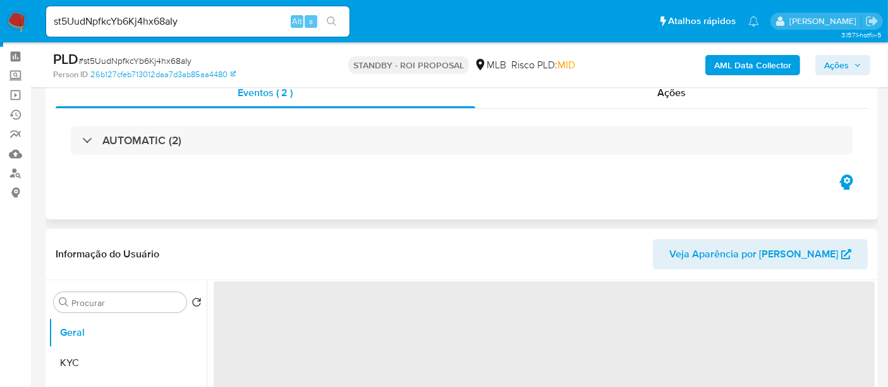
scroll to position [70, 0]
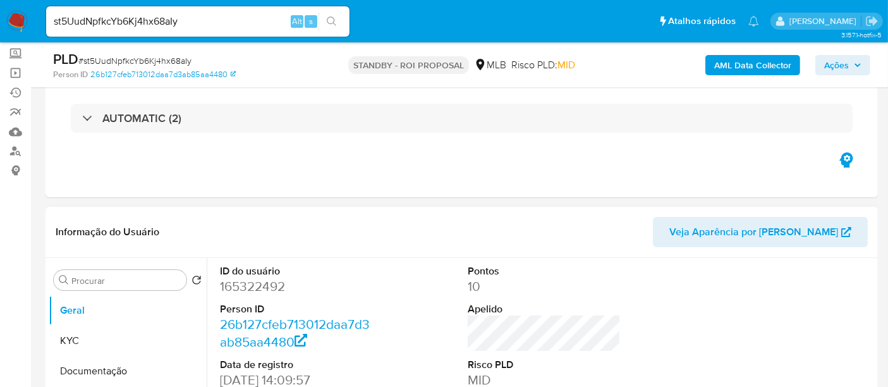
select select "10"
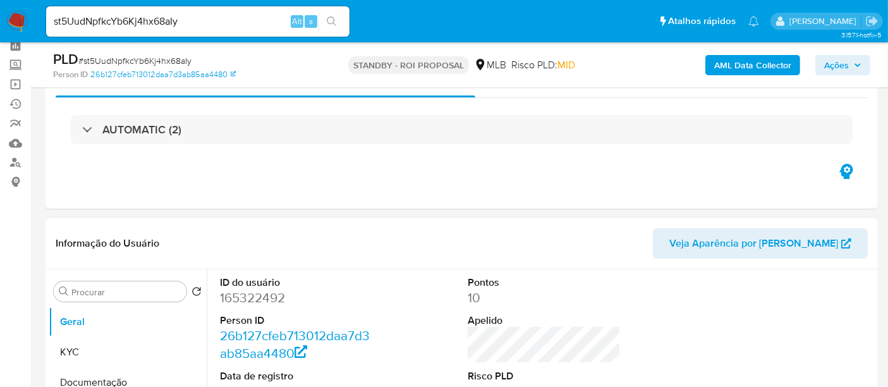
scroll to position [140, 0]
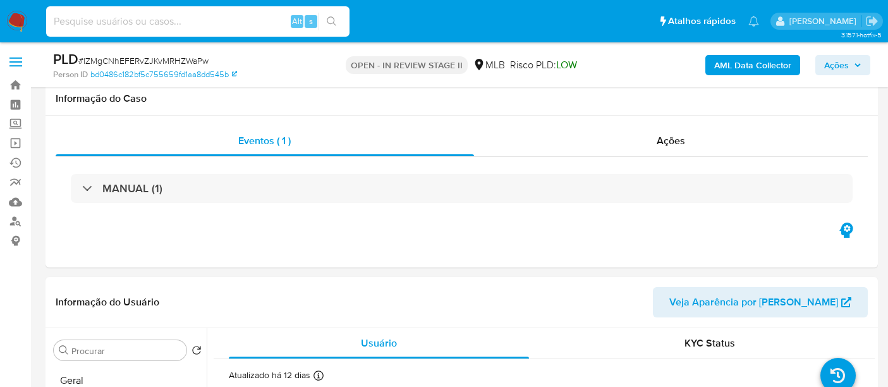
select select "10"
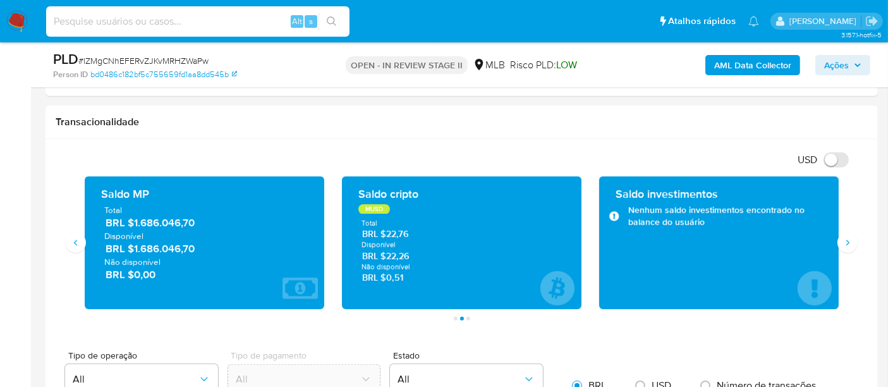
scroll to position [581, 0]
type input "vynKHEfnK7QOk8JcO3mBfLdZ"
click at [327, 17] on icon "search-icon" at bounding box center [332, 21] width 10 height 10
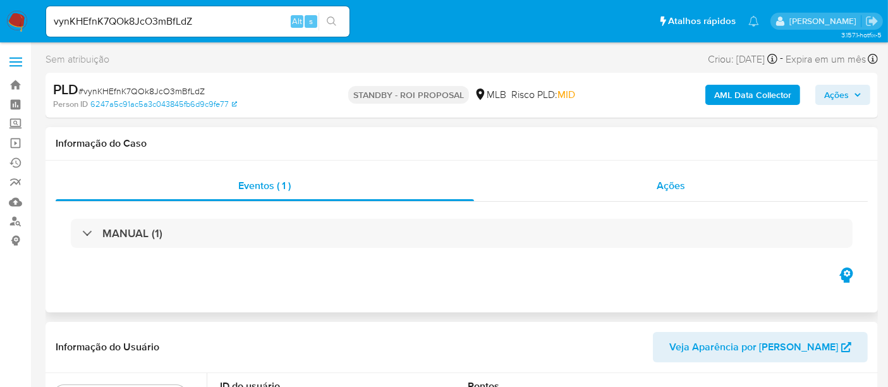
click at [670, 190] on span "Ações" at bounding box center [670, 185] width 28 height 15
select select "10"
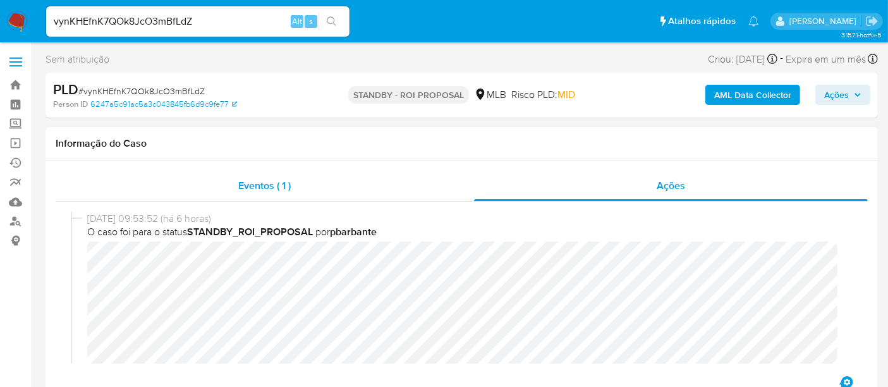
click at [248, 186] on span "Eventos ( 1 )" at bounding box center [264, 185] width 52 height 15
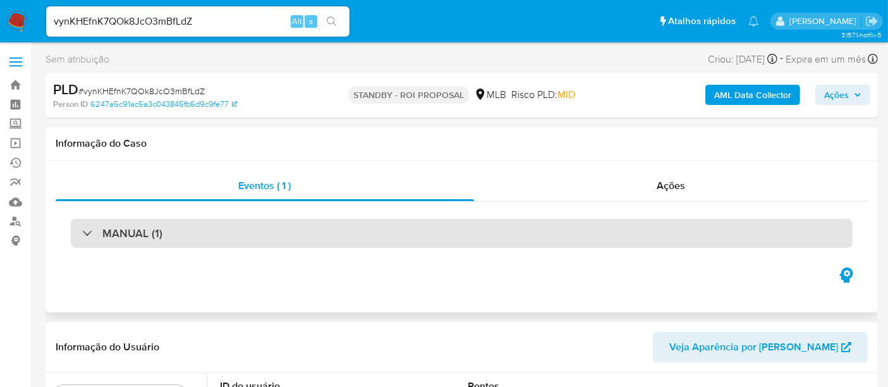
click at [124, 234] on h3 "MANUAL (1)" at bounding box center [132, 233] width 60 height 14
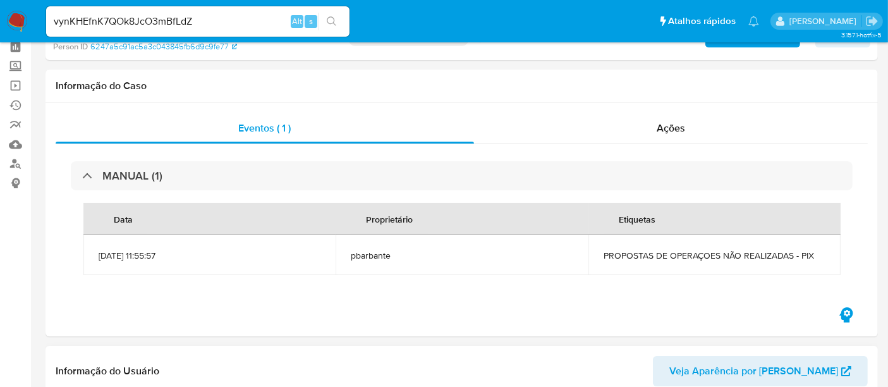
scroll to position [210, 0]
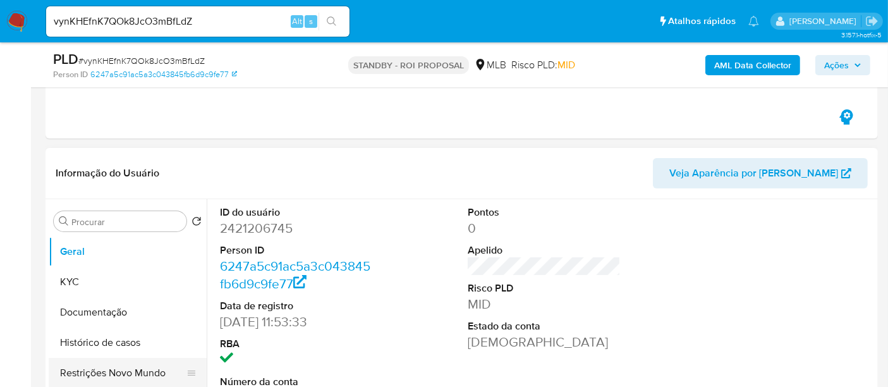
drag, startPoint x: 90, startPoint y: 347, endPoint x: 115, endPoint y: 344, distance: 25.5
click at [90, 347] on button "Histórico de casos" at bounding box center [128, 342] width 158 height 30
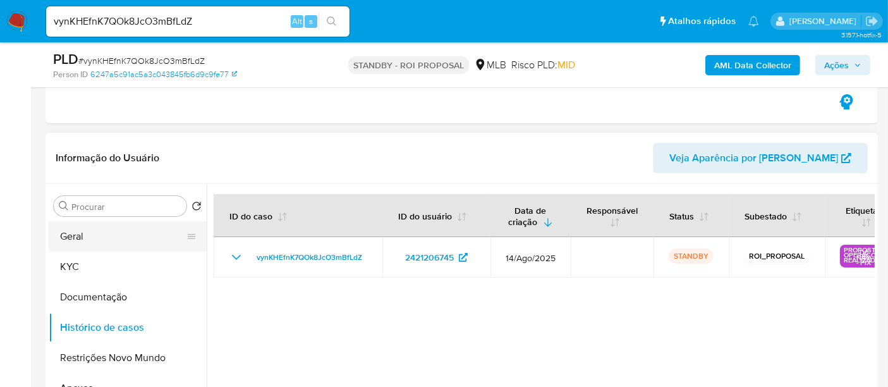
click at [106, 234] on button "Geral" at bounding box center [123, 236] width 148 height 30
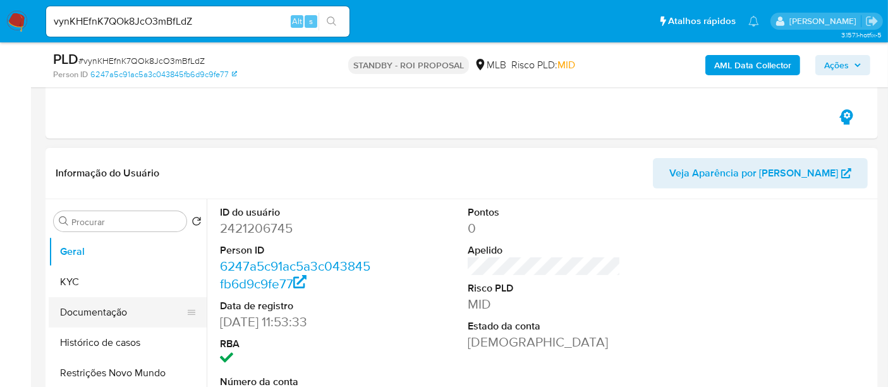
click at [104, 304] on button "Documentação" at bounding box center [123, 312] width 148 height 30
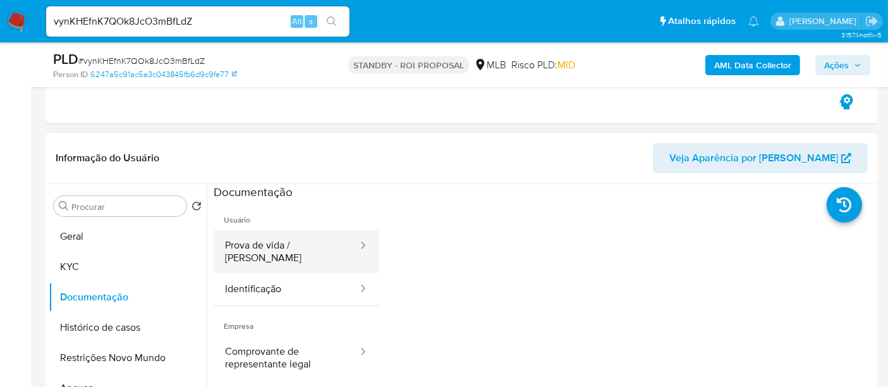
click at [296, 244] on button "Prova de vida / [PERSON_NAME]" at bounding box center [286, 251] width 145 height 43
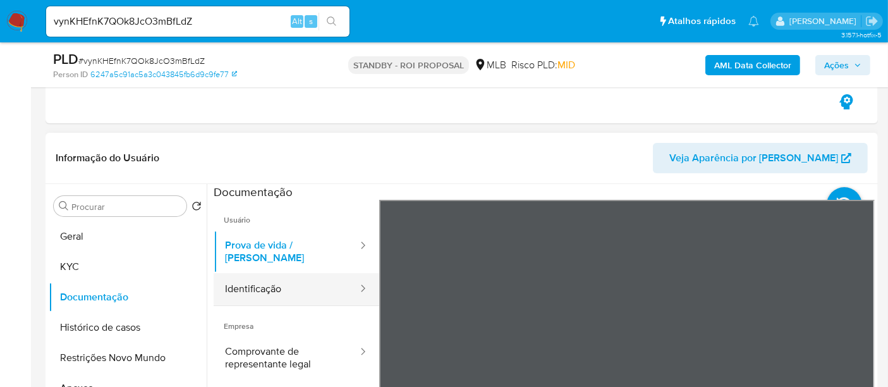
click at [271, 275] on button "Identificação" at bounding box center [286, 289] width 145 height 32
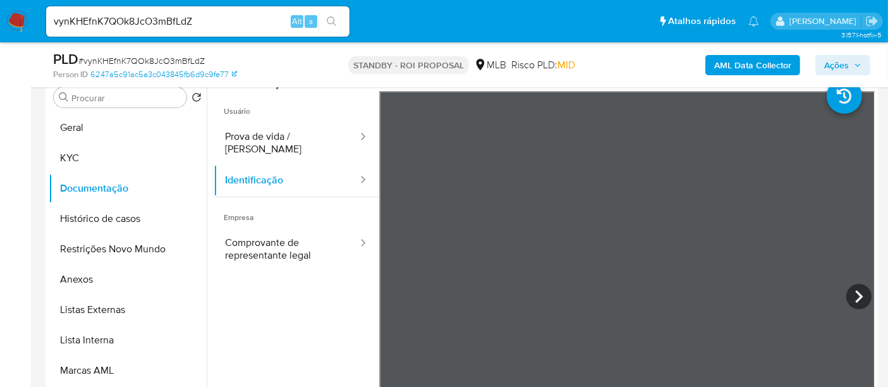
scroll to position [323, 0]
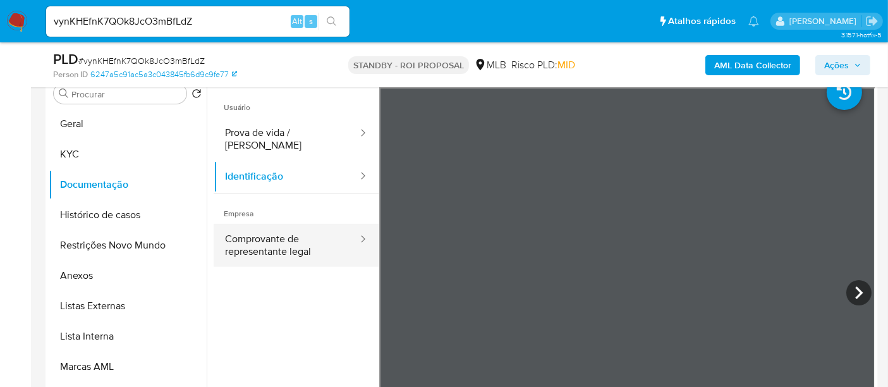
click at [292, 230] on button "Comprovante de representante legal" at bounding box center [286, 245] width 145 height 43
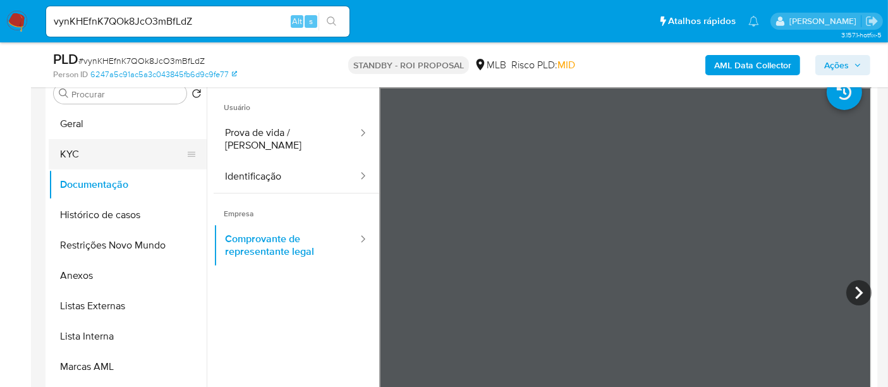
click at [106, 152] on button "KYC" at bounding box center [123, 154] width 148 height 30
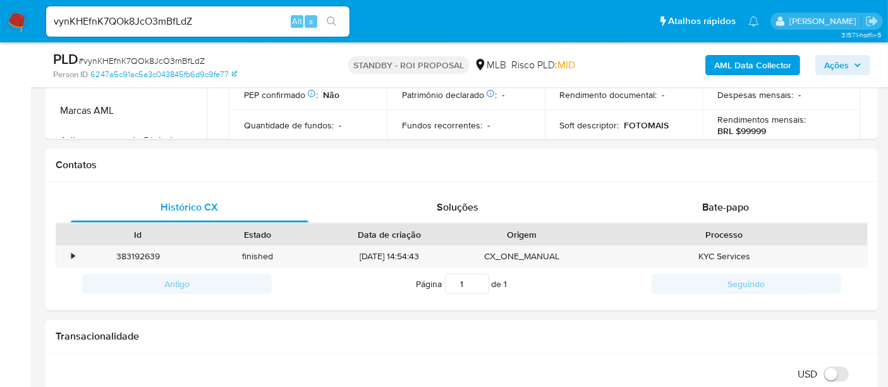
scroll to position [596, 0]
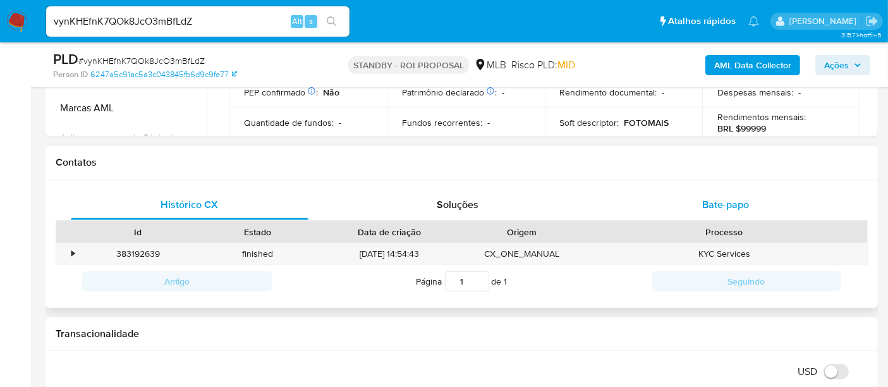
click at [744, 205] on span "Bate-papo" at bounding box center [725, 204] width 47 height 15
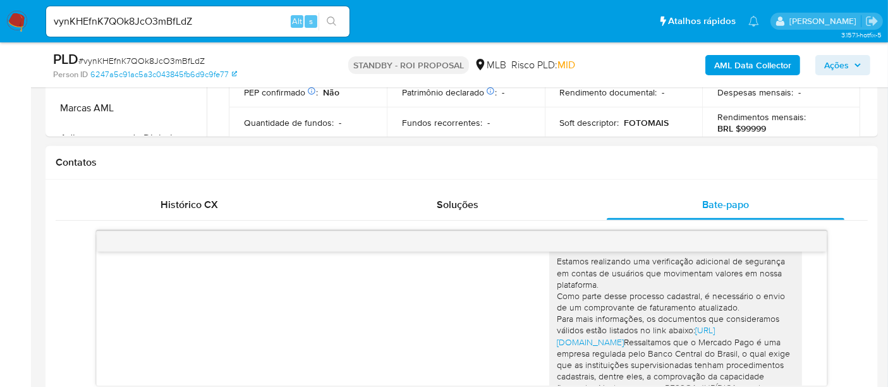
scroll to position [47, 0]
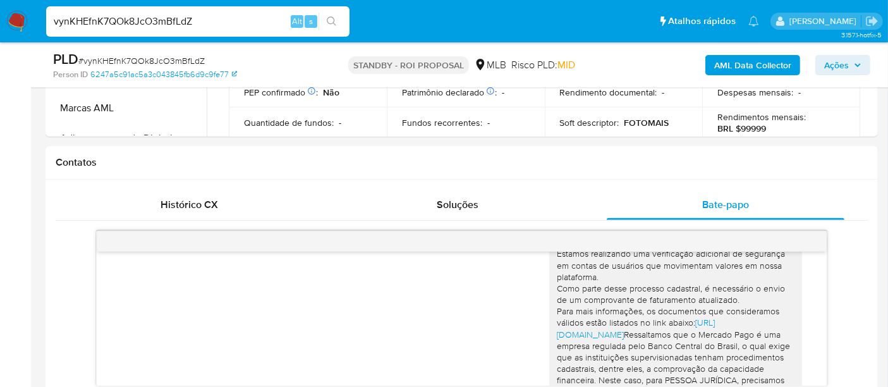
drag, startPoint x: 206, startPoint y: 19, endPoint x: 0, endPoint y: 25, distance: 206.0
click at [0, 25] on nav "Pausado Ver notificaciones vynKHEfnK7QOk8JcO3mBfLdZ Alt s Atalhos rápidos Presi…" at bounding box center [444, 21] width 888 height 42
paste input "dE7v19D4Hxlvws4hsmzdUumM"
type input "dE7v19D4Hxlvws4hsmzdUumM"
click at [329, 20] on icon "search-icon" at bounding box center [332, 21] width 10 height 10
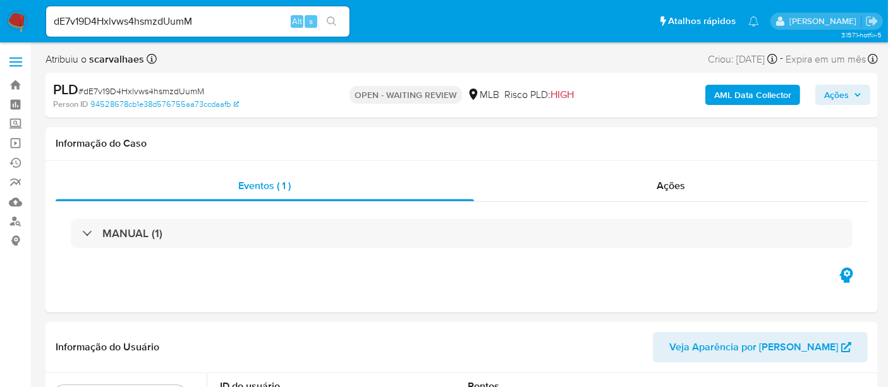
select select "10"
drag, startPoint x: 87, startPoint y: 90, endPoint x: 128, endPoint y: 90, distance: 41.1
click at [128, 90] on span "# dE7v19D4Hxlvws4hsmzdUumM" at bounding box center [141, 91] width 126 height 13
click at [131, 80] on div "PLD # dE7v19D4Hxlvws4hsmzdUumM" at bounding box center [187, 89] width 268 height 19
drag, startPoint x: 85, startPoint y: 88, endPoint x: 202, endPoint y: 93, distance: 117.6
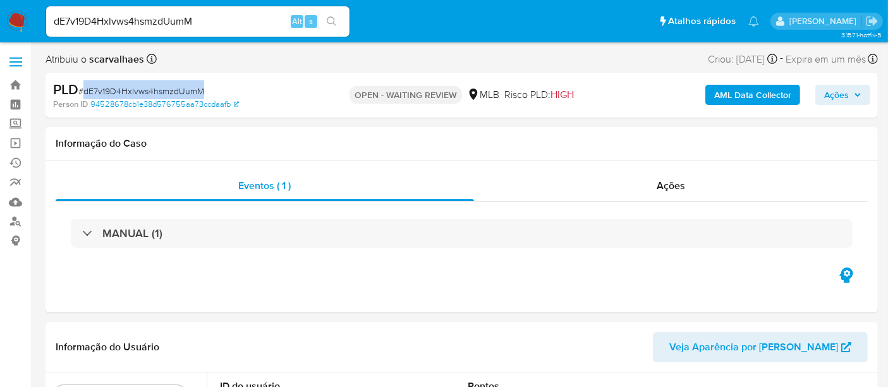
click at [202, 93] on span "# dE7v19D4Hxlvws4hsmzdUumM" at bounding box center [141, 91] width 126 height 13
copy span "dE7v19D4Hxlvws4hsmzdUumM"
click at [16, 17] on img at bounding box center [16, 21] width 21 height 21
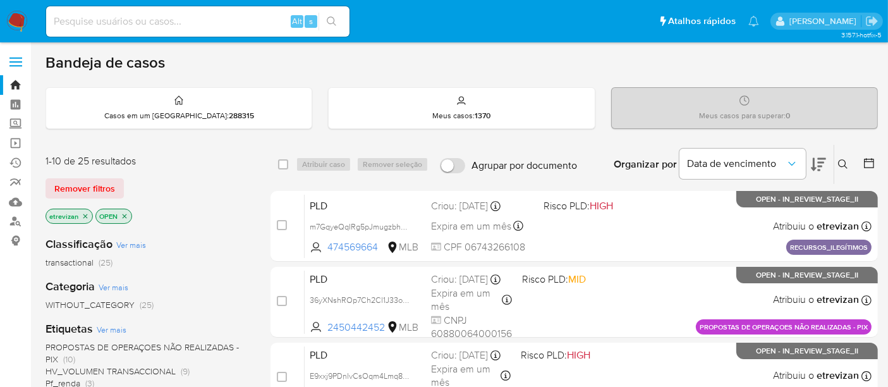
click at [82, 217] on icon "close-filter" at bounding box center [85, 216] width 8 height 8
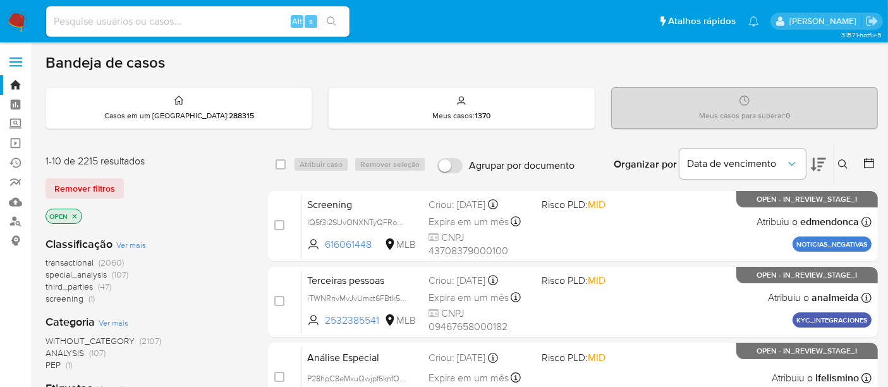
click at [77, 214] on icon "close-filter" at bounding box center [75, 216] width 8 height 8
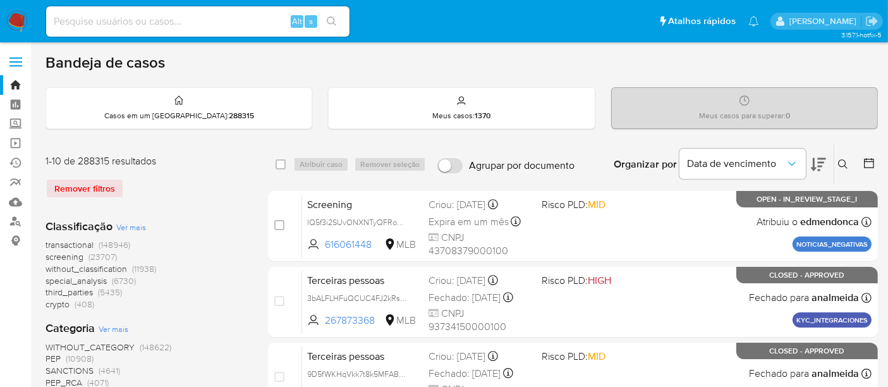
click at [837, 159] on button at bounding box center [844, 164] width 21 height 15
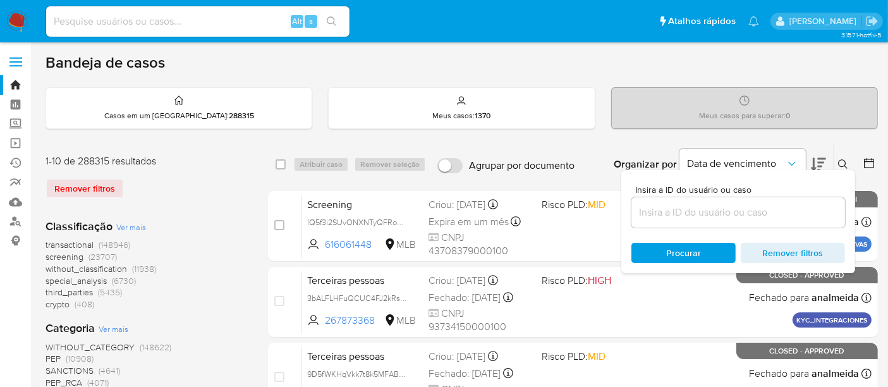
click at [689, 212] on input at bounding box center [738, 212] width 214 height 16
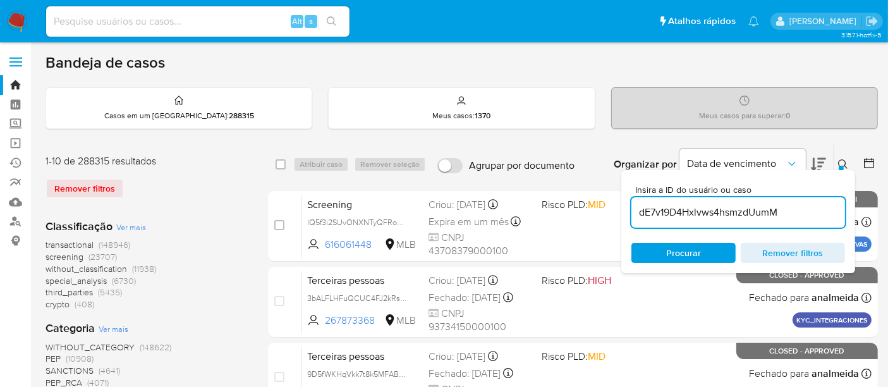
type input "dE7v19D4Hxlvws4hsmzdUumM"
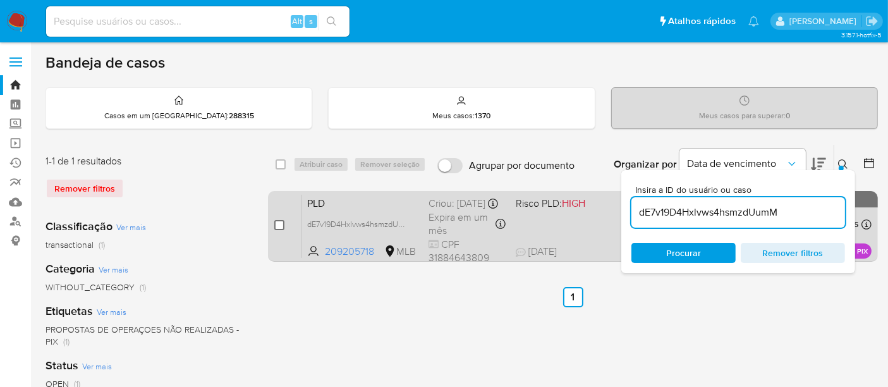
click at [281, 222] on input "checkbox" at bounding box center [279, 225] width 10 height 10
checkbox input "true"
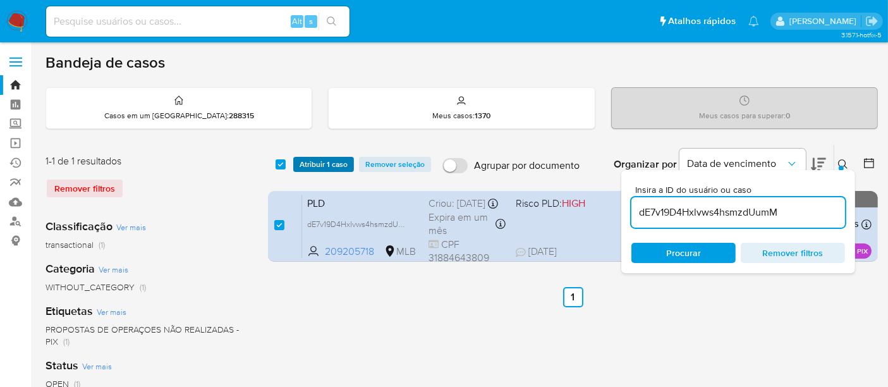
click at [317, 160] on span "Atribuir 1 caso" at bounding box center [323, 164] width 48 height 13
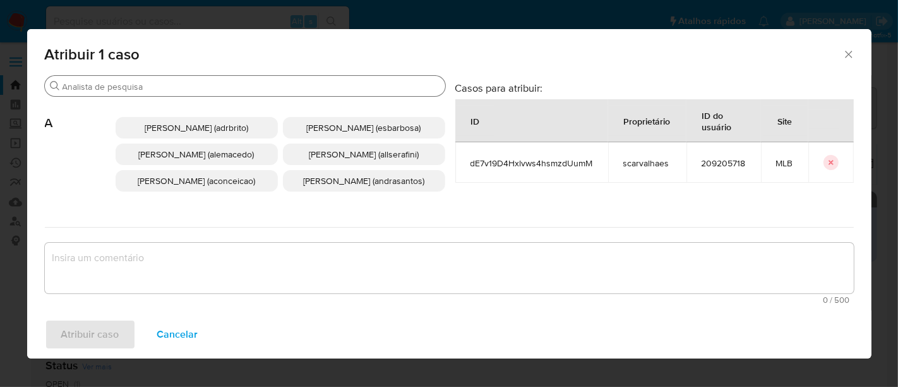
click at [179, 89] on input "Procurar" at bounding box center [252, 86] width 378 height 11
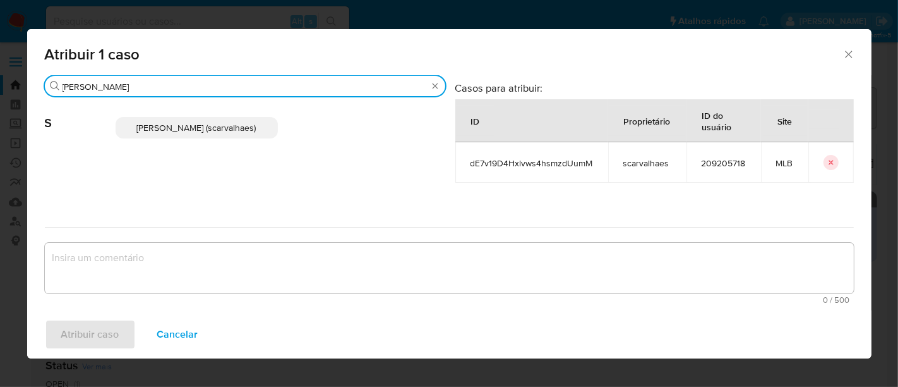
type input "sara"
click at [167, 128] on span "Sara Heide Carvalhaes Gomes Teixeira (scarvalhaes)" at bounding box center [196, 127] width 119 height 13
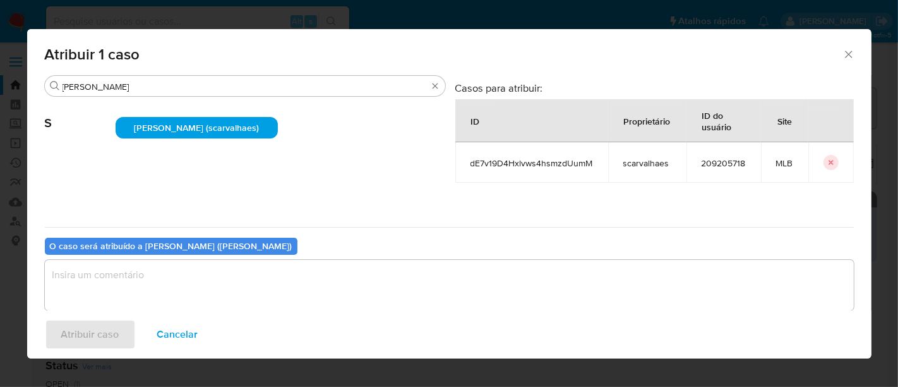
click at [117, 270] on textarea "assign-modal" at bounding box center [449, 285] width 809 height 51
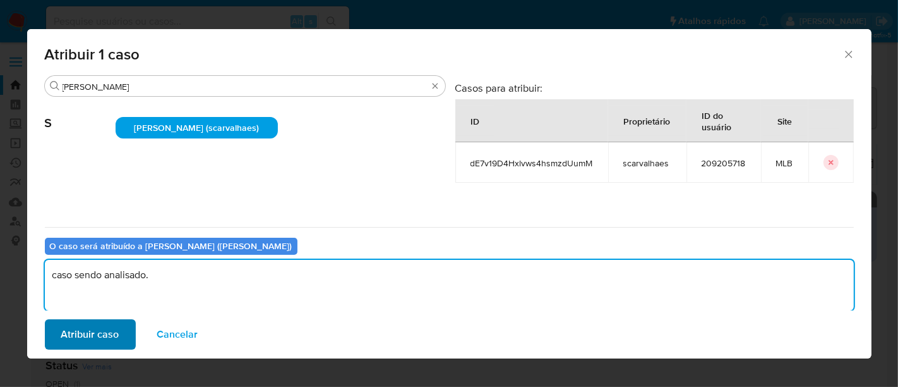
type textarea "caso sendo analisado."
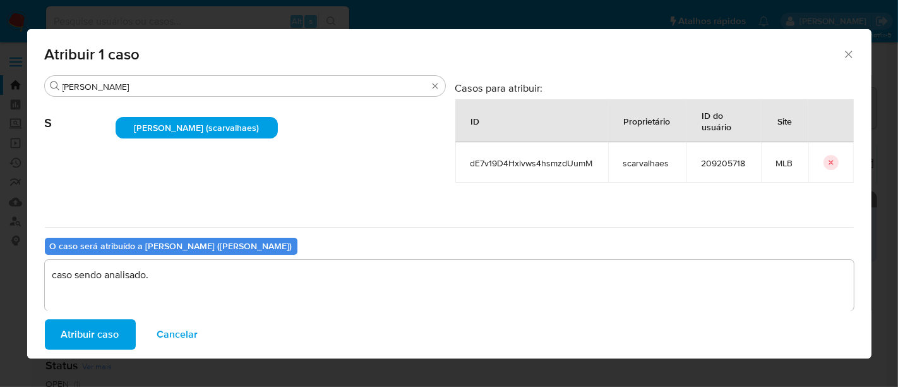
click at [93, 334] on span "Atribuir caso" at bounding box center [90, 334] width 58 height 28
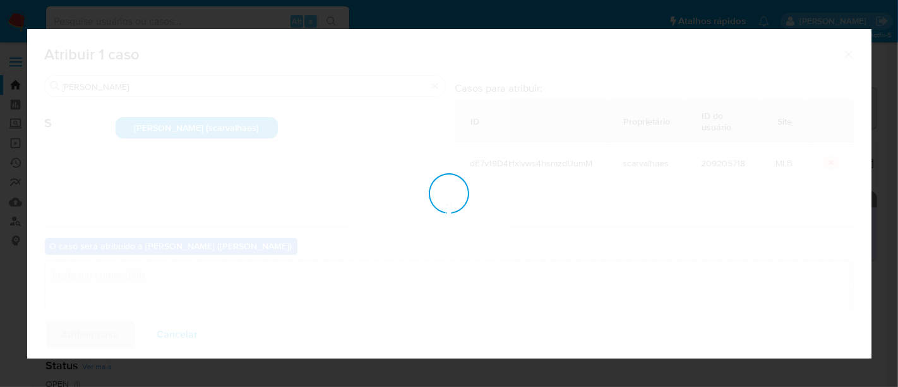
checkbox input "false"
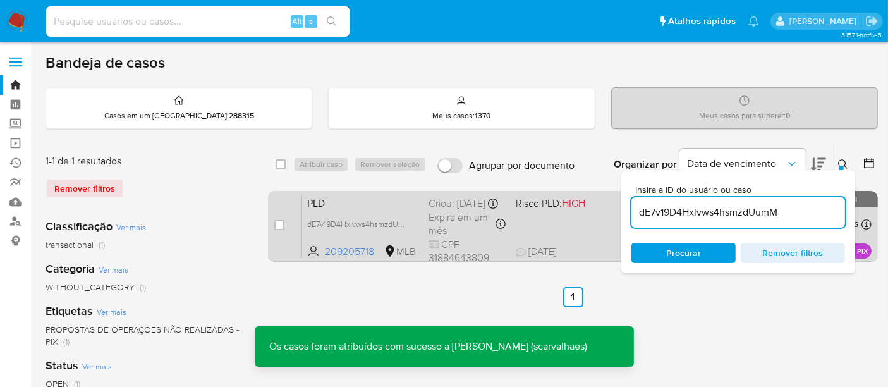
click at [539, 221] on div "PLD dE7v19D4Hxlvws4hsmzdUumM 209205718 MLB Risco PLD: HIGH Criou: 14/08/2025 Cr…" at bounding box center [586, 226] width 569 height 64
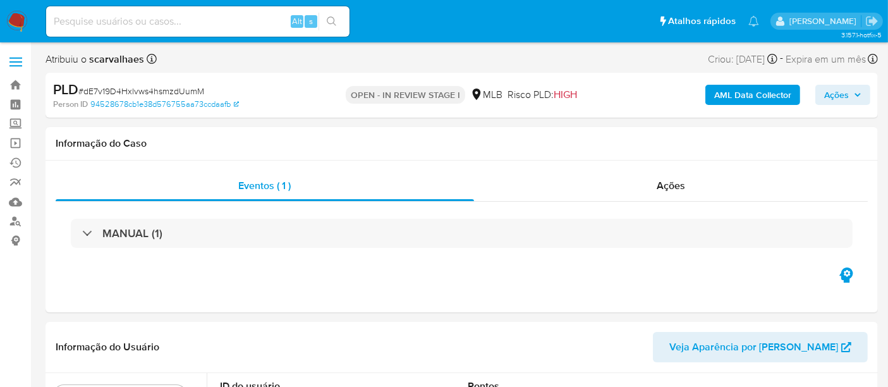
select select "10"
click at [15, 224] on link "Localizador de pessoas" at bounding box center [75, 222] width 150 height 20
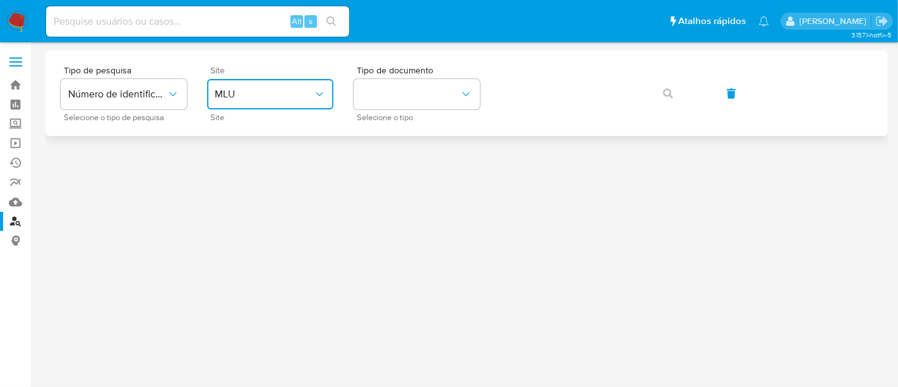
click at [321, 93] on icon "site_id" at bounding box center [319, 94] width 7 height 4
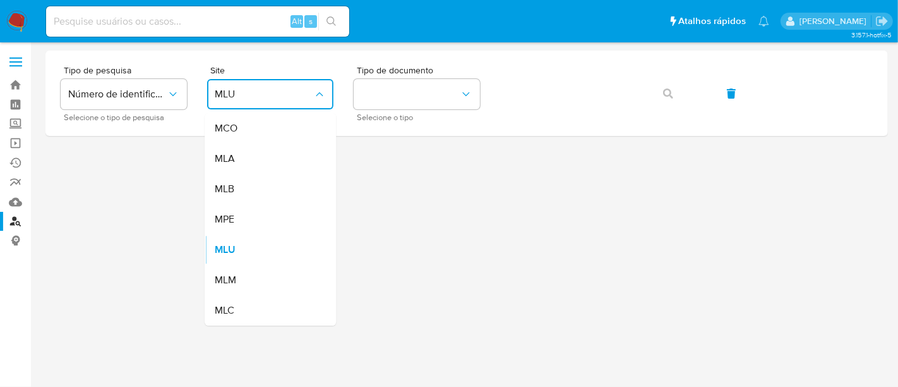
drag, startPoint x: 254, startPoint y: 183, endPoint x: 272, endPoint y: 183, distance: 18.3
click at [253, 183] on div "MLB" at bounding box center [267, 189] width 104 height 30
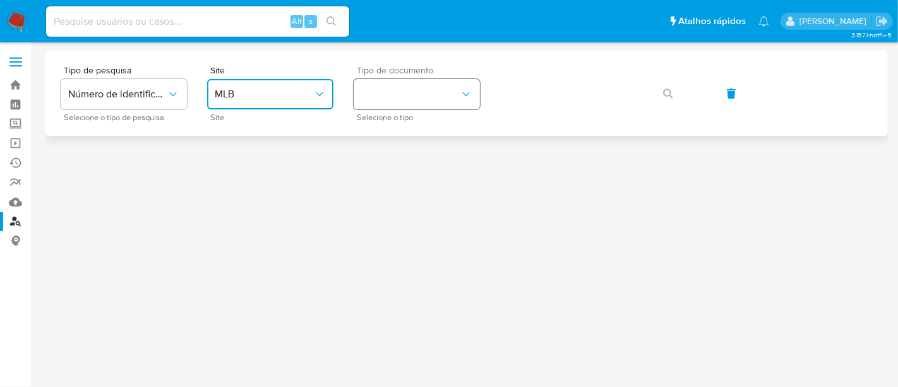
click at [464, 96] on icon "identificationType" at bounding box center [466, 94] width 13 height 13
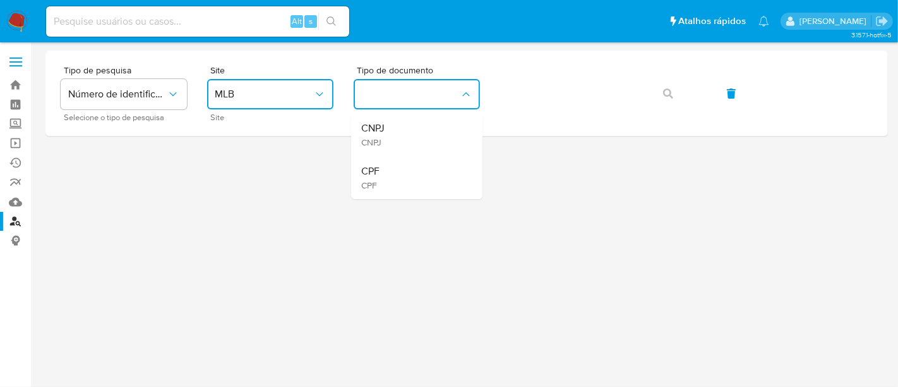
drag, startPoint x: 382, startPoint y: 168, endPoint x: 388, endPoint y: 165, distance: 6.5
click at [382, 168] on div "CPF CPF" at bounding box center [413, 177] width 104 height 43
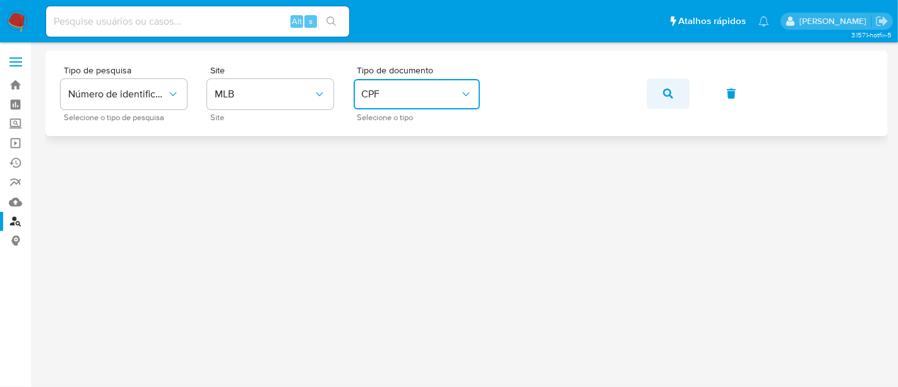
click at [671, 91] on icon "button" at bounding box center [668, 93] width 10 height 10
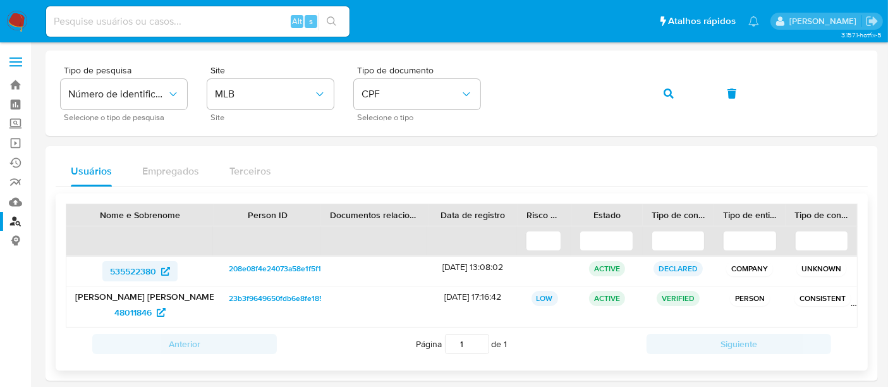
click at [135, 272] on span "535522380" at bounding box center [133, 271] width 46 height 20
click at [131, 306] on span "48011846" at bounding box center [132, 312] width 37 height 20
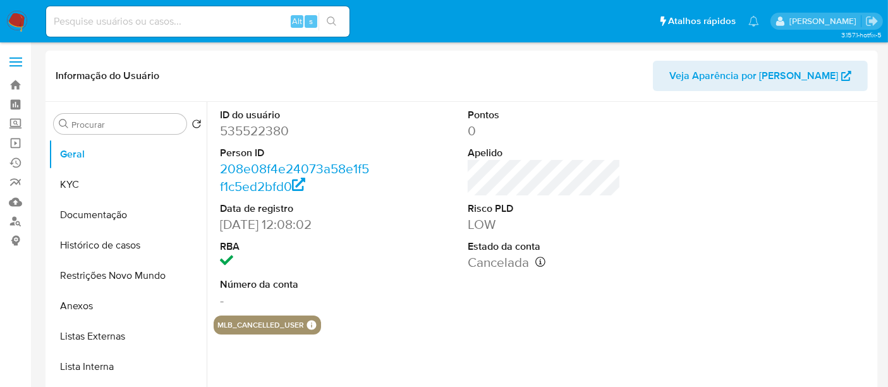
select select "10"
click at [78, 185] on button "KYC" at bounding box center [123, 184] width 148 height 30
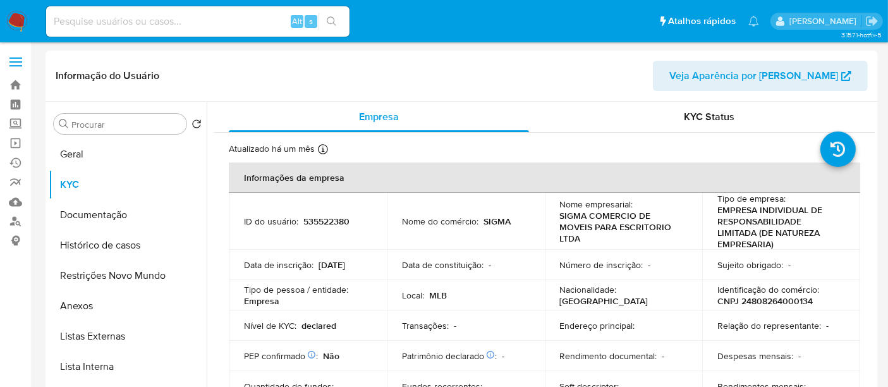
scroll to position [70, 0]
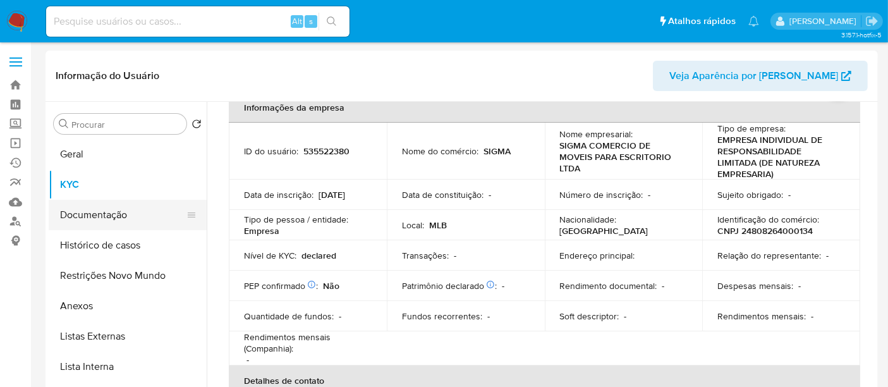
click at [93, 217] on button "Documentação" at bounding box center [123, 215] width 148 height 30
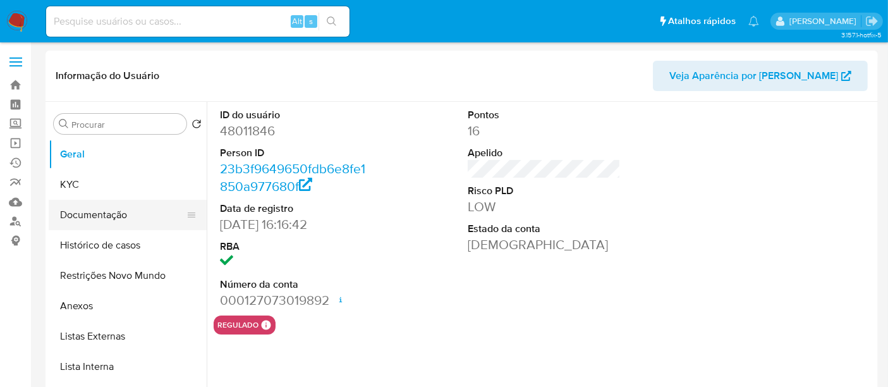
select select "10"
click at [92, 210] on button "Documentação" at bounding box center [123, 215] width 148 height 30
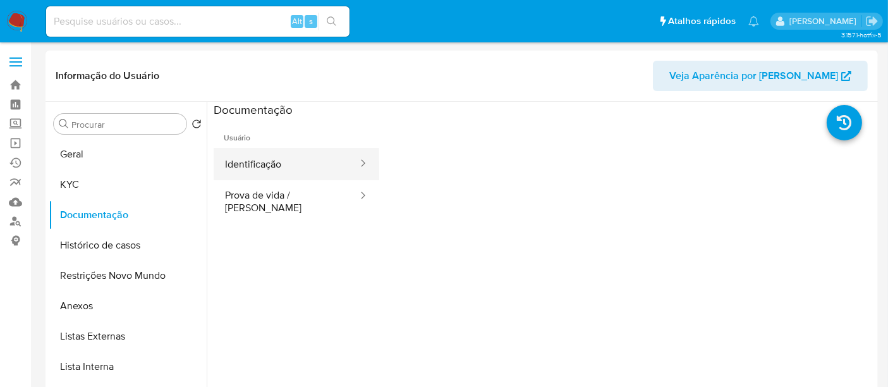
click at [285, 164] on button "Identificação" at bounding box center [286, 164] width 145 height 32
